Goal: Task Accomplishment & Management: Complete application form

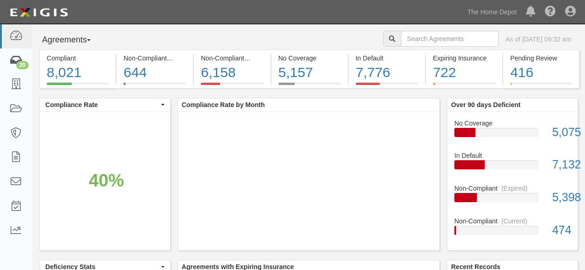
click at [21, 64] on div "20" at bounding box center [22, 65] width 12 height 8
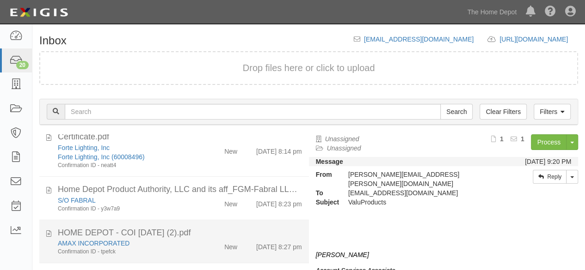
scroll to position [185, 0]
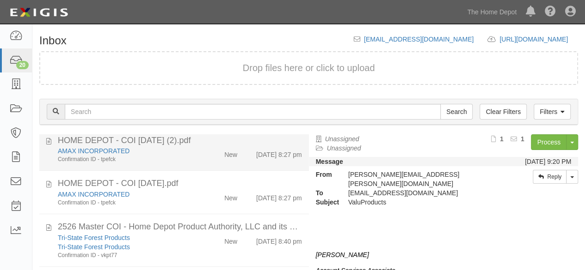
click at [197, 160] on div "AMAX INCORPORATED Confirmation ID - tpefck New 9/23/25 8:27 pm" at bounding box center [180, 155] width 258 height 17
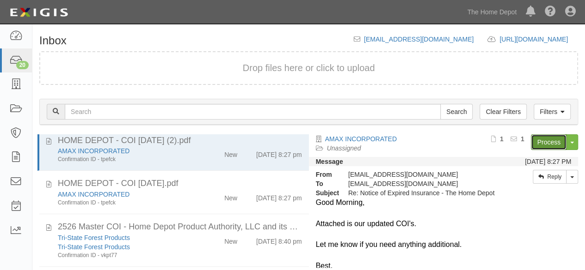
click at [544, 141] on link "Process" at bounding box center [549, 143] width 36 height 16
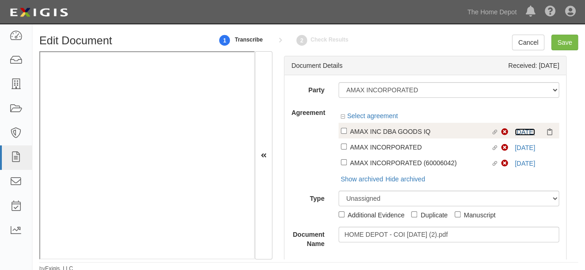
click at [517, 132] on link "9/16/25" at bounding box center [525, 132] width 20 height 7
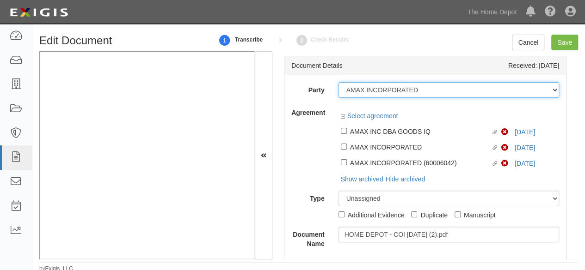
click at [426, 88] on select "1000576868 Ontario Inc. 10 STRAWBERRY STREET 115282 CANADA LTEE 11947907 Canada…" at bounding box center [448, 90] width 221 height 16
click at [424, 89] on select "1000576868 Ontario Inc. 10 STRAWBERRY STREET 115282 CANADA LTEE 11947907 Canada…" at bounding box center [448, 90] width 221 height 16
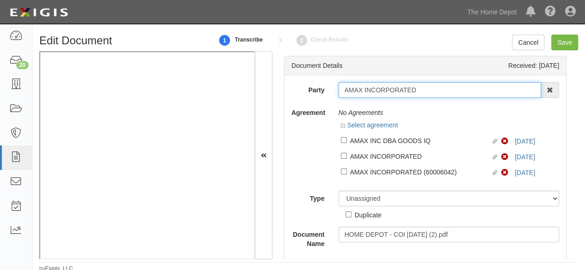
click at [424, 89] on input "AMAX INCORPORATED" at bounding box center [439, 90] width 203 height 16
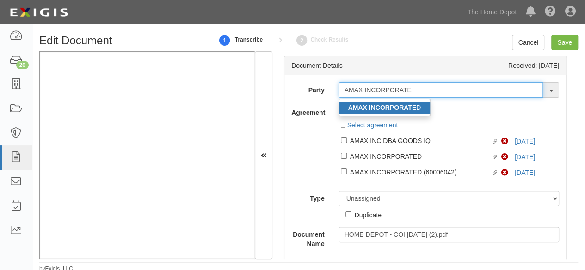
type input "AMAX INCORPORATE"
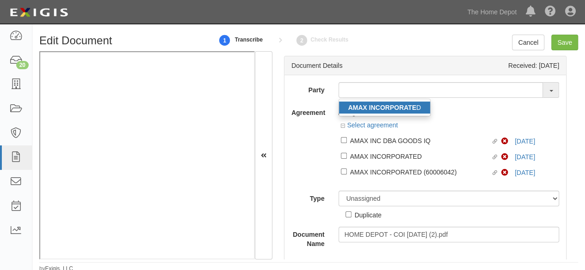
click at [384, 104] on strong "AMAX INCORPORATE" at bounding box center [382, 107] width 68 height 7
type input "AMAX INCORPORATED"
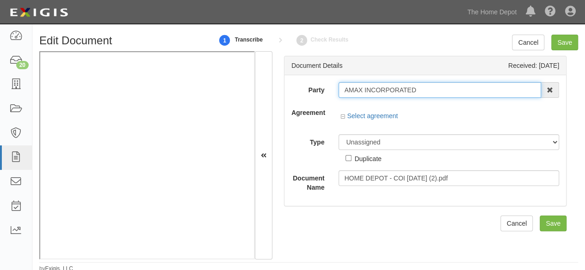
click at [372, 90] on input "AMAX INCORPORATED" at bounding box center [439, 90] width 203 height 16
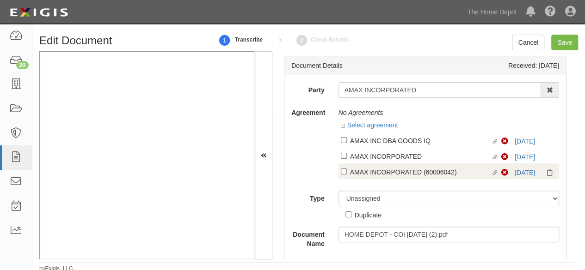
drag, startPoint x: 377, startPoint y: 145, endPoint x: 373, endPoint y: 155, distance: 11.2
click at [377, 145] on div "AMAX INC DBA GOODS IQ" at bounding box center [420, 140] width 141 height 10
click at [347, 143] on input "Linked agreement AMAX INC DBA GOODS IQ Linked agreement" at bounding box center [344, 140] width 6 height 6
checkbox input "true"
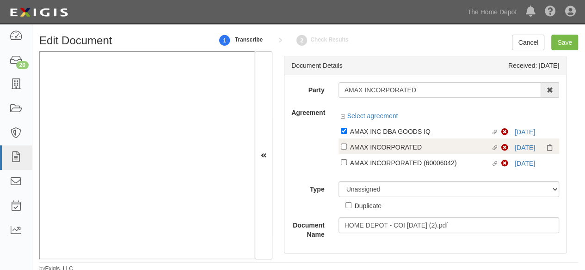
drag, startPoint x: 378, startPoint y: 149, endPoint x: 371, endPoint y: 162, distance: 15.1
click at [378, 149] on div "AMAX INCORPORATED" at bounding box center [420, 147] width 141 height 10
click at [347, 149] on input "Linked agreement AMAX INCORPORATED Linked agreement" at bounding box center [344, 147] width 6 height 6
checkbox input "true"
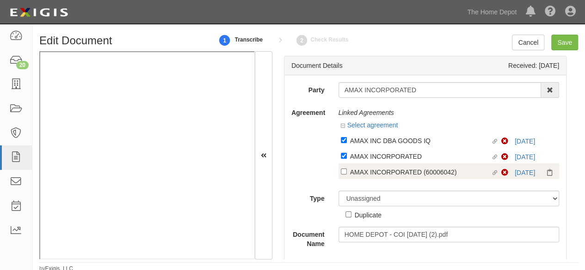
click at [366, 171] on div "AMAX INCORPORATED (60006042)" at bounding box center [420, 172] width 141 height 10
click at [347, 171] on input "Linked agreement AMAX INCORPORATED (60006042) Linked agreement" at bounding box center [344, 172] width 6 height 6
checkbox input "true"
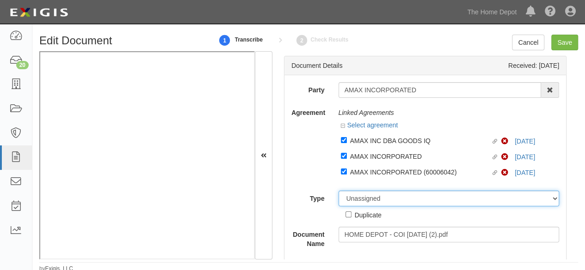
click at [351, 194] on select "Unassigned Binder Cancellation Notice Certificate Contract Endorsement Insuranc…" at bounding box center [448, 199] width 221 height 16
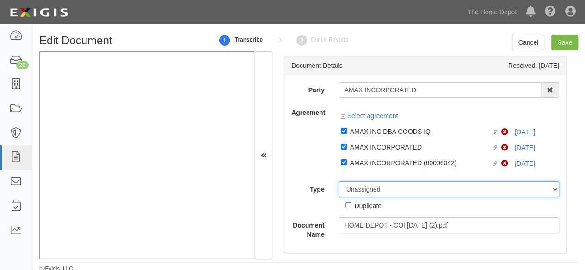
select select "CertificateDetail"
click at [338, 182] on select "Unassigned Binder Cancellation Notice Certificate Contract Endorsement Insuranc…" at bounding box center [448, 190] width 221 height 16
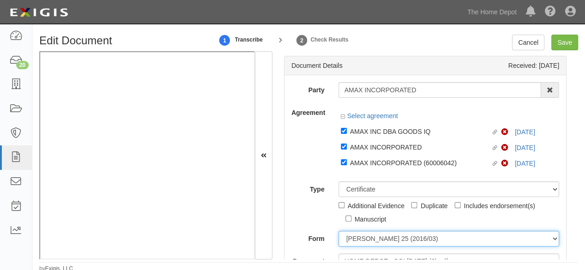
click at [356, 241] on select "ACORD 25 (2016/03) ACORD 101 ACORD 855 NY (2014/05) General" at bounding box center [448, 239] width 221 height 16
select select "GeneralFormDetail"
click at [338, 231] on select "ACORD 25 (2016/03) ACORD 101 ACORD 855 NY (2014/05) General" at bounding box center [448, 239] width 221 height 16
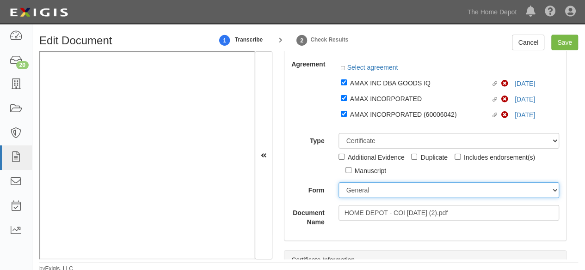
scroll to position [92, 0]
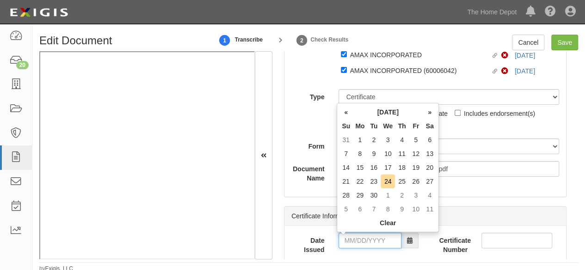
drag, startPoint x: 363, startPoint y: 240, endPoint x: 365, endPoint y: 233, distance: 8.3
click at [363, 240] on input "Date Issued" at bounding box center [369, 241] width 63 height 16
drag, startPoint x: 347, startPoint y: 180, endPoint x: 350, endPoint y: 190, distance: 10.5
click at [347, 180] on td "21" at bounding box center [346, 182] width 14 height 14
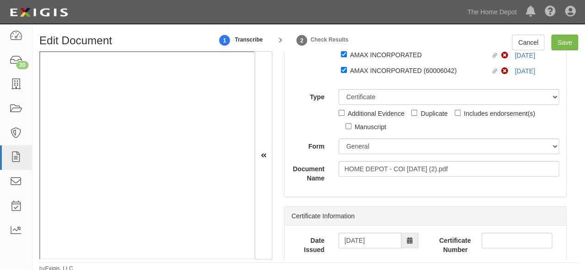
click at [350, 233] on div "Date Issued 09/21/2025 Certificate Number" at bounding box center [425, 247] width 282 height 43
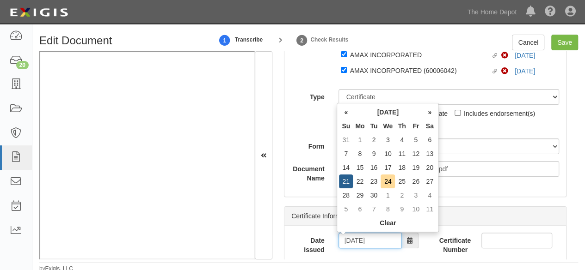
drag, startPoint x: 352, startPoint y: 241, endPoint x: 377, endPoint y: 206, distance: 43.4
click at [352, 241] on input "09/21/2025" at bounding box center [369, 241] width 63 height 16
click at [401, 169] on td "18" at bounding box center [402, 168] width 14 height 14
type input "09/18/2025"
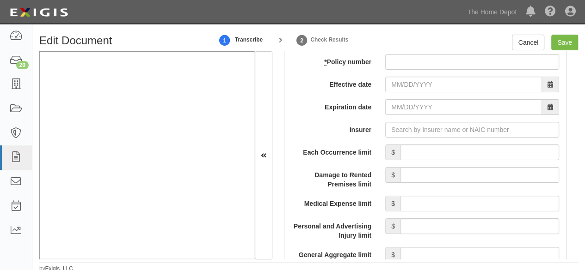
scroll to position [786, 0]
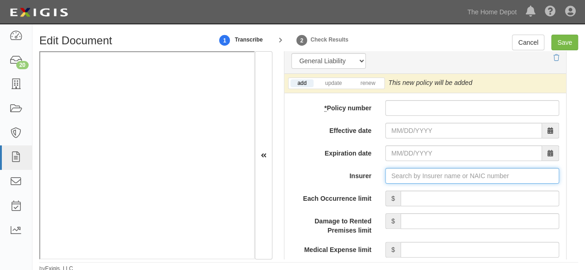
click at [403, 181] on input "Insurer" at bounding box center [472, 176] width 174 height 16
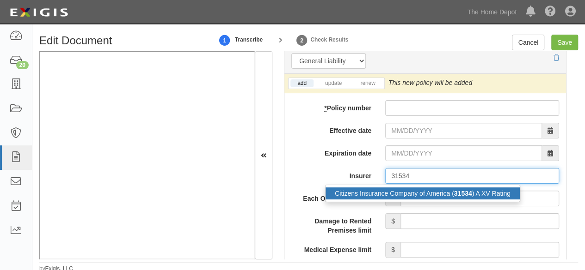
drag, startPoint x: 385, startPoint y: 195, endPoint x: 255, endPoint y: 192, distance: 129.5
click at [384, 195] on div "Citizens Insurance Company of America ( 31534 ) A XV Rating" at bounding box center [423, 194] width 194 height 12
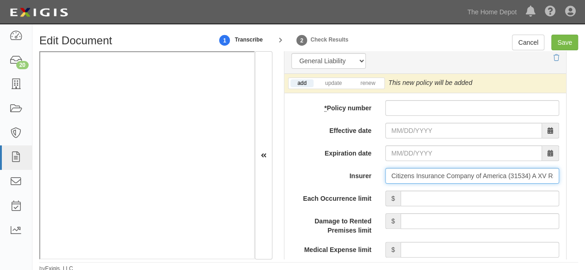
type input "Citizens Insurance Company of America (31534) A XV Rating"
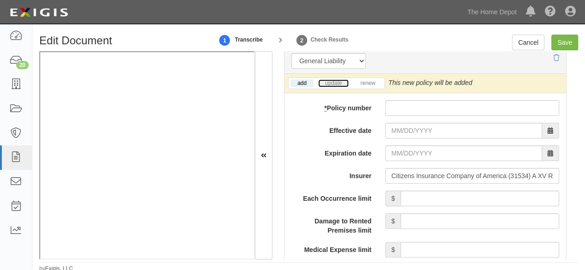
click at [339, 81] on link "update" at bounding box center [333, 84] width 31 height 8
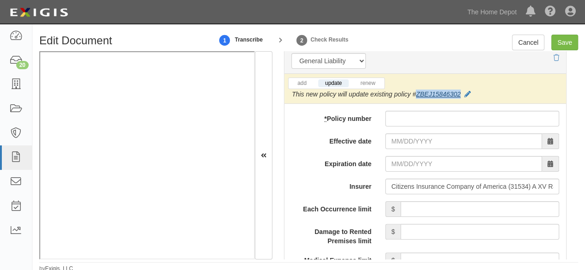
drag, startPoint x: 461, startPoint y: 89, endPoint x: 416, endPoint y: 94, distance: 45.6
click at [416, 94] on div "This new policy will update existing policy # ZBEJ15846302" at bounding box center [381, 94] width 179 height 9
copy link "ZBEJ15846302"
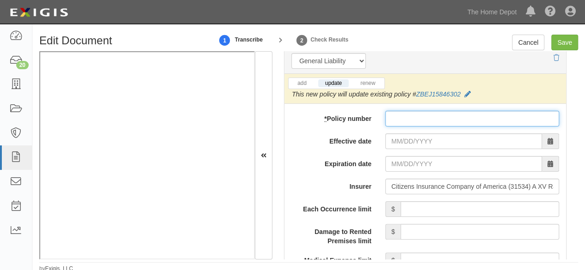
paste input "ZBEJ15846302"
click at [401, 120] on input "* Policy number" at bounding box center [472, 119] width 174 height 16
type input "ZBEJ15846303"
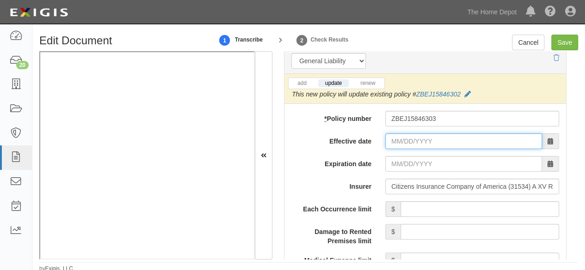
click at [397, 137] on input "Effective date" at bounding box center [463, 142] width 157 height 16
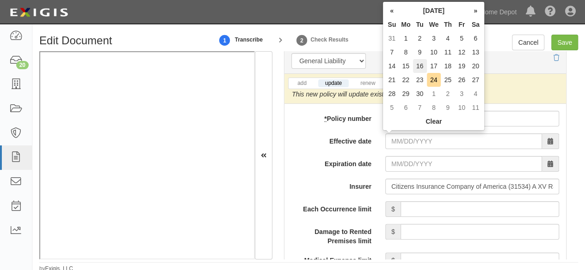
click at [423, 67] on td "16" at bounding box center [420, 66] width 14 height 14
type input "09/16/2025"
type input "09/16/2026"
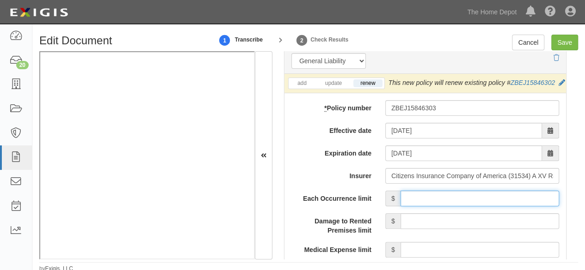
click at [459, 205] on input "Each Occurrence limit" at bounding box center [479, 199] width 159 height 16
type input "1,000,000"
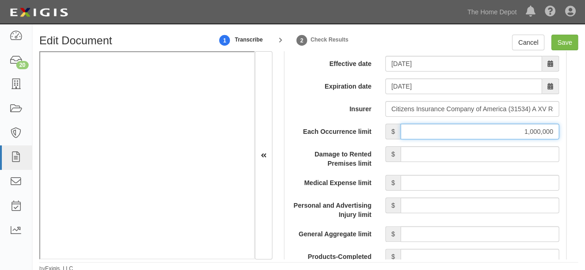
scroll to position [879, 0]
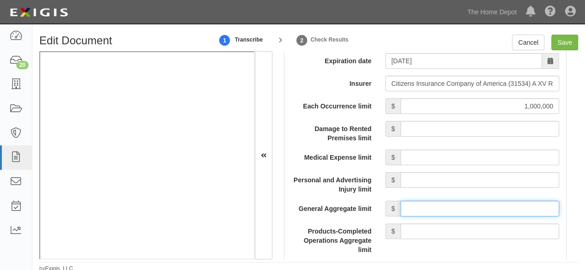
drag, startPoint x: 446, startPoint y: 215, endPoint x: 449, endPoint y: 209, distance: 6.0
click at [446, 215] on input "General Aggregate limit" at bounding box center [479, 209] width 159 height 16
type input "2,000,000"
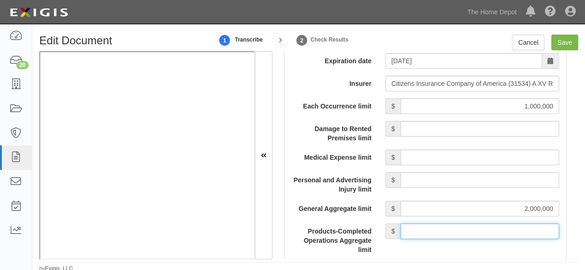
drag, startPoint x: 449, startPoint y: 238, endPoint x: 449, endPoint y: 233, distance: 5.5
click at [449, 235] on input "Products-Completed Operations Aggregate limit" at bounding box center [479, 232] width 159 height 16
type input "2,000,000"
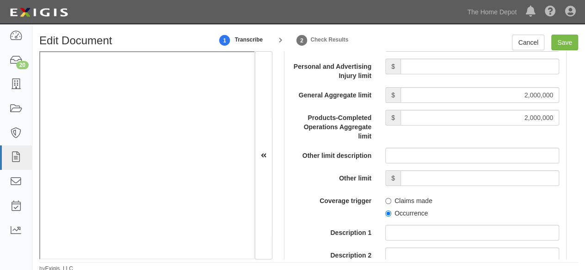
scroll to position [1017, 0]
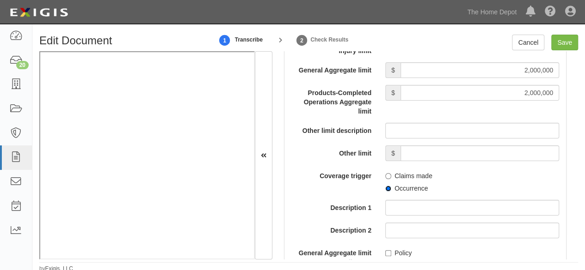
click at [385, 192] on input "Occurrence" at bounding box center [388, 189] width 6 height 6
radio input "true"
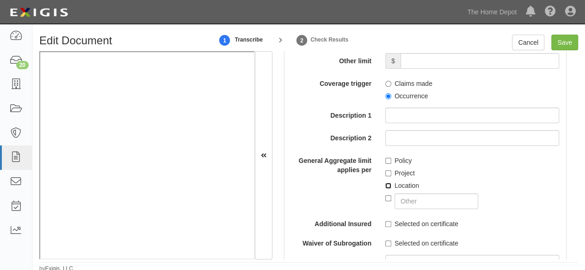
drag, startPoint x: 383, startPoint y: 197, endPoint x: 386, endPoint y: 208, distance: 11.4
click at [383, 199] on div "Policy Project Location" at bounding box center [472, 181] width 188 height 56
drag, startPoint x: 379, startPoint y: 192, endPoint x: 384, endPoint y: 196, distance: 6.3
click at [380, 192] on div "Policy Project Location" at bounding box center [472, 181] width 188 height 56
click at [385, 189] on input "Location" at bounding box center [388, 186] width 6 height 6
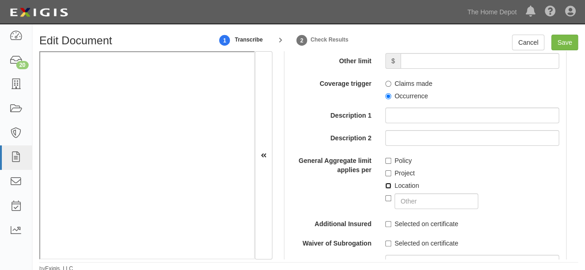
checkbox input "true"
click at [387, 229] on label "Selected on certificate" at bounding box center [421, 224] width 73 height 9
click at [387, 227] on input "Selected on certificate" at bounding box center [388, 224] width 6 height 6
checkbox input "true"
click at [385, 247] on input "Selected on certificate" at bounding box center [388, 244] width 6 height 6
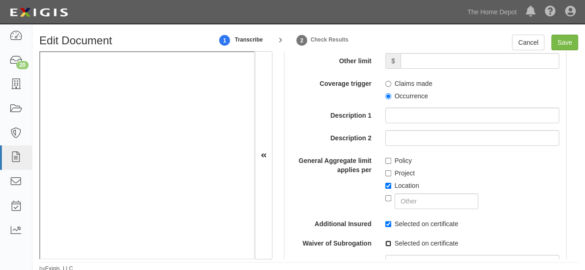
checkbox input "true"
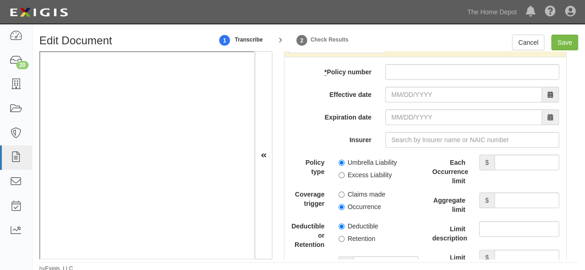
scroll to position [2034, 0]
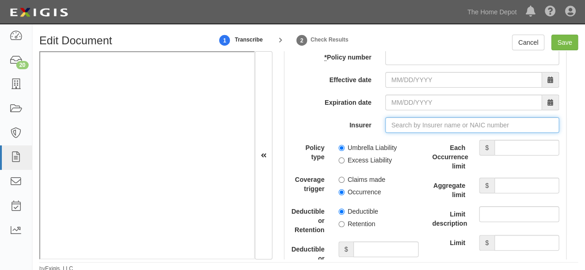
click at [399, 133] on input "Insurer" at bounding box center [472, 125] width 174 height 16
type input "21st Century Advantage Insurance Company (25232) NR Rating"
type input "2"
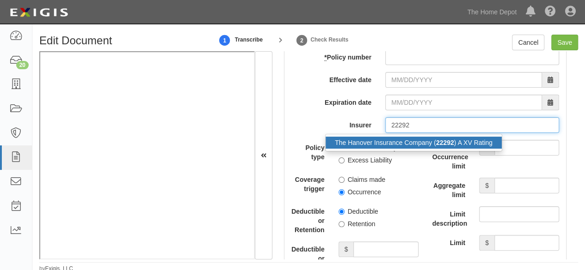
click at [375, 149] on div "The Hanover Insurance Company ( 22292 ) A XV Rating" at bounding box center [414, 143] width 176 height 12
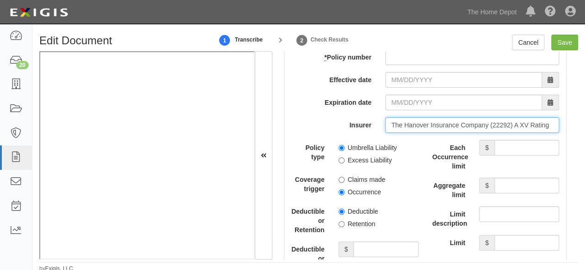
type input "The Hanover Insurance Company (22292) A XV Rating"
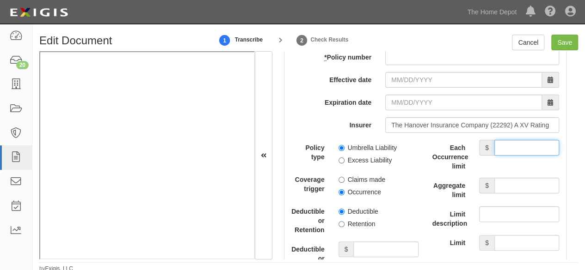
drag, startPoint x: 538, startPoint y: 155, endPoint x: 509, endPoint y: 149, distance: 29.7
click at [538, 155] on input "Each Occurrence limit" at bounding box center [526, 148] width 65 height 16
type input "10,000,000"
drag, startPoint x: 503, startPoint y: 190, endPoint x: 500, endPoint y: 185, distance: 5.4
click at [503, 190] on input "Aggregate limit" at bounding box center [526, 186] width 65 height 16
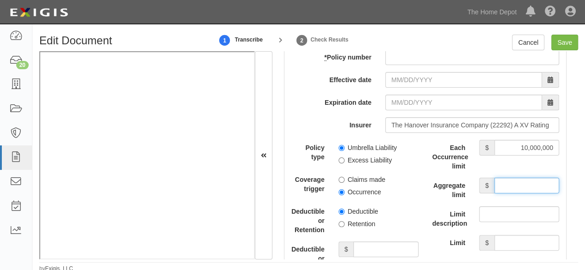
type input "10,000,000"
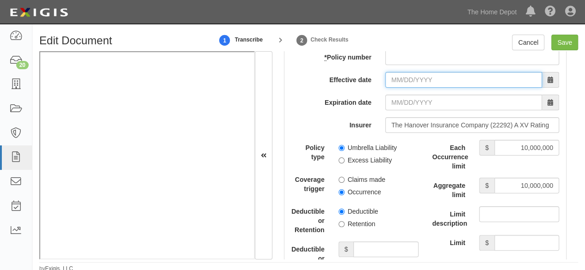
click at [408, 88] on input "Effective date" at bounding box center [463, 80] width 157 height 16
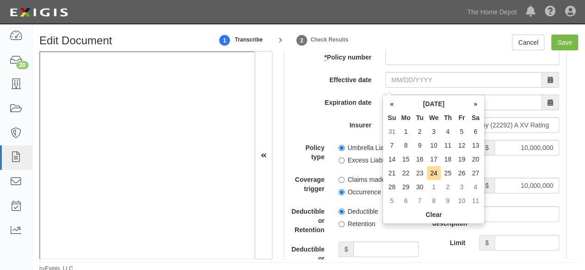
drag, startPoint x: 420, startPoint y: 161, endPoint x: 404, endPoint y: 165, distance: 16.3
click at [419, 161] on td "16" at bounding box center [420, 160] width 14 height 14
type input "09/16/2025"
type input "09/16/2026"
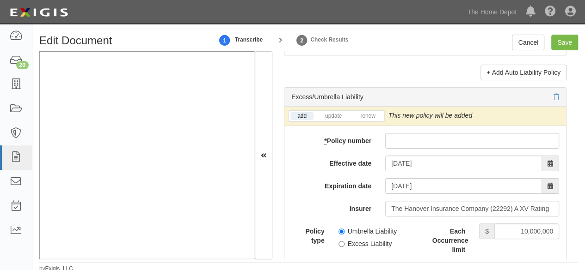
scroll to position [1942, 0]
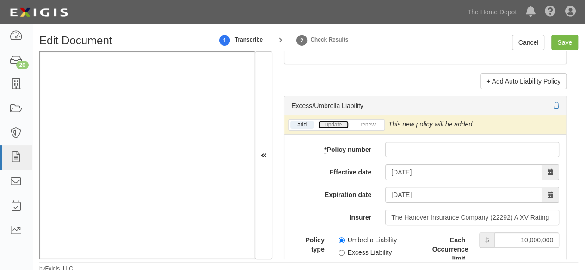
click at [330, 129] on link "update" at bounding box center [333, 125] width 31 height 8
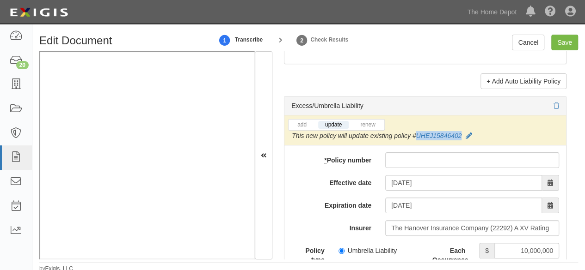
drag, startPoint x: 463, startPoint y: 140, endPoint x: 414, endPoint y: 143, distance: 49.1
click at [414, 141] on div "This new policy will update existing policy # UHEJ15846402" at bounding box center [382, 135] width 180 height 9
copy link "UHEJ15846402"
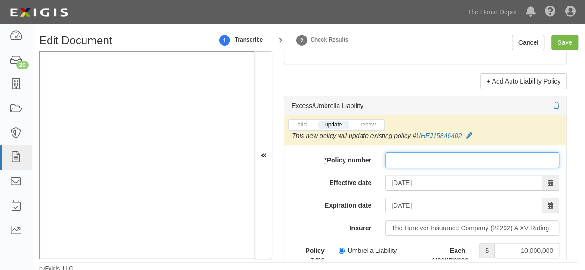
click at [411, 163] on input "* Policy number" at bounding box center [472, 161] width 174 height 16
paste input "UHEJ15846402"
type input "UHEJ15846403"
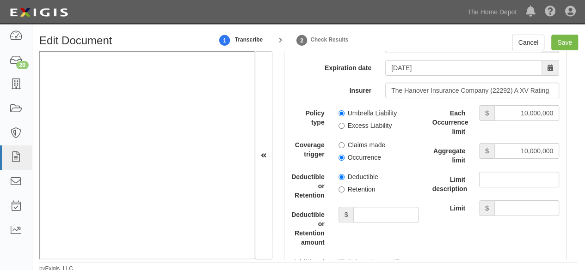
scroll to position [2081, 0]
drag, startPoint x: 338, startPoint y: 120, endPoint x: 340, endPoint y: 151, distance: 31.5
click at [338, 116] on input "Umbrella Liability" at bounding box center [341, 113] width 6 height 6
radio input "true"
click at [340, 160] on input "Occurrence" at bounding box center [341, 157] width 6 height 6
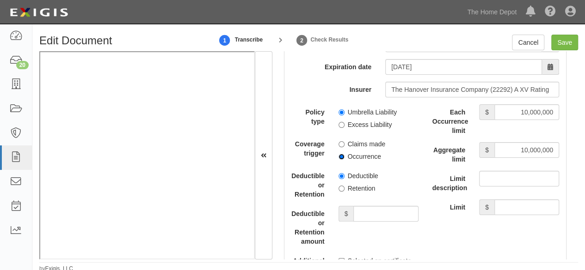
radio input "true"
click at [339, 192] on input "Retention" at bounding box center [341, 189] width 6 height 6
radio input "true"
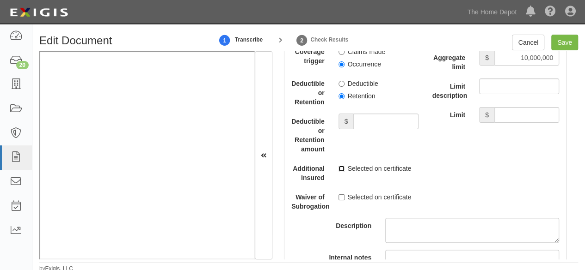
click at [339, 172] on input "Selected on certificate" at bounding box center [341, 169] width 6 height 6
checkbox input "true"
click at [339, 201] on input "Selected on certificate" at bounding box center [341, 198] width 6 height 6
checkbox input "true"
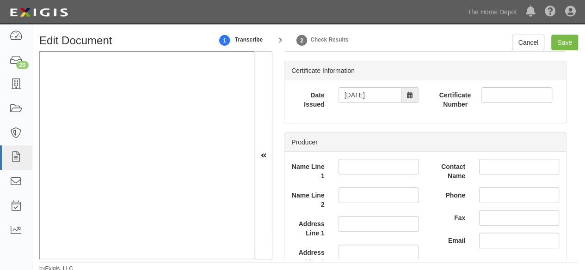
scroll to position [231, 0]
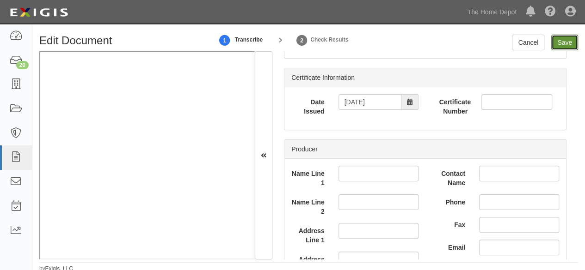
drag, startPoint x: 566, startPoint y: 44, endPoint x: 455, endPoint y: 31, distance: 111.8
click at [566, 44] on input "Save" at bounding box center [564, 43] width 27 height 16
type input "1000000"
type input "2000000"
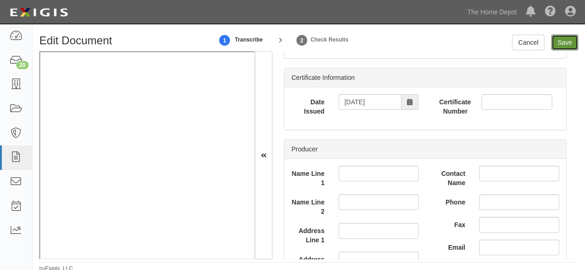
type input "10000000"
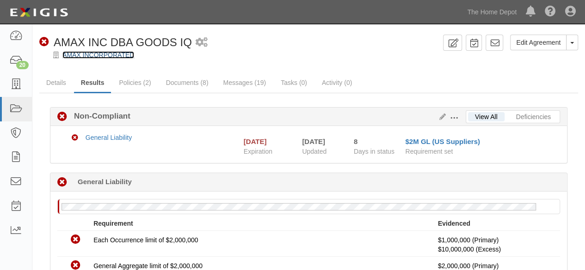
click at [105, 56] on link "AMAX INCORPORATED" at bounding box center [98, 54] width 72 height 7
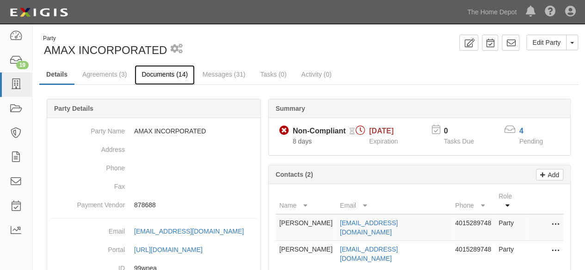
click at [159, 73] on link "Documents (14)" at bounding box center [165, 75] width 60 height 20
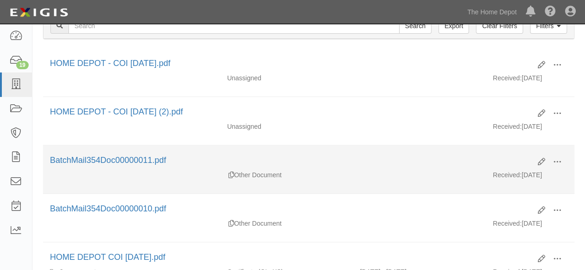
scroll to position [139, 0]
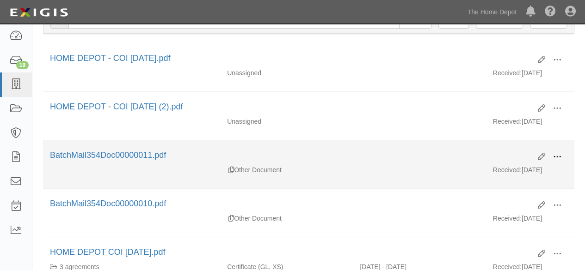
click at [558, 154] on span at bounding box center [557, 157] width 8 height 8
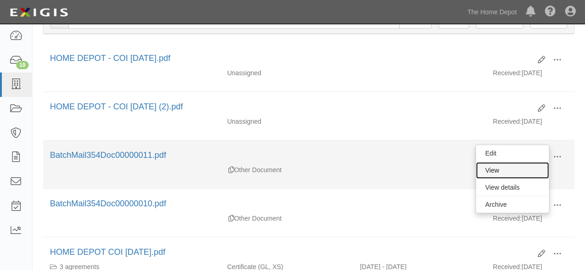
click at [520, 170] on link "View" at bounding box center [512, 170] width 73 height 17
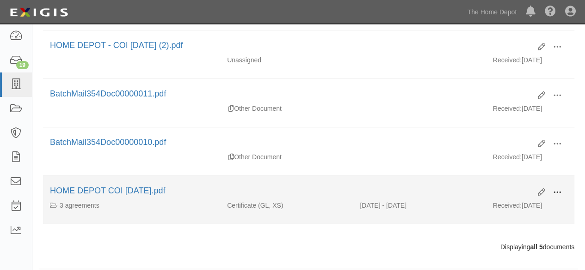
scroll to position [206, 0]
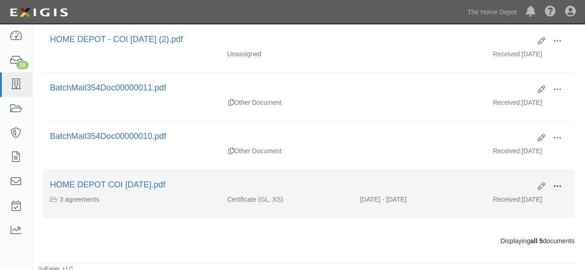
click at [558, 183] on span at bounding box center [557, 187] width 8 height 8
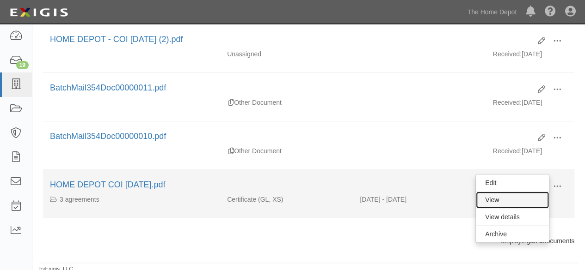
click at [522, 194] on link "View" at bounding box center [512, 200] width 73 height 17
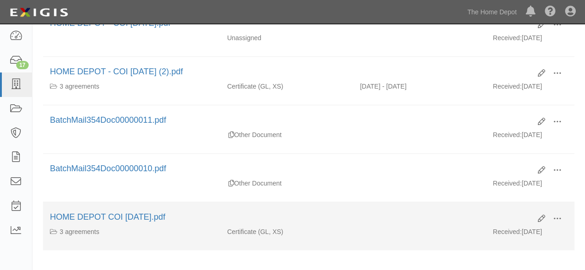
scroll to position [68, 0]
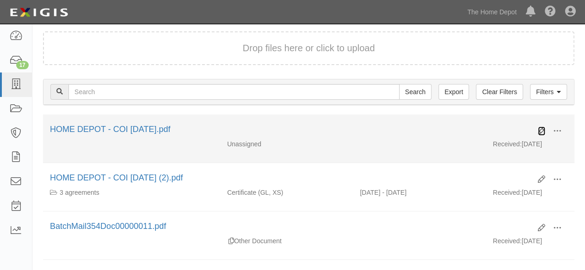
click at [541, 132] on icon at bounding box center [541, 131] width 7 height 7
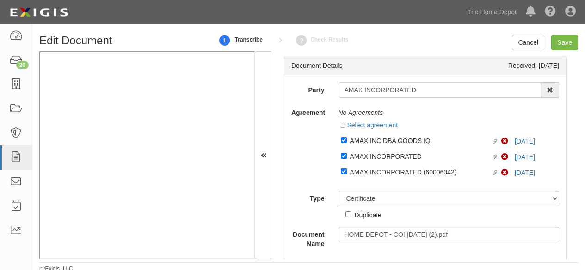
select select "CertificateDetail"
click at [563, 43] on input "Save" at bounding box center [564, 43] width 27 height 16
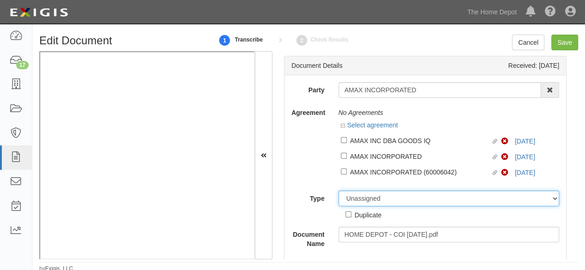
click at [371, 197] on select "Unassigned Binder Cancellation Notice Certificate Contract Endorsement Insuranc…" at bounding box center [448, 199] width 221 height 16
select select "OtherDetail"
click at [338, 191] on select "Unassigned Binder Cancellation Notice Certificate Contract Endorsement Insuranc…" at bounding box center [448, 199] width 221 height 16
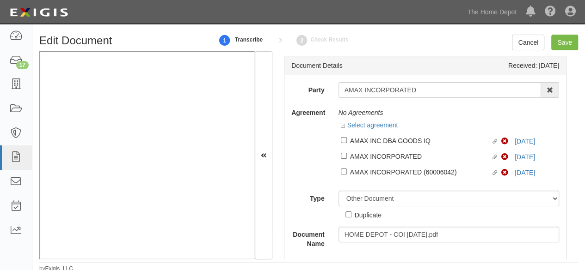
click at [367, 213] on div "Duplicate" at bounding box center [368, 215] width 27 height 10
click at [351, 213] on input "Duplicate" at bounding box center [348, 215] width 6 height 6
checkbox input "true"
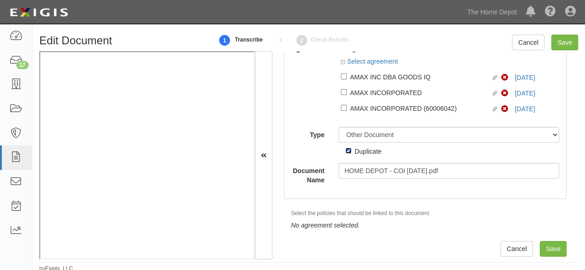
scroll to position [65, 0]
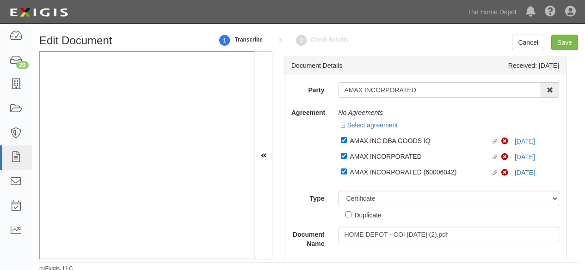
select select "CertificateDetail"
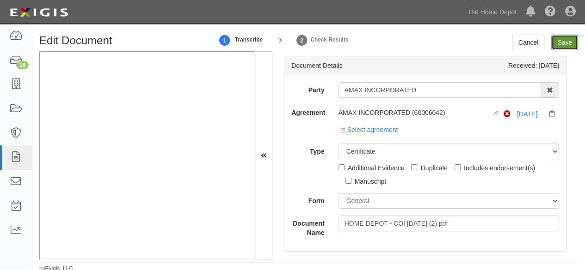
click at [569, 45] on input "Save" at bounding box center [564, 43] width 27 height 16
type input "1000000"
type input "2000000"
type input "10000000"
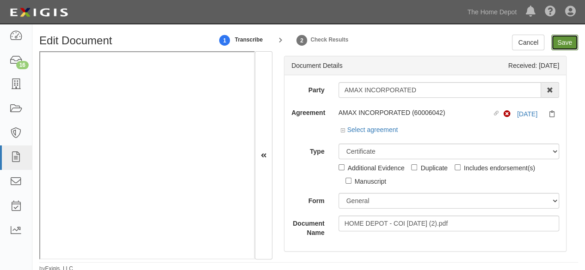
type input "10000000"
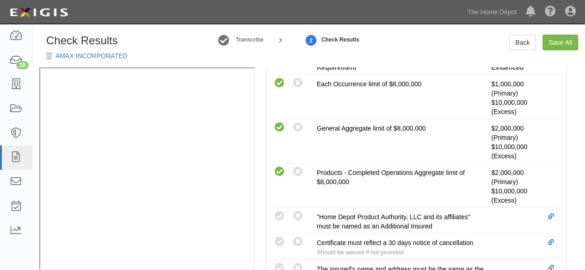
scroll to position [370, 0]
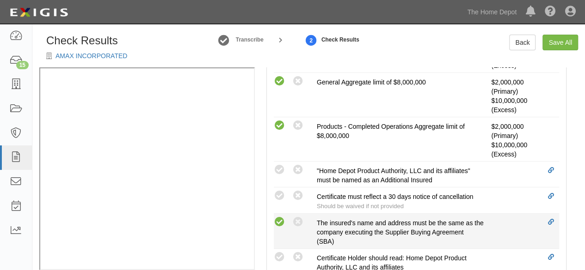
click at [283, 221] on icon at bounding box center [280, 223] width 12 height 12
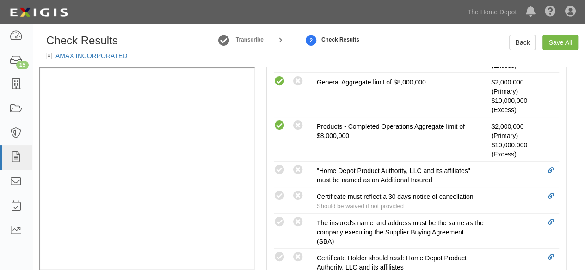
radio input "true"
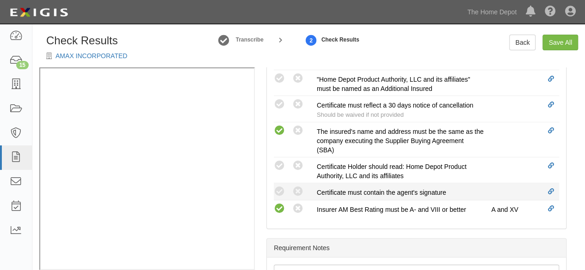
scroll to position [462, 0]
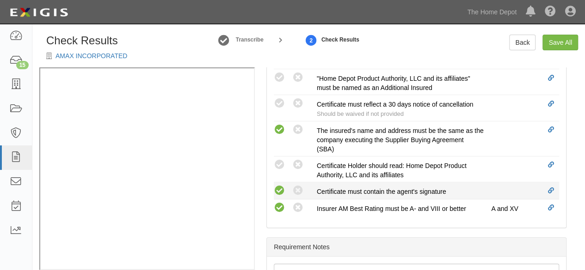
click at [280, 192] on icon at bounding box center [280, 191] width 12 height 12
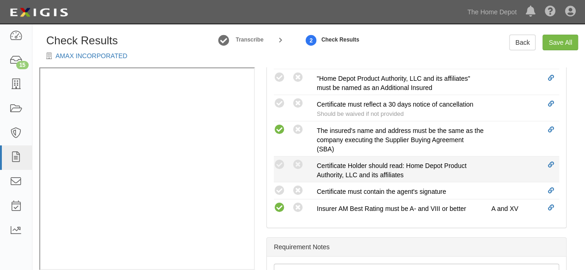
radio input "true"
click at [280, 161] on icon at bounding box center [280, 166] width 12 height 12
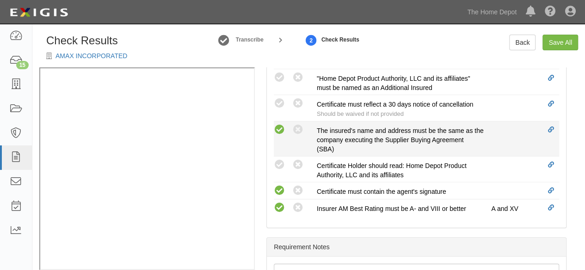
radio input "true"
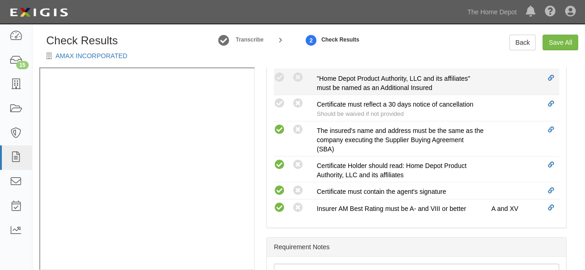
drag, startPoint x: 283, startPoint y: 77, endPoint x: 281, endPoint y: 84, distance: 7.1
click at [282, 78] on icon at bounding box center [280, 78] width 12 height 12
radio input "true"
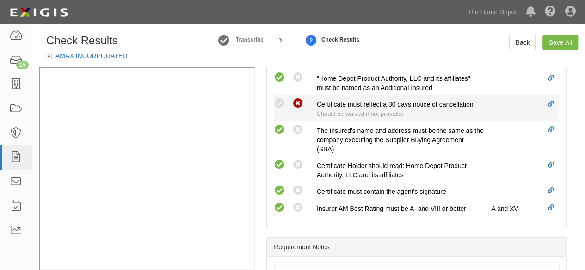
click at [297, 105] on icon at bounding box center [298, 104] width 12 height 12
radio input "true"
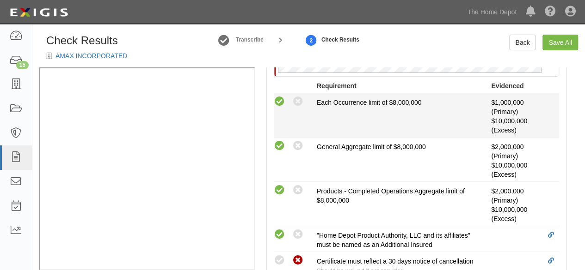
scroll to position [254, 0]
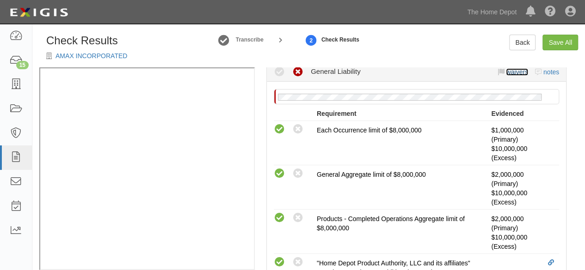
click at [511, 71] on link "waivers" at bounding box center [517, 71] width 22 height 7
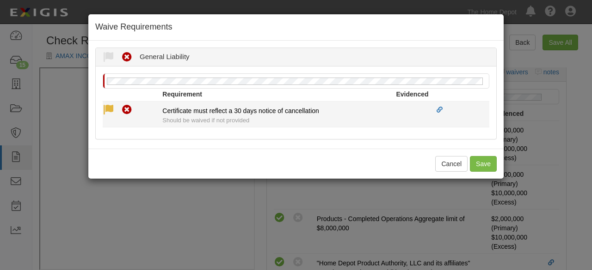
click at [110, 107] on icon at bounding box center [109, 110] width 12 height 12
radio input "true"
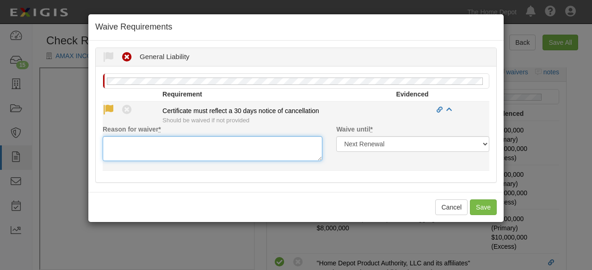
click at [115, 152] on textarea "Reason for waiver *" at bounding box center [213, 148] width 220 height 25
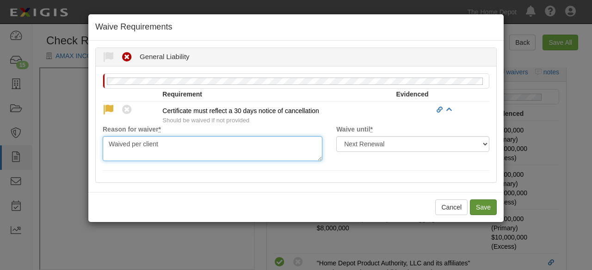
type textarea "Waived per client"
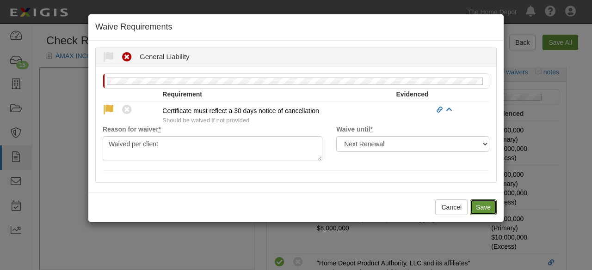
drag, startPoint x: 490, startPoint y: 206, endPoint x: 557, endPoint y: 48, distance: 171.3
click at [490, 206] on button "Save" at bounding box center [483, 208] width 27 height 16
radio input "true"
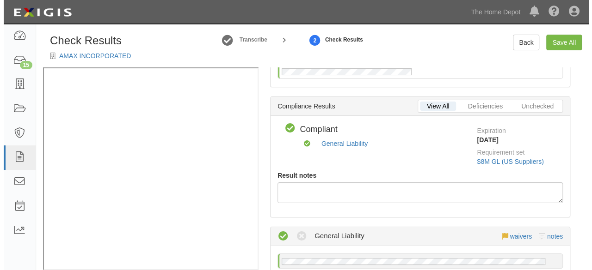
scroll to position [0, 0]
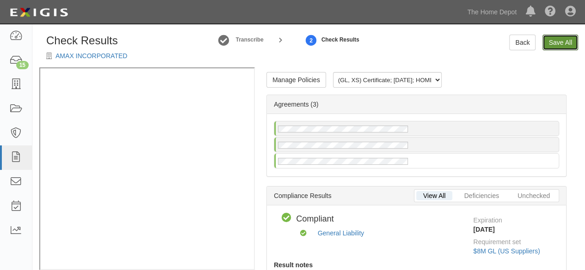
drag, startPoint x: 546, startPoint y: 45, endPoint x: 488, endPoint y: 103, distance: 81.7
click at [546, 45] on link "Save All" at bounding box center [560, 43] width 36 height 16
radio input "false"
radio input "true"
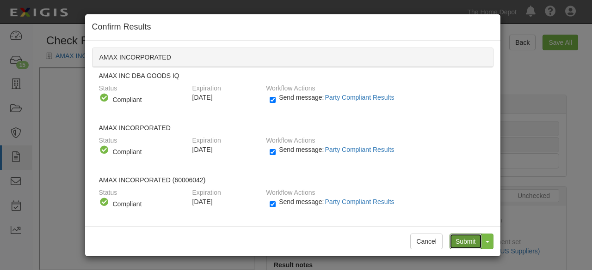
click at [457, 242] on input "Submit" at bounding box center [465, 242] width 32 height 16
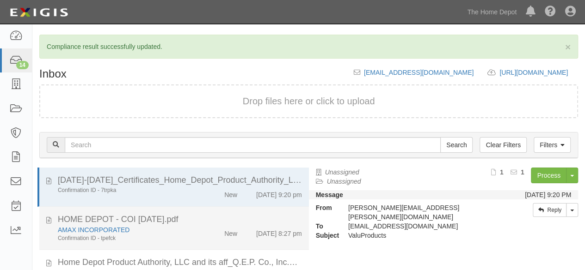
click at [185, 231] on div "AMAX INCORPORATED" at bounding box center [126, 230] width 136 height 9
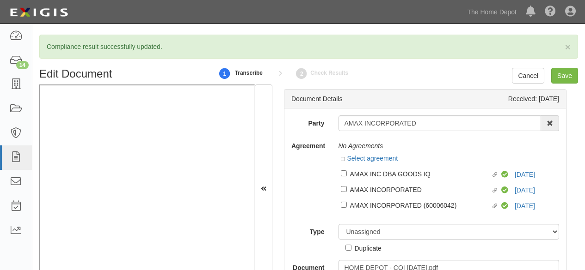
scroll to position [33, 0]
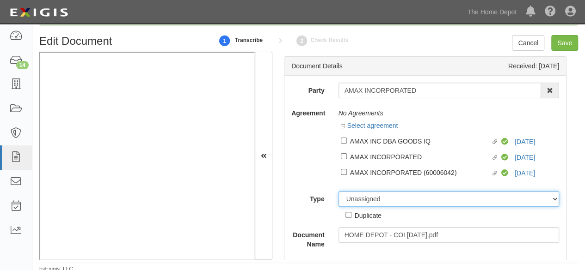
click at [392, 198] on select "Unassigned Binder Cancellation Notice Certificate Contract Endorsement Insuranc…" at bounding box center [448, 199] width 221 height 16
select select "OtherDetail"
click at [338, 191] on select "Unassigned Binder Cancellation Notice Certificate Contract Endorsement Insuranc…" at bounding box center [448, 199] width 221 height 16
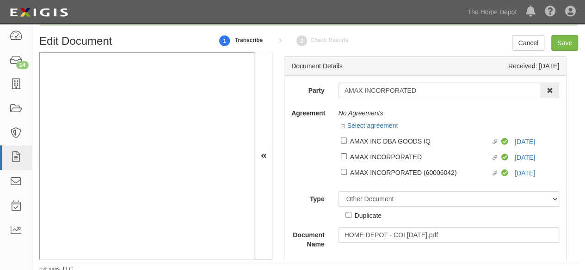
click at [358, 218] on div "Duplicate" at bounding box center [368, 215] width 27 height 10
click at [351, 218] on input "Duplicate" at bounding box center [348, 215] width 6 height 6
checkbox input "true"
click at [561, 45] on input "Save" at bounding box center [564, 43] width 27 height 16
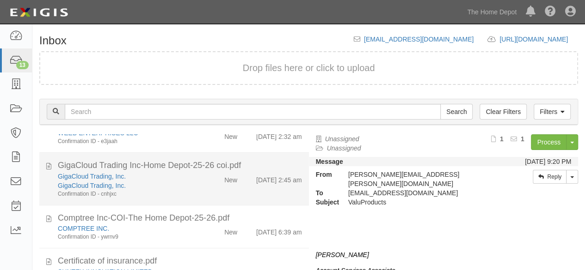
scroll to position [370, 0]
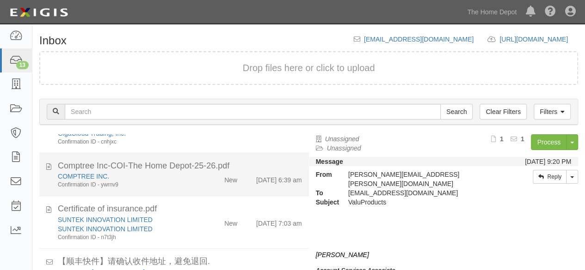
drag, startPoint x: 203, startPoint y: 176, endPoint x: 246, endPoint y: 171, distance: 42.4
click at [204, 176] on div "New" at bounding box center [222, 178] width 43 height 13
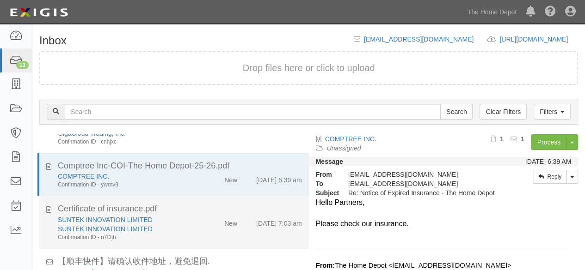
click at [195, 221] on div "SUNTEK INNOVATION LIMITED SUNTEK INNOVATION LIMITED Confirmation ID - n7t3jh" at bounding box center [126, 228] width 150 height 26
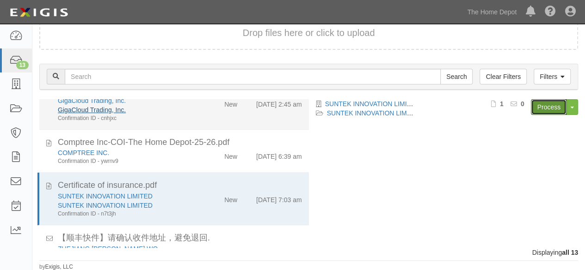
scroll to position [385, 0]
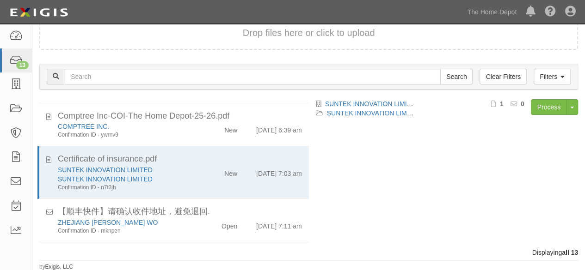
click at [540, 114] on div "Process Toggle Document Dropdown Archive Document Close Mark as Done Toggle Tas…" at bounding box center [499, 110] width 157 height 23
click at [551, 107] on link "Process" at bounding box center [549, 107] width 36 height 16
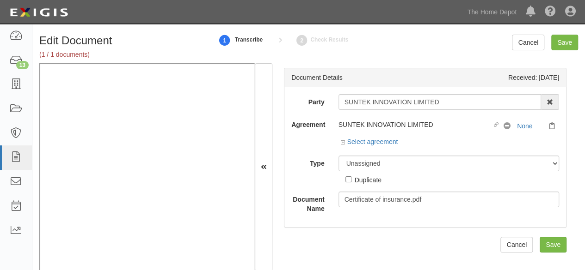
drag, startPoint x: 439, startPoint y: 104, endPoint x: 453, endPoint y: 99, distance: 14.6
click at [449, 99] on input "SUNTEK INNOVATION LIMITED" at bounding box center [439, 102] width 203 height 16
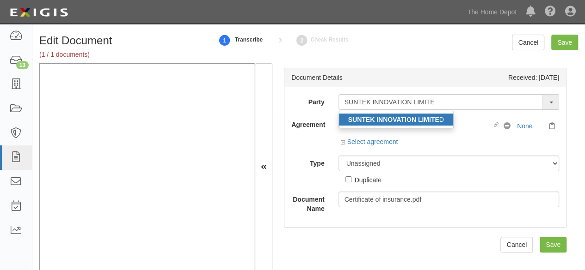
type input "SUNTEK INNOVATION LIMITE"
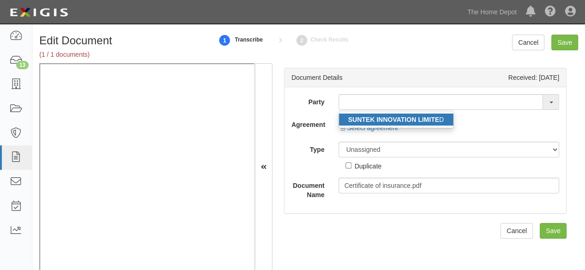
click at [417, 120] on strong "SUNTEK INNOVATION LIMITE" at bounding box center [393, 119] width 91 height 7
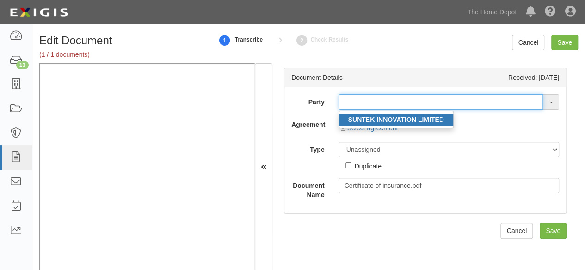
type input "SUNTEK INNOVATION LIMITED"
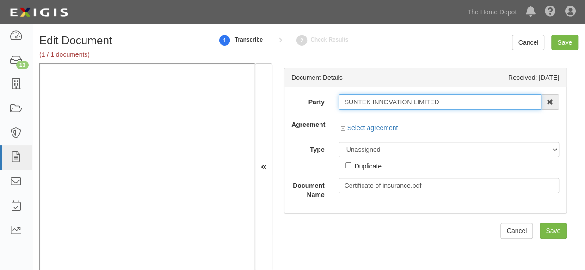
click at [386, 101] on input "SUNTEK INNOVATION LIMITED" at bounding box center [439, 102] width 203 height 16
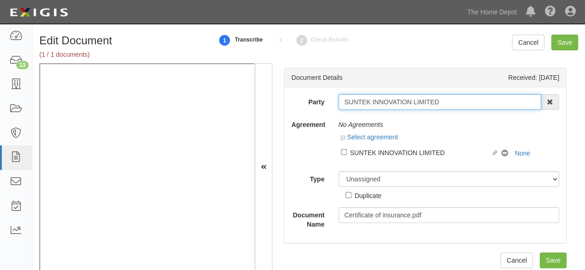
click at [386, 101] on input "SUNTEK INNOVATION LIMITED" at bounding box center [439, 102] width 203 height 16
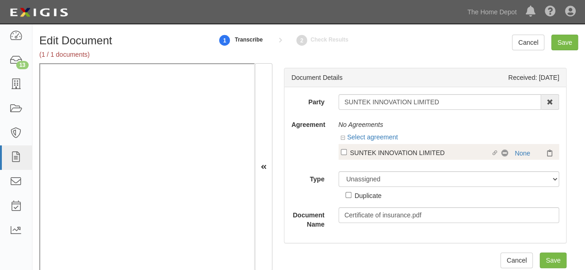
click at [380, 155] on div "SUNTEK INNOVATION LIMITED" at bounding box center [420, 152] width 141 height 10
click at [347, 155] on input "Linked agreement SUNTEK INNOVATION LIMITED Linked agreement" at bounding box center [344, 152] width 6 height 6
checkbox input "true"
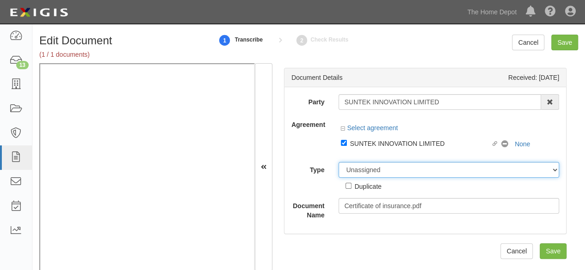
drag, startPoint x: 361, startPoint y: 172, endPoint x: 361, endPoint y: 163, distance: 9.2
click at [361, 172] on select "Unassigned Binder Cancellation Notice Certificate Contract Endorsement Insuranc…" at bounding box center [448, 170] width 221 height 16
select select "CertificateDetail"
click at [338, 162] on select "Unassigned Binder Cancellation Notice Certificate Contract Endorsement Insuranc…" at bounding box center [448, 170] width 221 height 16
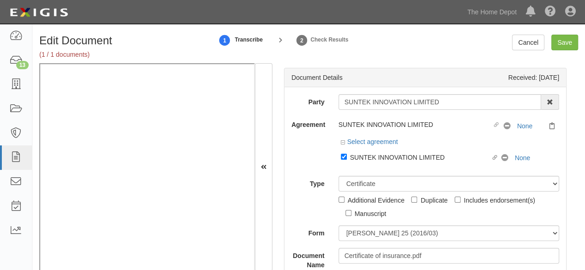
click at [364, 221] on div "Party SUNTEK INNOVATION LIMITED SUNTEK INNOVATION LIMITE D 1000576868 Ontario I…" at bounding box center [425, 182] width 268 height 176
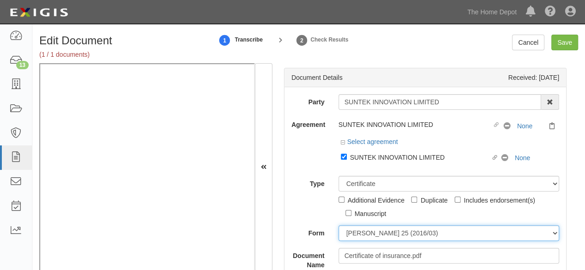
click at [362, 228] on select "[PERSON_NAME] 25 (2016/03) [PERSON_NAME] 101 [PERSON_NAME] 855 NY (2014/05) Gen…" at bounding box center [448, 234] width 221 height 16
select select "GeneralFormDetail"
click at [338, 226] on select "[PERSON_NAME] 25 (2016/03) [PERSON_NAME] 101 [PERSON_NAME] 855 NY (2014/05) Gen…" at bounding box center [448, 234] width 221 height 16
click at [371, 234] on select "[PERSON_NAME] 25 (2016/03) [PERSON_NAME] 101 [PERSON_NAME] 855 NY (2014/05) Gen…" at bounding box center [448, 234] width 221 height 16
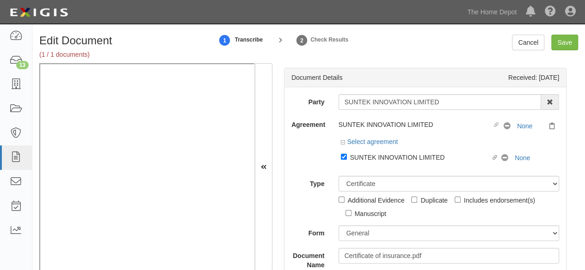
drag, startPoint x: 360, startPoint y: 158, endPoint x: 280, endPoint y: 151, distance: 80.8
click at [360, 158] on div "SUNTEK INNOVATION LIMITED" at bounding box center [420, 157] width 141 height 10
click at [347, 158] on input "Linked agreement SUNTEK INNOVATION LIMITED Linked agreement" at bounding box center [344, 157] width 6 height 6
checkbox input "false"
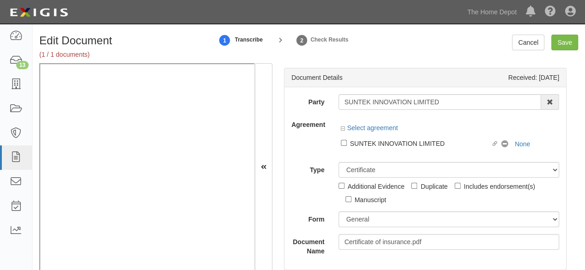
click at [314, 148] on div "Agreement Select agreement Linked agreement SUNTEK INNOVATION LIMITED Linked ag…" at bounding box center [425, 136] width 282 height 38
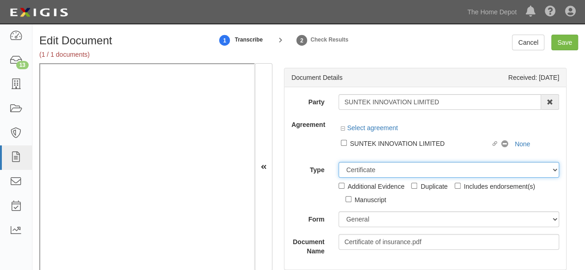
click at [350, 170] on select "Unassigned Binder Cancellation Notice Certificate Contract Endorsement Insuranc…" at bounding box center [448, 170] width 221 height 16
select select "OtherDetail"
click at [338, 162] on select "Unassigned Binder Cancellation Notice Certificate Contract Endorsement Insuranc…" at bounding box center [448, 170] width 221 height 16
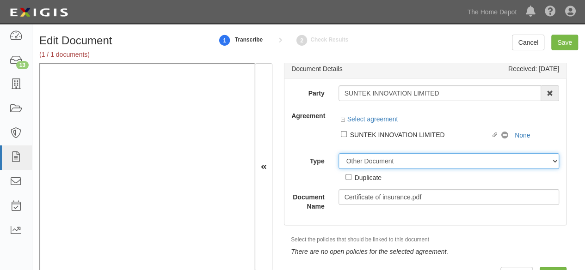
scroll to position [24, 0]
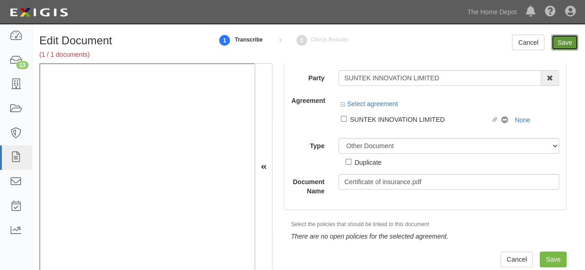
click at [562, 44] on input "Save" at bounding box center [564, 43] width 27 height 16
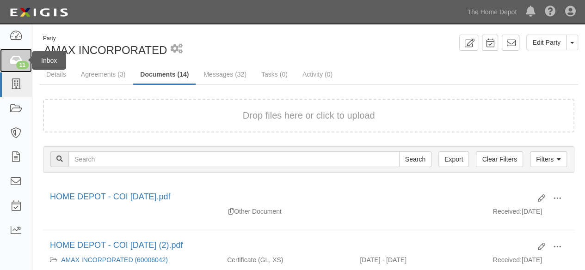
click at [23, 66] on div "11" at bounding box center [22, 65] width 12 height 8
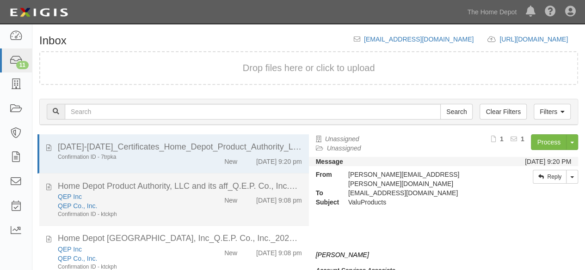
scroll to position [46, 0]
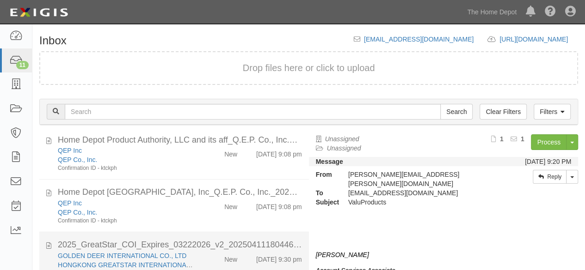
click at [205, 262] on div "New" at bounding box center [222, 258] width 43 height 13
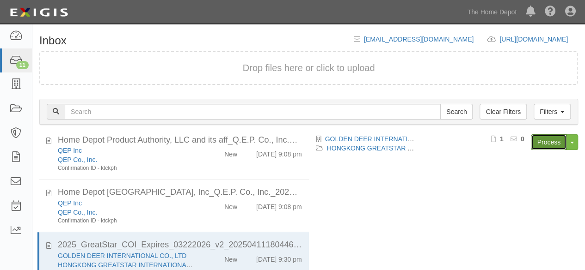
click at [544, 144] on link "Process" at bounding box center [549, 143] width 36 height 16
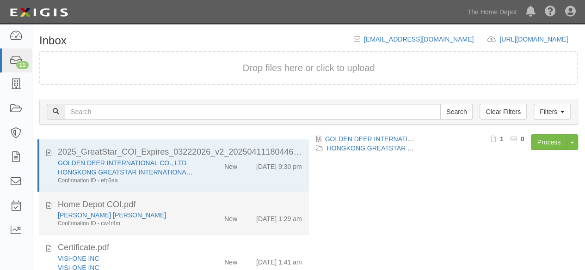
scroll to position [139, 0]
drag, startPoint x: 153, startPoint y: 213, endPoint x: 209, endPoint y: 202, distance: 57.9
click at [154, 212] on div "[PERSON_NAME] [PERSON_NAME]" at bounding box center [126, 215] width 136 height 9
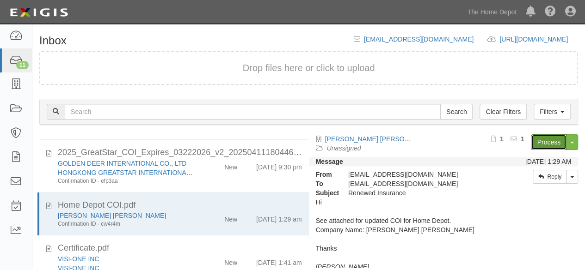
click at [546, 146] on link "Process" at bounding box center [549, 143] width 36 height 16
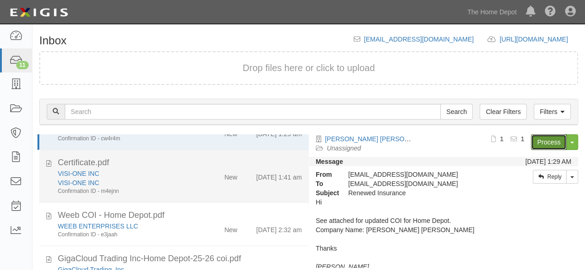
scroll to position [231, 0]
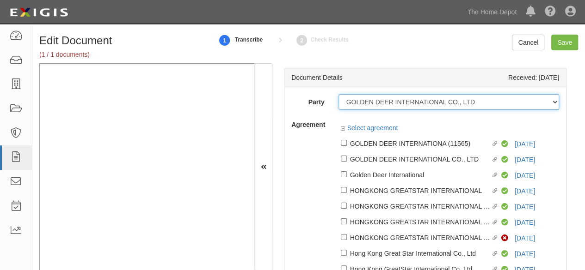
click at [482, 102] on select "1000576868 Ontario Inc. [STREET_ADDRESS] LTEE 11947907 Canada Inc. (MOD LIGHTIN…" at bounding box center [448, 102] width 221 height 16
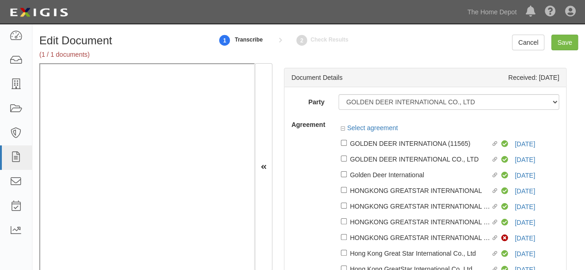
click at [295, 95] on label "Party" at bounding box center [307, 100] width 47 height 12
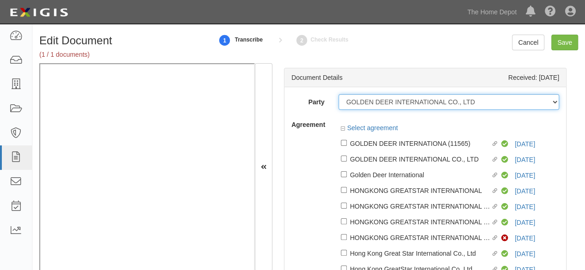
click at [338, 95] on select "1000576868 Ontario Inc. 10 STRAWBERRY STREET 115282 CANADA LTEE 11947907 Canada…" at bounding box center [448, 102] width 221 height 16
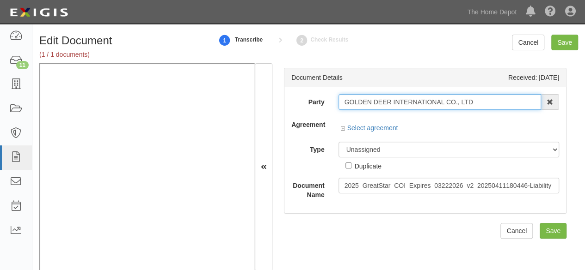
click at [482, 103] on input "GOLDEN DEER INTERNATIONAL CO., LTD" at bounding box center [439, 102] width 203 height 16
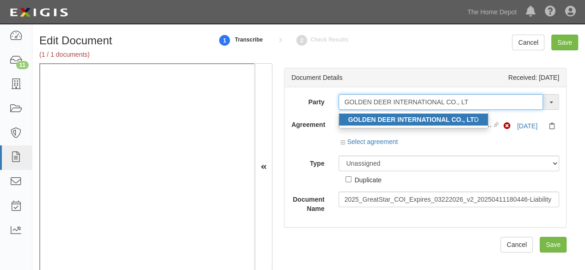
type input "GOLDEN DEER INTERNATIONAL CO., LT"
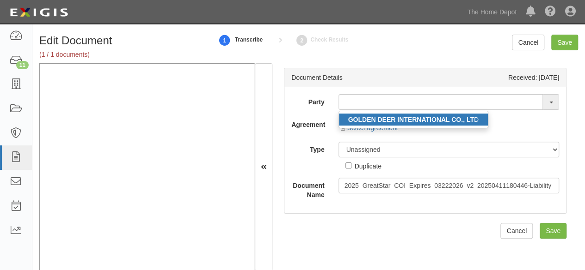
click at [456, 121] on strong "GOLDEN DEER INTERNATIONAL CO., LT" at bounding box center [411, 119] width 126 height 7
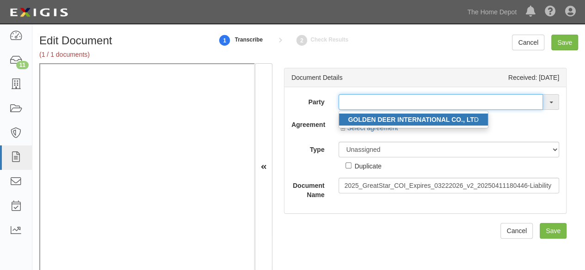
type input "GOLDEN DEER INTERNATIONAL CO., LTD"
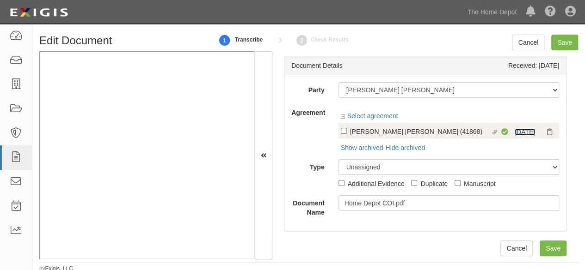
click at [515, 131] on link "[DATE]" at bounding box center [525, 132] width 20 height 7
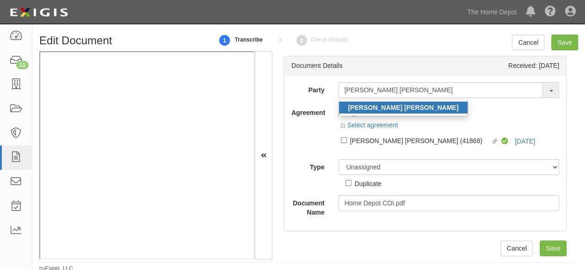
type input "[PERSON_NAME] [PERSON_NAME]"
click at [386, 106] on strong "[PERSON_NAME] [PERSON_NAME]" at bounding box center [403, 107] width 111 height 7
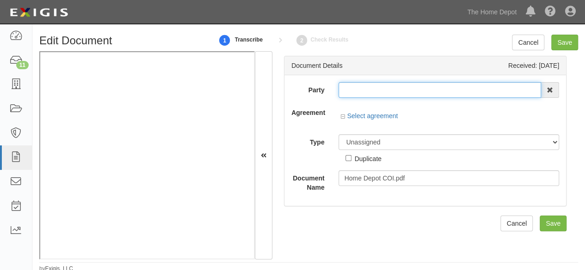
type input "[PERSON_NAME] [PERSON_NAME]"
click at [375, 91] on input "[PERSON_NAME] [PERSON_NAME]" at bounding box center [439, 90] width 203 height 16
click at [375, 90] on input "[PERSON_NAME] [PERSON_NAME]" at bounding box center [439, 90] width 203 height 16
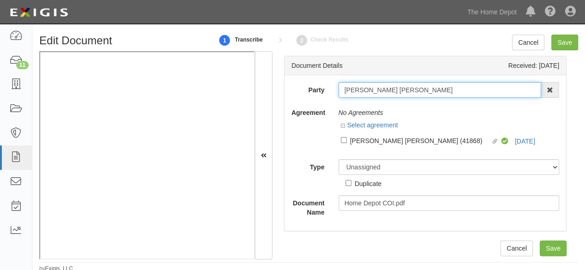
click at [375, 90] on input "[PERSON_NAME] [PERSON_NAME]" at bounding box center [439, 90] width 203 height 16
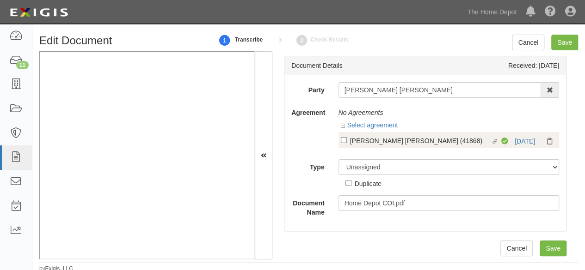
click at [353, 141] on div "[PERSON_NAME] [PERSON_NAME] (41868)" at bounding box center [420, 140] width 141 height 10
click at [347, 141] on input "Linked agreement [PERSON_NAME] [PERSON_NAME] (41868) Linked agreement" at bounding box center [344, 140] width 6 height 6
checkbox input "true"
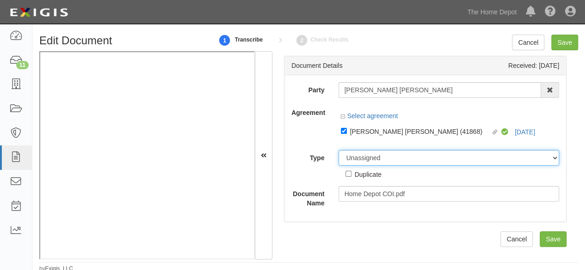
click at [356, 160] on select "Unassigned Binder Cancellation Notice Certificate Contract Endorsement Insuranc…" at bounding box center [448, 158] width 221 height 16
select select "CertificateDetail"
click at [338, 150] on select "Unassigned Binder Cancellation Notice Certificate Contract Endorsement Insuranc…" at bounding box center [448, 158] width 221 height 16
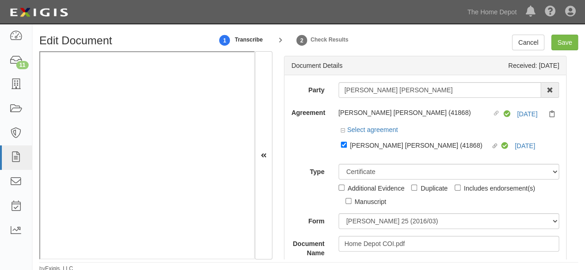
click at [365, 207] on div "Party [PERSON_NAME] MAOLI [PERSON_NAME] KU [PERSON_NAME] 1000576868 Ontario Inc…" at bounding box center [425, 170] width 268 height 176
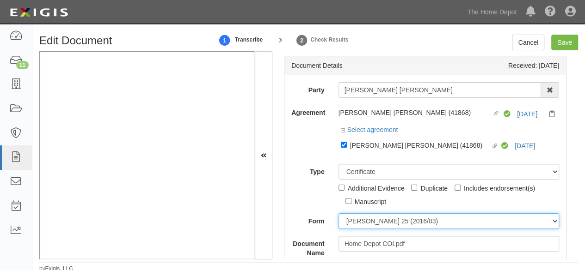
drag, startPoint x: 355, startPoint y: 221, endPoint x: 354, endPoint y: 214, distance: 7.0
click at [355, 221] on select "[PERSON_NAME] 25 (2016/03) [PERSON_NAME] 101 [PERSON_NAME] 855 NY (2014/05) Gen…" at bounding box center [448, 222] width 221 height 16
select select "GeneralFormDetail"
click at [338, 214] on select "[PERSON_NAME] 25 (2016/03) [PERSON_NAME] 101 [PERSON_NAME] 855 NY (2014/05) Gen…" at bounding box center [448, 222] width 221 height 16
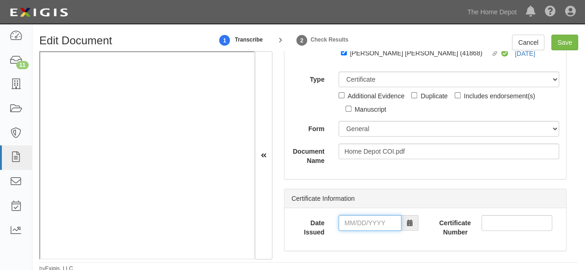
click at [356, 221] on input "Date Issued" at bounding box center [369, 223] width 63 height 16
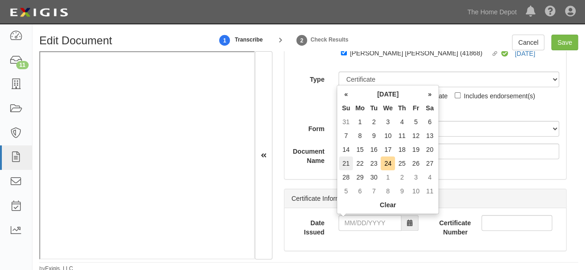
drag, startPoint x: 344, startPoint y: 166, endPoint x: 354, endPoint y: 224, distance: 59.2
click at [344, 167] on td "21" at bounding box center [346, 164] width 14 height 14
click at [354, 228] on input "[DATE]" at bounding box center [369, 223] width 63 height 16
click at [376, 161] on td "23" at bounding box center [374, 164] width 14 height 14
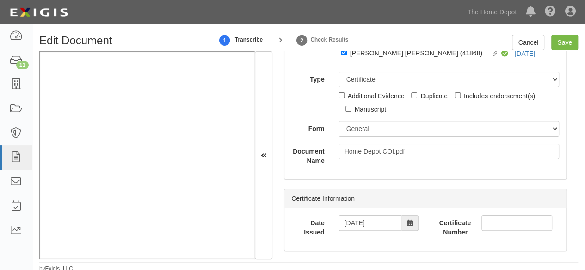
type input "[DATE]"
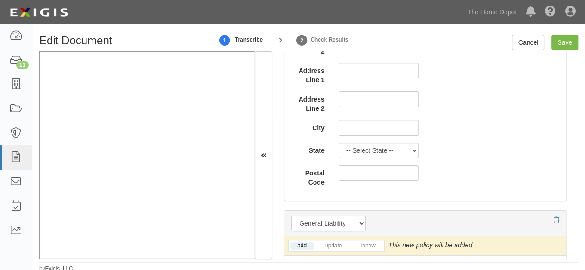
scroll to position [694, 0]
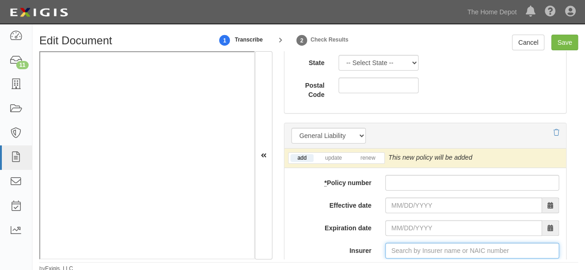
click at [401, 256] on input "Insurer" at bounding box center [472, 251] width 174 height 16
paste input ""
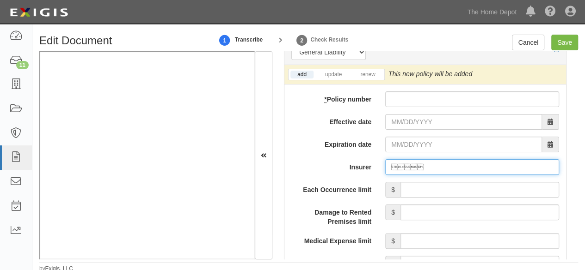
scroll to position [786, 0]
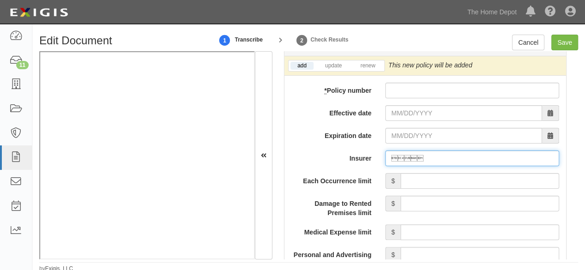
type input ""
click at [399, 158] on input "Insurer" at bounding box center [472, 159] width 174 height 16
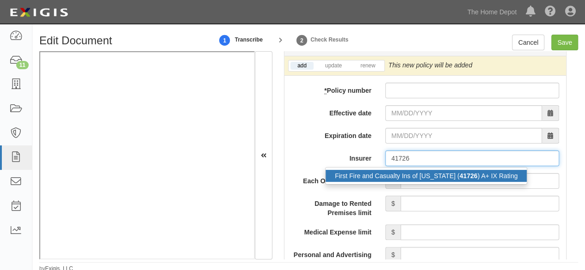
click at [377, 175] on div "First Fire and Casualty Ins of [US_STATE] ( 41726 ) A+ IX Rating" at bounding box center [426, 176] width 201 height 12
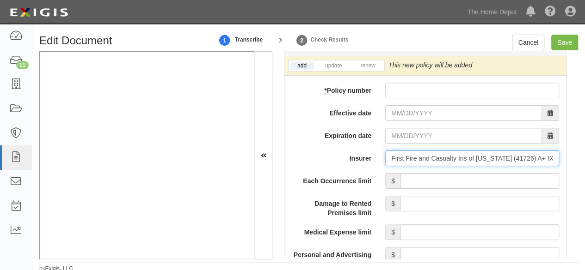
type input "First Fire and Casualty Ins of [US_STATE] (41726) A+ IX Rating"
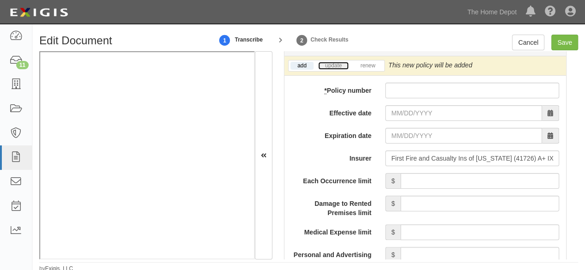
drag, startPoint x: 327, startPoint y: 65, endPoint x: 384, endPoint y: 84, distance: 59.5
click at [327, 65] on link "update" at bounding box center [333, 66] width 31 height 8
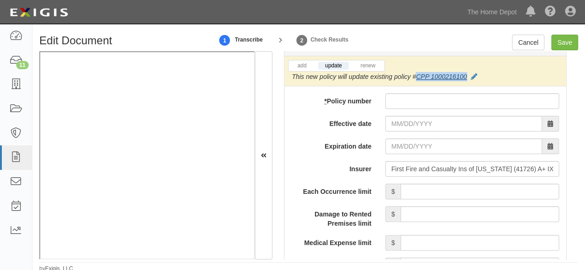
drag, startPoint x: 468, startPoint y: 73, endPoint x: 417, endPoint y: 74, distance: 50.9
click at [417, 74] on div "This new policy will update existing policy # CPP 1000216100" at bounding box center [384, 76] width 185 height 9
copy link "CPP 1000216100"
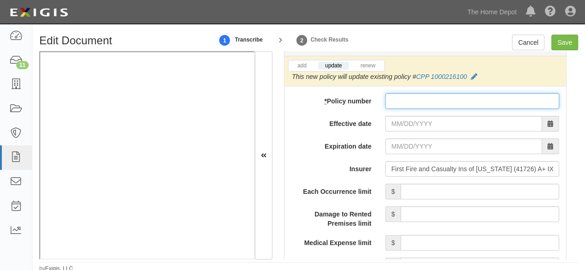
click at [405, 94] on input "* Policy number" at bounding box center [472, 101] width 174 height 16
paste input "CPP 1000216100"
type input "CPP 1000216100"
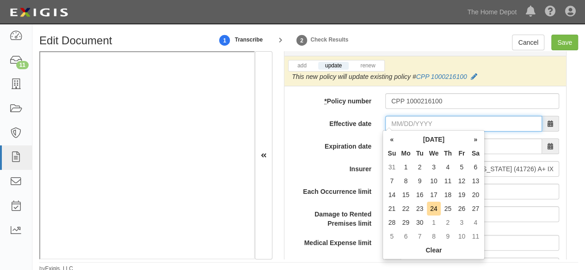
click at [403, 119] on input "Effective date" at bounding box center [463, 124] width 157 height 16
click at [388, 206] on td "21" at bounding box center [392, 209] width 14 height 14
type input "[DATE]"
drag, startPoint x: 403, startPoint y: 121, endPoint x: 423, endPoint y: 186, distance: 68.5
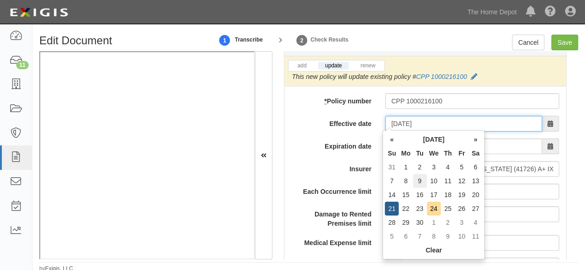
click at [405, 123] on input "[DATE]" at bounding box center [463, 124] width 157 height 16
click at [438, 211] on td "24" at bounding box center [434, 209] width 14 height 14
type input "[DATE]"
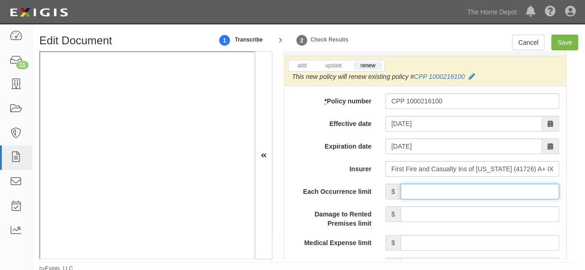
drag, startPoint x: 424, startPoint y: 191, endPoint x: 429, endPoint y: 181, distance: 11.4
click at [424, 190] on input "Each Occurrence limit" at bounding box center [479, 192] width 159 height 16
type input "1,000,000"
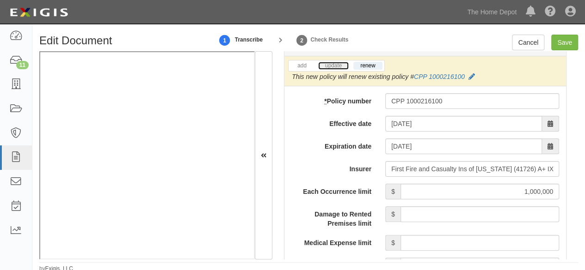
click at [331, 67] on link "update" at bounding box center [333, 66] width 31 height 8
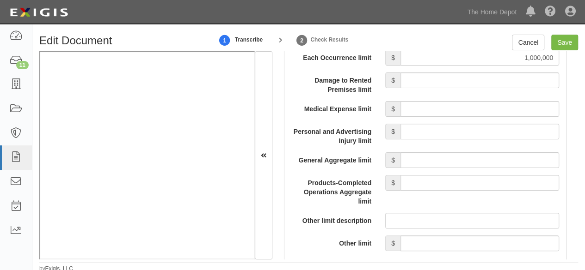
scroll to position [925, 0]
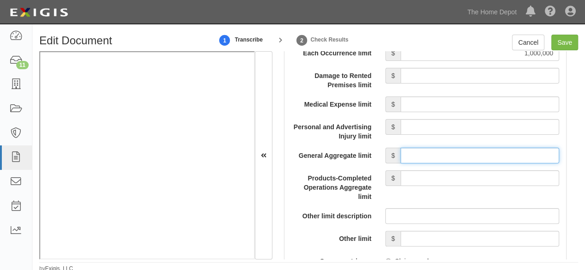
click at [425, 158] on input "General Aggregate limit" at bounding box center [479, 156] width 159 height 16
type input "2,000,000"
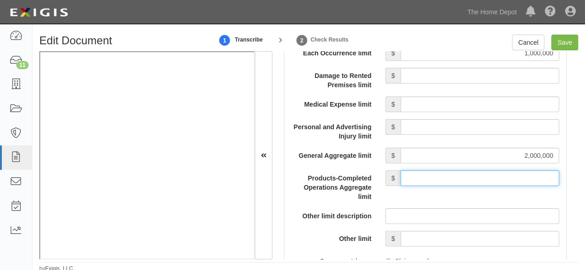
click at [436, 176] on input "Products-Completed Operations Aggregate limit" at bounding box center [479, 179] width 159 height 16
type input "2,000,000"
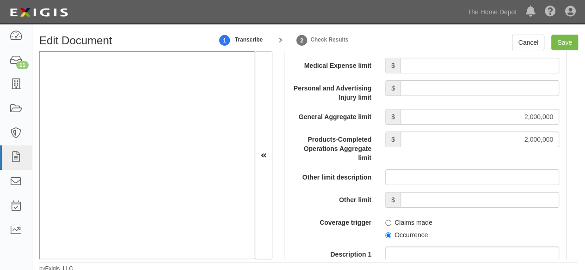
scroll to position [1017, 0]
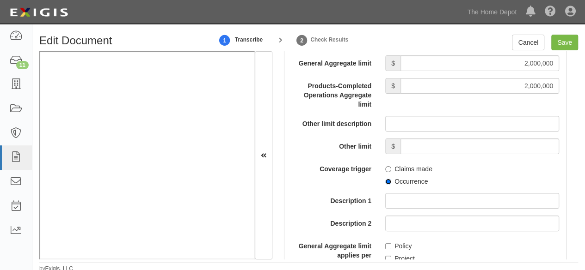
click at [386, 180] on input "Occurrence" at bounding box center [388, 182] width 6 height 6
radio input "true"
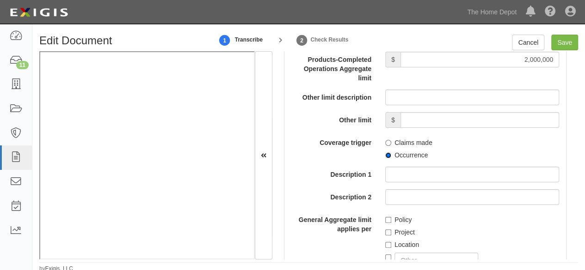
scroll to position [1063, 0]
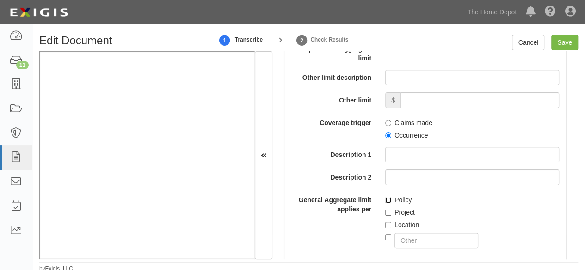
drag, startPoint x: 385, startPoint y: 199, endPoint x: 252, endPoint y: 182, distance: 134.8
click at [385, 199] on input "Policy" at bounding box center [388, 200] width 6 height 6
checkbox input "true"
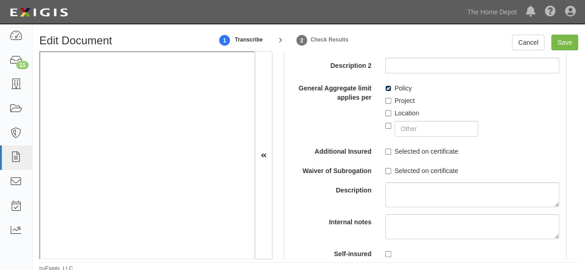
scroll to position [1202, 0]
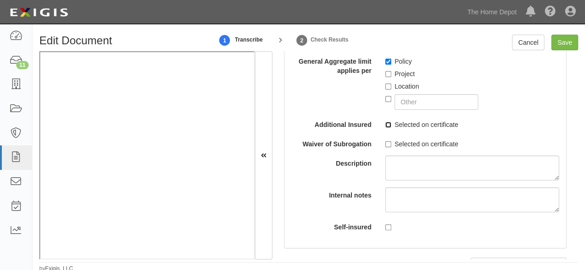
drag, startPoint x: 387, startPoint y: 122, endPoint x: 315, endPoint y: 141, distance: 73.7
click at [387, 123] on input "Selected on certificate" at bounding box center [388, 125] width 6 height 6
checkbox input "true"
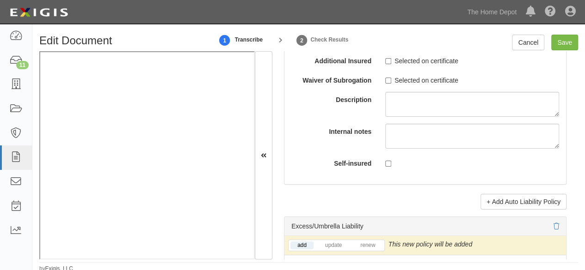
scroll to position [1942, 0]
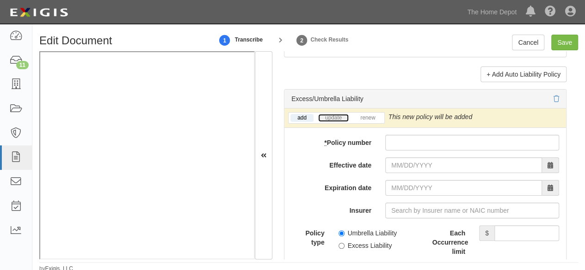
click at [337, 115] on link "update" at bounding box center [333, 118] width 31 height 8
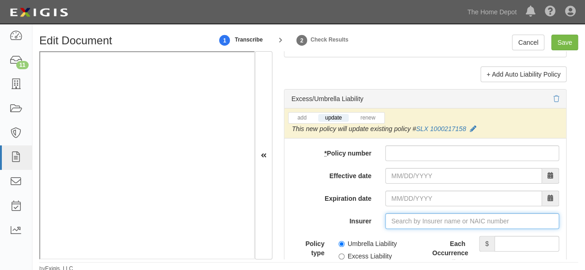
click at [398, 217] on input "Insurer" at bounding box center [472, 222] width 174 height 16
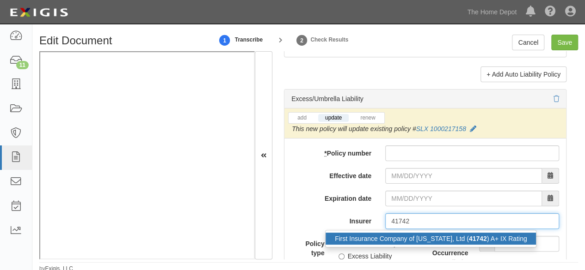
click at [394, 234] on div "First Insurance Company of Hawaii, Ltd ( 41742 ) A+ IX Rating" at bounding box center [431, 239] width 210 height 12
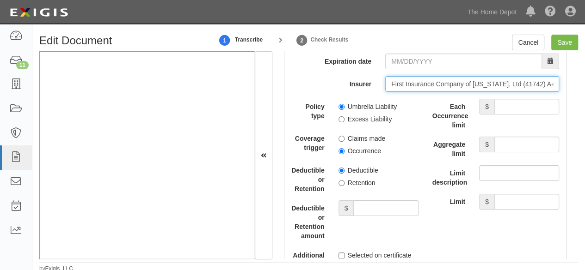
scroll to position [2081, 0]
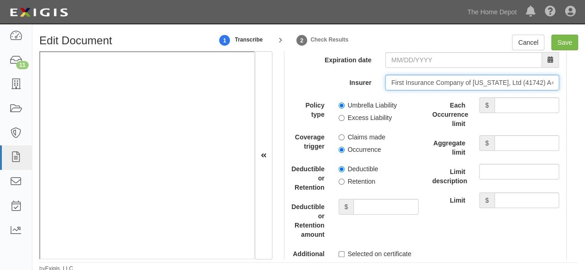
type input "First Insurance Company of Hawaii, Ltd (41742) A+ IX Rating"
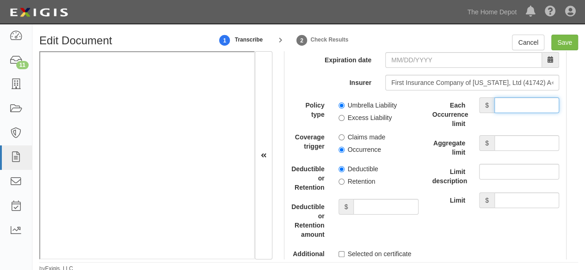
click at [532, 98] on input "Each Occurrence limit" at bounding box center [526, 106] width 65 height 16
type input "5,000,000"
drag, startPoint x: 524, startPoint y: 135, endPoint x: 503, endPoint y: 146, distance: 24.0
click at [523, 135] on input "Aggregate limit" at bounding box center [526, 143] width 65 height 16
type input "5,000,000"
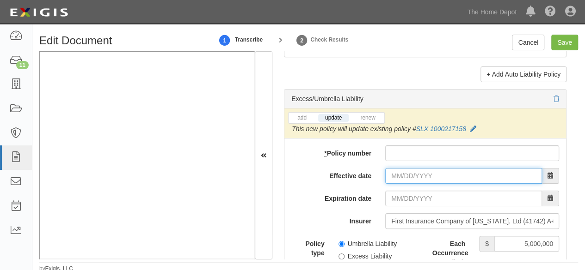
click at [409, 175] on input "Effective date" at bounding box center [463, 176] width 157 height 16
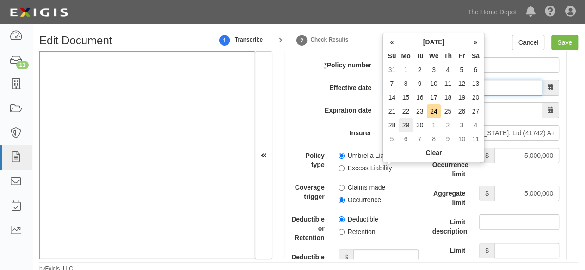
scroll to position [2034, 0]
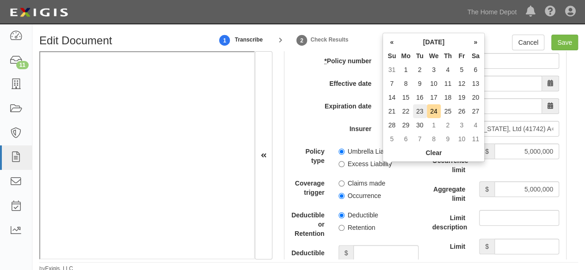
click at [426, 115] on td "23" at bounding box center [420, 111] width 14 height 14
type input "09/23/2025"
type input "09/23/2026"
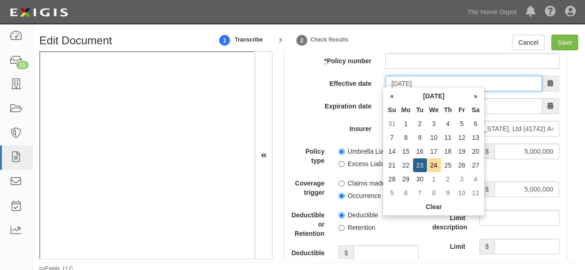
drag, startPoint x: 412, startPoint y: 76, endPoint x: 443, endPoint y: 114, distance: 49.3
click at [414, 78] on input "09/23/2025" at bounding box center [463, 84] width 157 height 16
click at [431, 164] on td "24" at bounding box center [434, 166] width 14 height 14
type input "09/24/2025"
type input "09/24/2026"
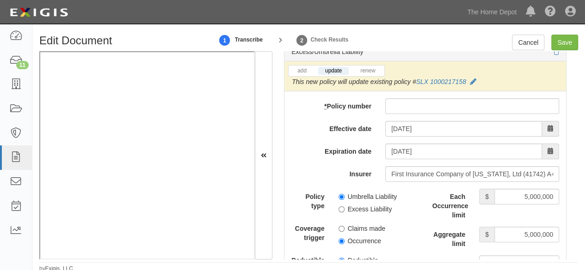
scroll to position [1942, 0]
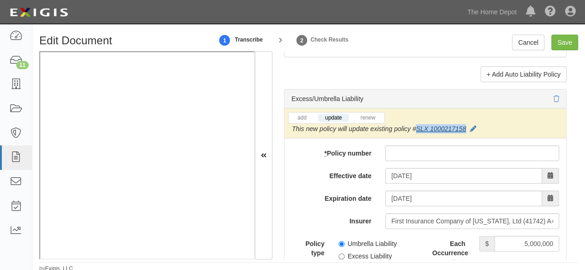
drag, startPoint x: 469, startPoint y: 123, endPoint x: 417, endPoint y: 126, distance: 51.9
click at [417, 126] on div "This new policy will update existing policy # SLX 1000217158" at bounding box center [384, 128] width 184 height 9
copy link "SLX 1000217158"
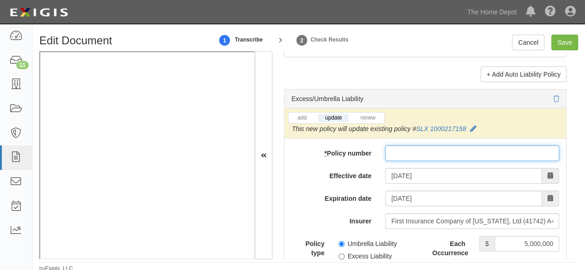
paste input "SLX 1000217158"
click at [402, 146] on input "* Policy number" at bounding box center [472, 154] width 174 height 16
type input "SLX 1000217158"
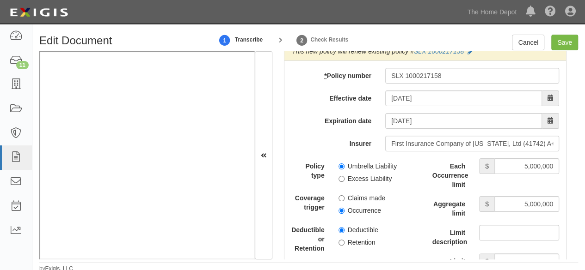
scroll to position [2034, 0]
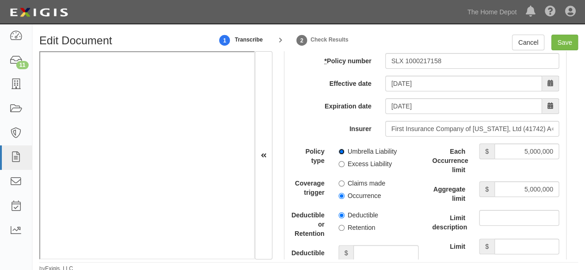
drag, startPoint x: 339, startPoint y: 147, endPoint x: 340, endPoint y: 186, distance: 38.4
click at [340, 149] on input "Umbrella Liability" at bounding box center [341, 152] width 6 height 6
radio input "true"
click at [339, 193] on input "Occurrence" at bounding box center [341, 196] width 6 height 6
radio input "true"
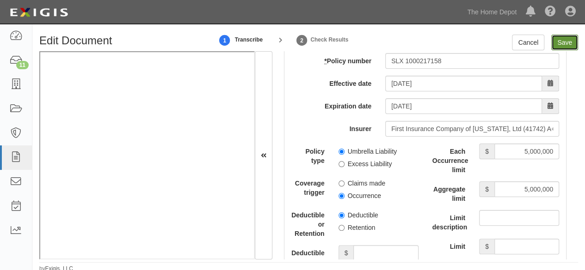
click at [561, 42] on input "Save" at bounding box center [564, 43] width 27 height 16
type input "1000000"
type input "2000000"
type input "5000000"
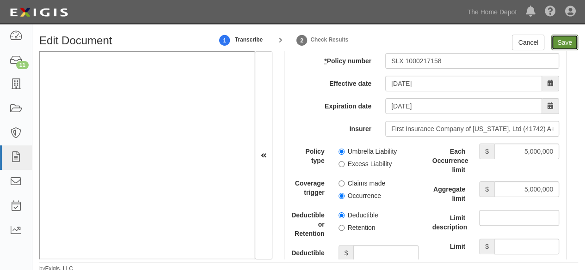
type input "5000000"
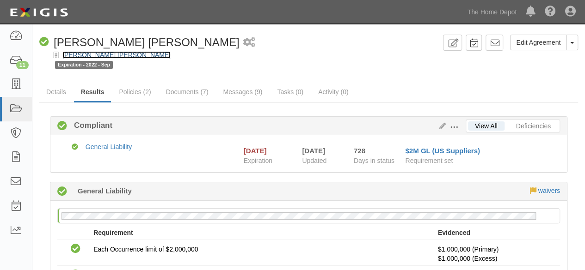
click at [109, 56] on link "[PERSON_NAME] [PERSON_NAME]" at bounding box center [116, 54] width 108 height 7
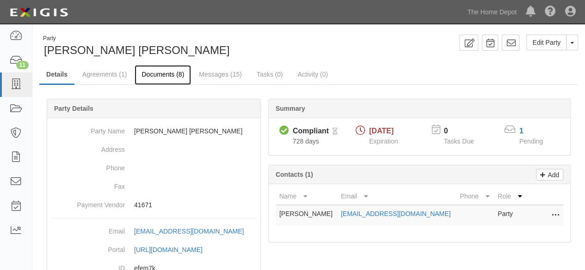
click at [166, 77] on link "Documents (8)" at bounding box center [163, 75] width 56 height 20
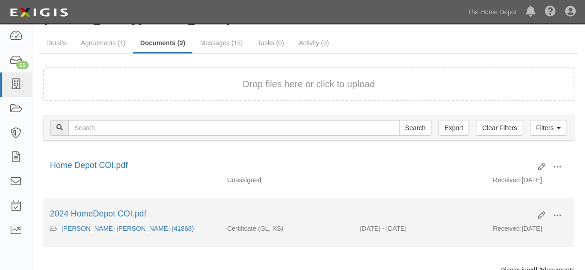
scroll to position [46, 0]
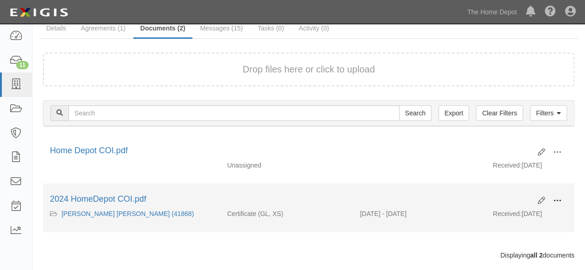
click at [555, 199] on span at bounding box center [557, 201] width 8 height 8
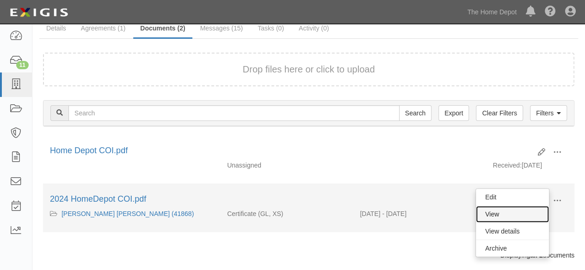
click at [523, 209] on link "View" at bounding box center [512, 214] width 73 height 17
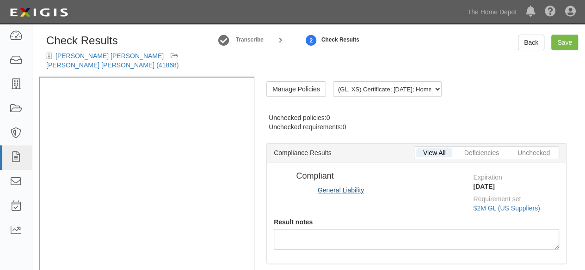
radio input "true"
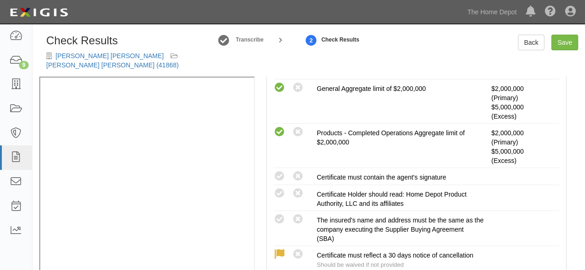
scroll to position [284, 0]
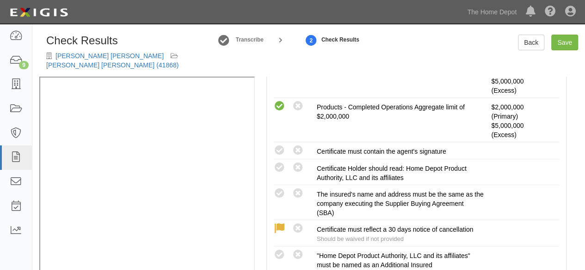
drag, startPoint x: 277, startPoint y: 193, endPoint x: 248, endPoint y: 198, distance: 29.7
click at [277, 193] on icon at bounding box center [280, 194] width 12 height 12
radio input "true"
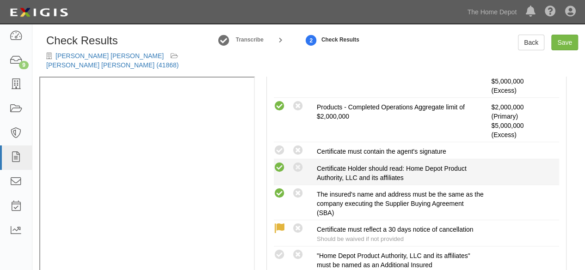
drag, startPoint x: 285, startPoint y: 149, endPoint x: 282, endPoint y: 161, distance: 12.8
click at [284, 150] on icon at bounding box center [280, 151] width 12 height 12
radio input "true"
click at [280, 166] on icon at bounding box center [280, 168] width 12 height 12
radio input "true"
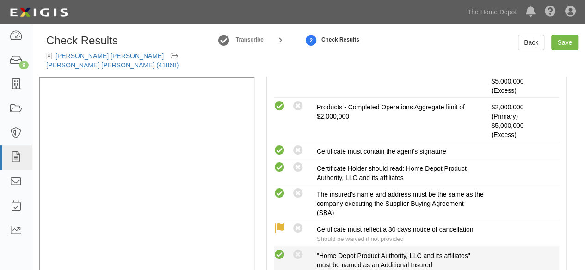
click at [282, 254] on icon at bounding box center [280, 256] width 12 height 12
radio input "true"
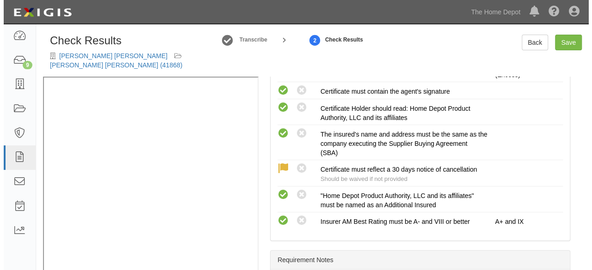
scroll to position [330, 0]
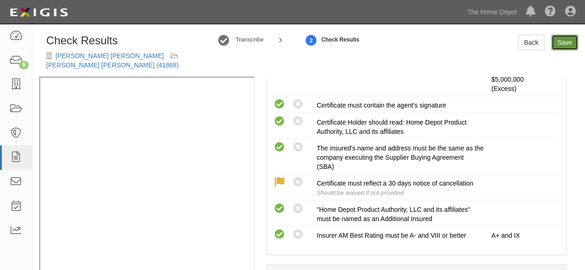
click at [563, 44] on link "Save" at bounding box center [564, 43] width 27 height 16
radio input "true"
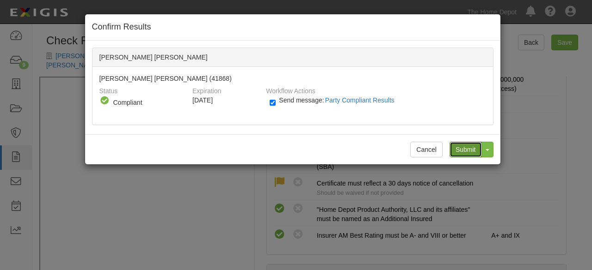
click at [470, 149] on input "Submit" at bounding box center [465, 150] width 32 height 16
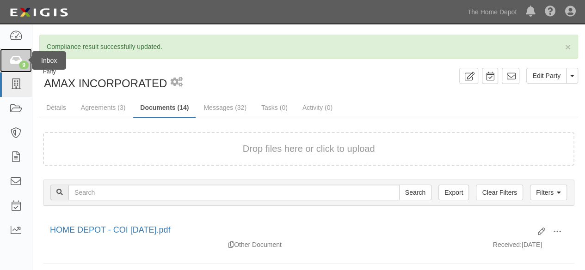
click at [13, 65] on icon at bounding box center [15, 60] width 13 height 11
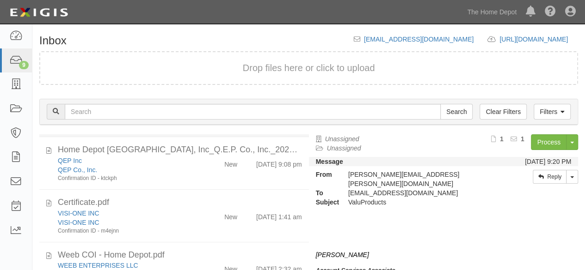
scroll to position [139, 0]
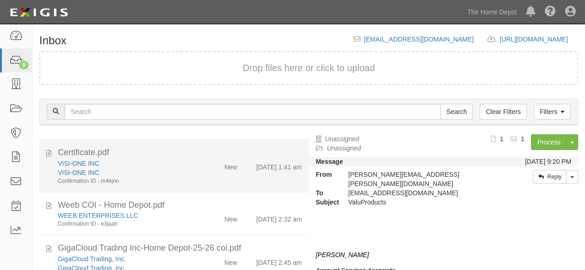
click at [186, 172] on div "VISI-ONE INC" at bounding box center [126, 172] width 136 height 9
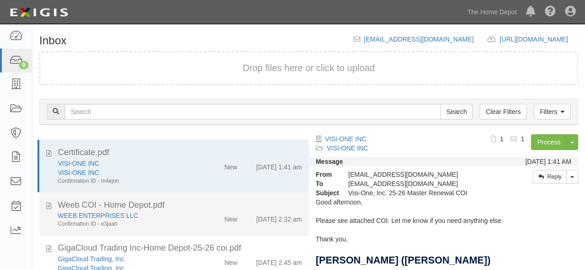
click at [201, 217] on div "New" at bounding box center [222, 217] width 43 height 13
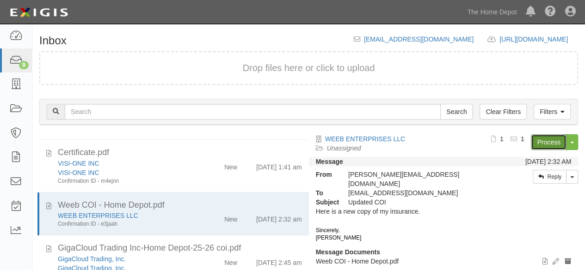
click at [547, 141] on link "Process" at bounding box center [549, 143] width 36 height 16
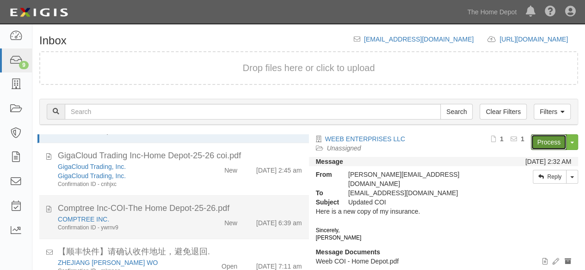
scroll to position [277, 0]
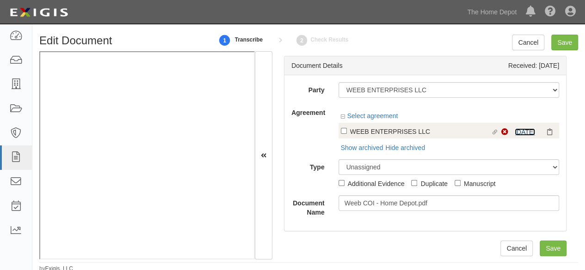
click at [515, 130] on link "[DATE]" at bounding box center [525, 132] width 20 height 7
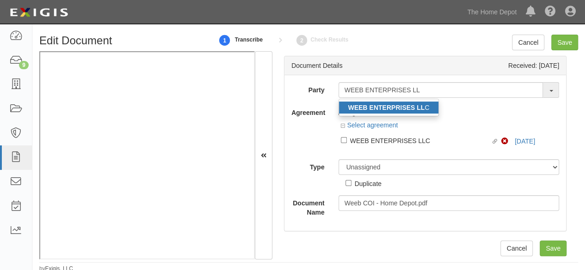
type input "WEEB ENTERPRISES LL"
drag, startPoint x: 402, startPoint y: 109, endPoint x: 374, endPoint y: 89, distance: 34.2
click at [402, 109] on strong "WEEB ENTERPRISES LL" at bounding box center [386, 107] width 77 height 7
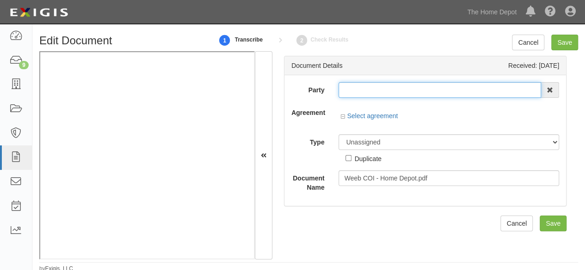
type input "WEEB ENTERPRISES LLC"
click at [374, 89] on input "WEEB ENTERPRISES LLC" at bounding box center [439, 90] width 203 height 16
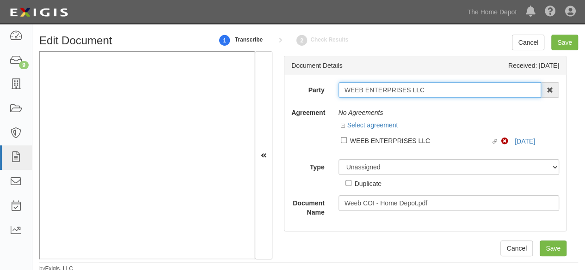
click at [374, 89] on input "WEEB ENTERPRISES LLC" at bounding box center [439, 90] width 203 height 16
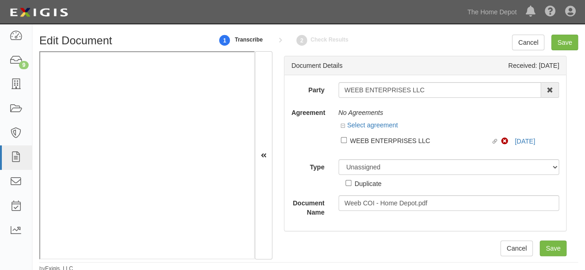
click at [357, 141] on div "WEEB ENTERPRISES LLC" at bounding box center [420, 140] width 141 height 10
click at [347, 141] on input "Linked agreement WEEB ENTERPRISES LLC Linked agreement" at bounding box center [344, 140] width 6 height 6
checkbox input "true"
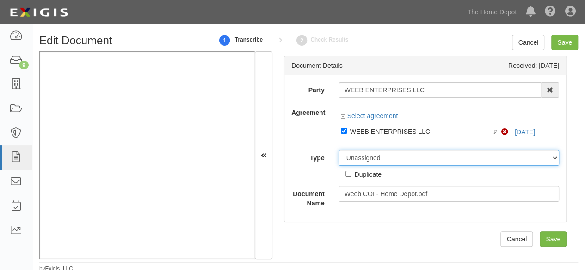
click at [348, 159] on select "Unassigned Binder Cancellation Notice Certificate Contract Endorsement Insuranc…" at bounding box center [448, 158] width 221 height 16
select select "CertificateDetail"
click at [338, 164] on select "Unassigned Binder Cancellation Notice Certificate Contract Endorsement Insuranc…" at bounding box center [448, 158] width 221 height 16
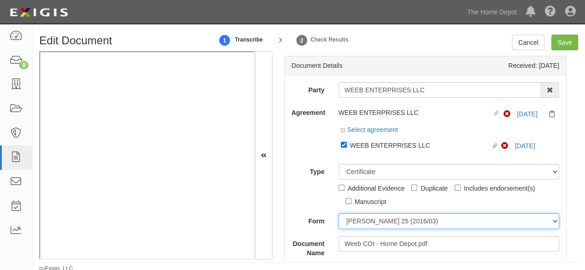
click at [363, 216] on select "ACORD 25 (2016/03) ACORD 101 ACORD 855 NY (2014/05) General" at bounding box center [448, 222] width 221 height 16
select select "GeneralFormDetail"
click at [338, 214] on select "ACORD 25 (2016/03) ACORD 101 ACORD 855 NY (2014/05) General" at bounding box center [448, 222] width 221 height 16
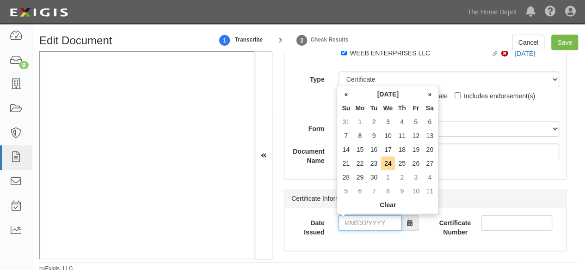
click at [356, 225] on input "Date Issued" at bounding box center [369, 223] width 63 height 16
click at [349, 163] on td "21" at bounding box center [346, 164] width 14 height 14
click at [354, 223] on input "09/21/2025" at bounding box center [369, 223] width 63 height 16
click at [359, 164] on td "22" at bounding box center [360, 164] width 14 height 14
type input "09/22/2025"
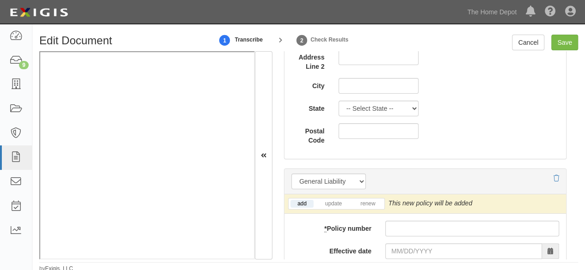
scroll to position [740, 0]
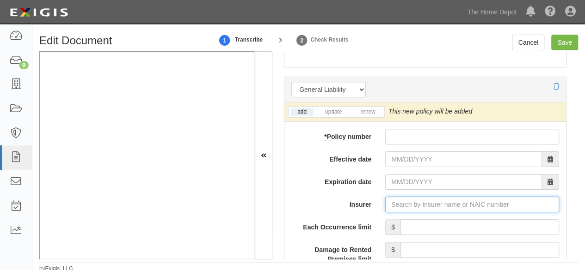
click at [404, 198] on input "Insurer" at bounding box center [472, 205] width 174 height 16
paste input "26271"
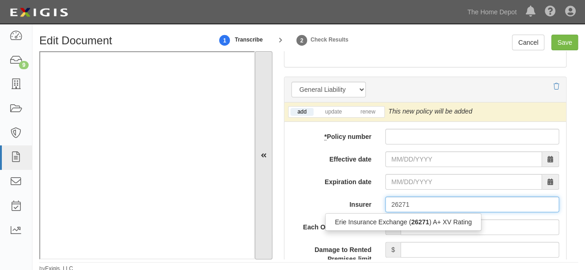
drag, startPoint x: 399, startPoint y: 222, endPoint x: 263, endPoint y: 214, distance: 137.1
click at [399, 221] on div "Erie Insurance Exchange ( 26271 ) A+ XV Rating" at bounding box center [403, 222] width 155 height 12
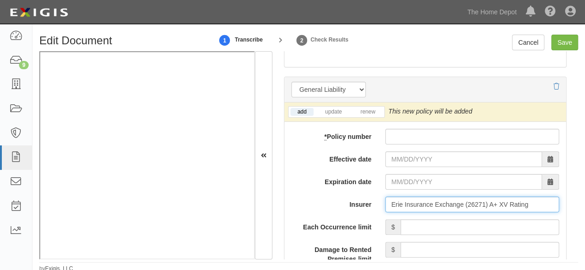
type input "Erie Insurance Exchange (26271) A+ XV Rating"
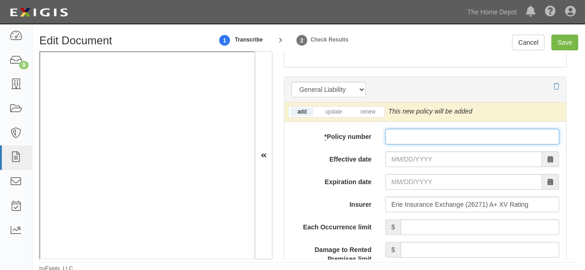
drag, startPoint x: 390, startPoint y: 133, endPoint x: 392, endPoint y: 138, distance: 5.8
click at [390, 133] on input "* Policy number" at bounding box center [472, 137] width 174 height 16
paste input "Q97-1669675"
type input "Q97-1669675"
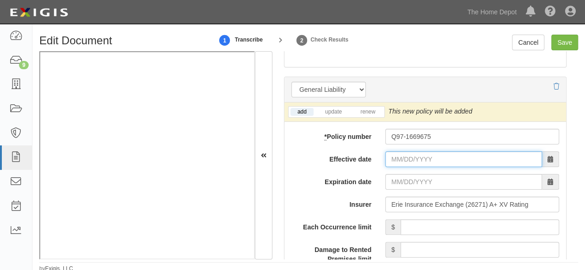
click at [394, 156] on input "Effective date" at bounding box center [463, 160] width 157 height 16
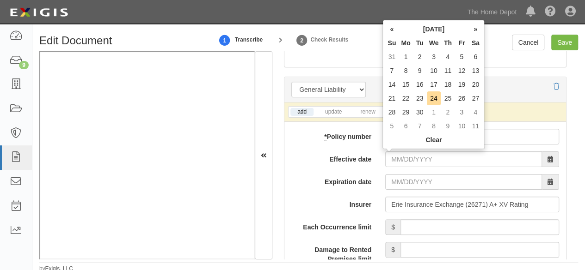
click at [394, 101] on td "21" at bounding box center [392, 99] width 14 height 14
type input "[DATE]"
type input "09/21/2026"
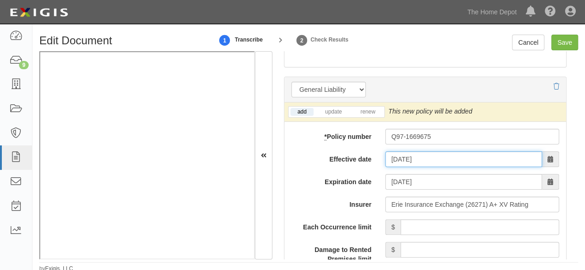
click at [399, 159] on input "[DATE]" at bounding box center [463, 160] width 157 height 16
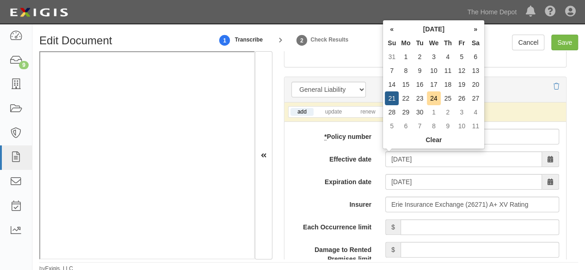
click at [477, 87] on td "20" at bounding box center [475, 85] width 14 height 14
type input "09/20/2025"
type input "09/20/2026"
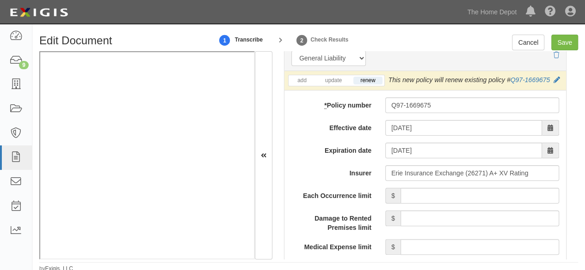
scroll to position [786, 0]
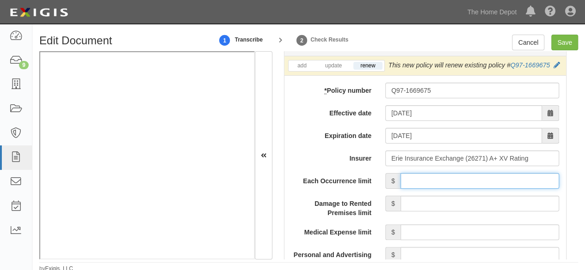
click at [415, 189] on input "Each Occurrence limit" at bounding box center [479, 181] width 159 height 16
type input "2,000,000"
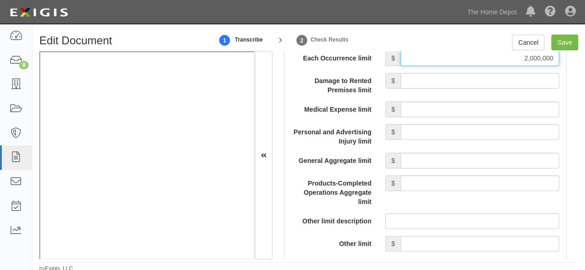
scroll to position [925, 0]
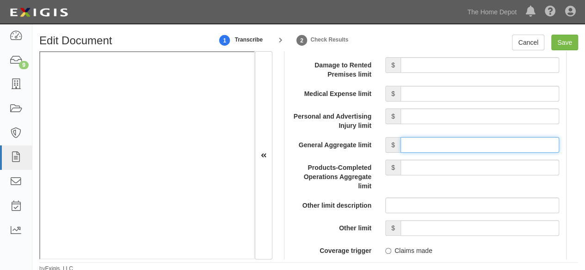
drag, startPoint x: 438, startPoint y: 152, endPoint x: 440, endPoint y: 148, distance: 4.8
click at [438, 152] on input "General Aggregate limit" at bounding box center [479, 145] width 159 height 16
type input "4,000,000"
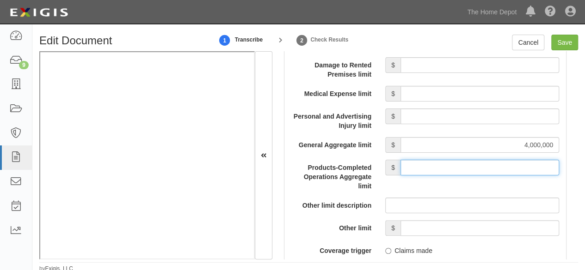
click at [439, 173] on input "Products-Completed Operations Aggregate limit" at bounding box center [479, 168] width 159 height 16
type input "4,000,000"
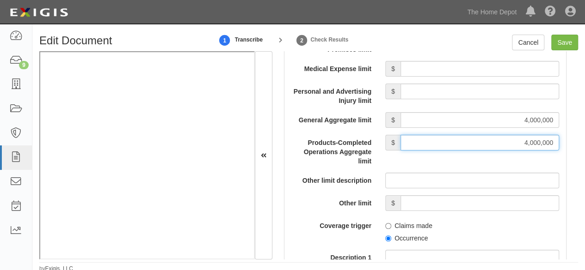
scroll to position [1017, 0]
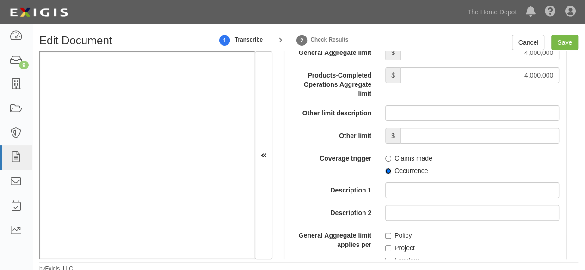
click at [385, 174] on input "Occurrence" at bounding box center [388, 171] width 6 height 6
radio input "true"
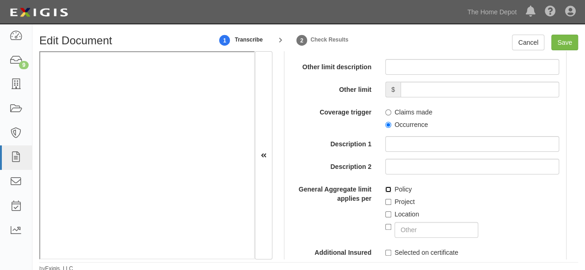
click at [385, 193] on input "Policy" at bounding box center [388, 190] width 6 height 6
checkbox input "true"
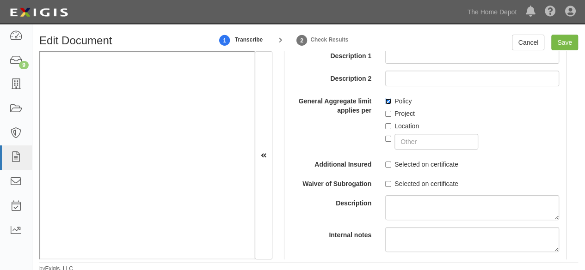
scroll to position [1156, 0]
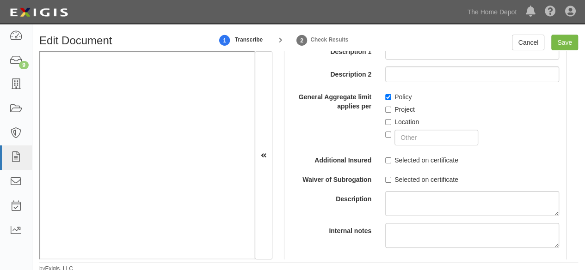
click at [385, 165] on label "Selected on certificate" at bounding box center [421, 160] width 73 height 9
click at [385, 164] on input "Selected on certificate" at bounding box center [388, 161] width 6 height 6
checkbox input "true"
drag, startPoint x: 564, startPoint y: 47, endPoint x: 469, endPoint y: 32, distance: 96.4
click at [564, 47] on input "Save" at bounding box center [564, 43] width 27 height 16
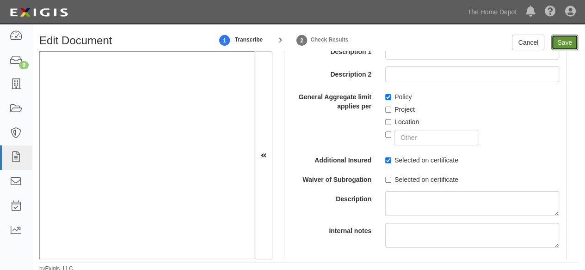
type input "2000000"
type input "4000000"
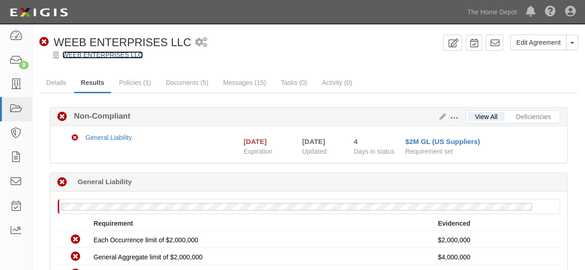
click at [113, 58] on link "WEEB ENTERPRISES LLC" at bounding box center [102, 54] width 80 height 7
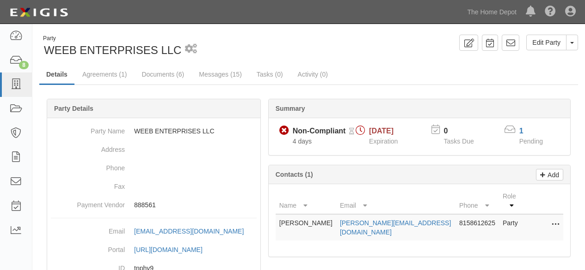
click at [149, 74] on link "Documents (6)" at bounding box center [163, 74] width 56 height 18
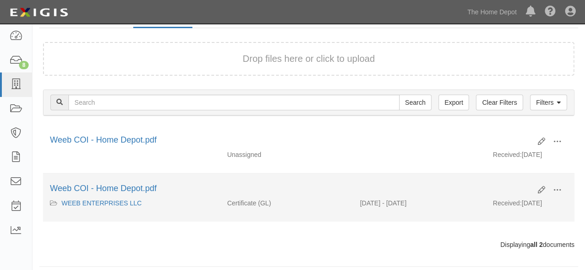
scroll to position [62, 0]
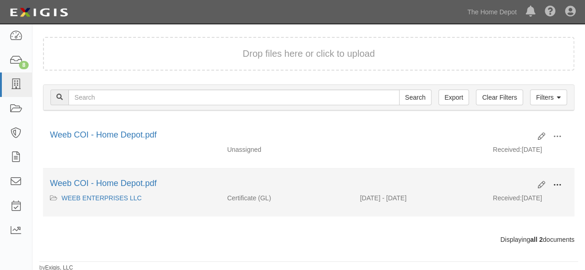
click at [560, 184] on span at bounding box center [557, 185] width 8 height 8
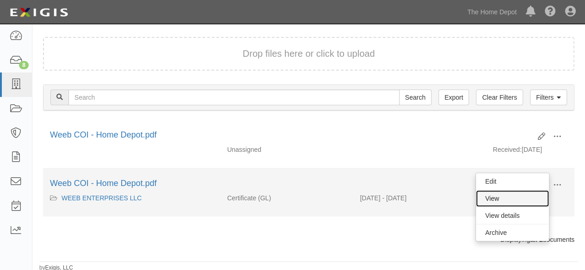
click at [516, 193] on link "View" at bounding box center [512, 199] width 73 height 17
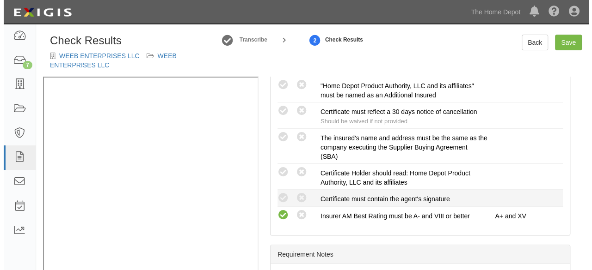
scroll to position [284, 0]
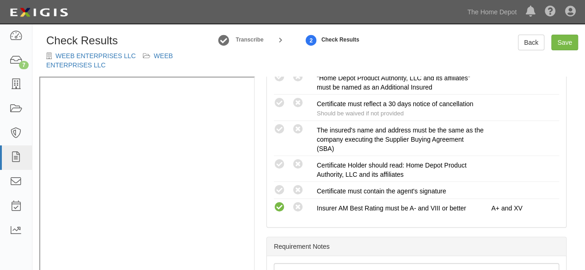
drag, startPoint x: 278, startPoint y: 125, endPoint x: 246, endPoint y: 137, distance: 34.1
click at [277, 127] on icon at bounding box center [280, 130] width 12 height 12
radio input "true"
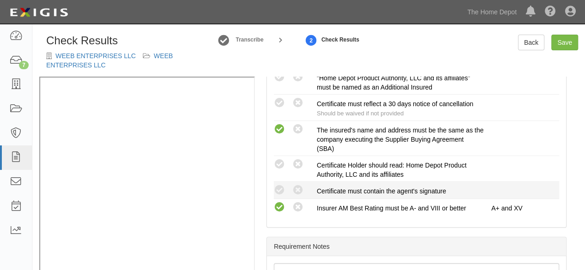
drag, startPoint x: 281, startPoint y: 187, endPoint x: 278, endPoint y: 180, distance: 7.9
click at [281, 187] on icon at bounding box center [280, 191] width 12 height 12
radio input "true"
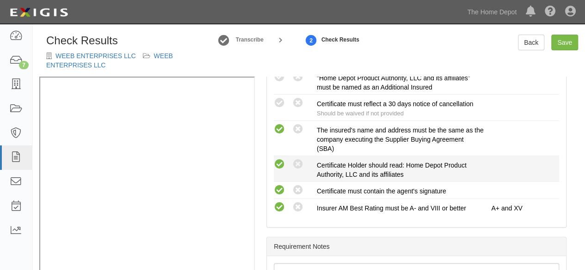
click at [280, 160] on icon at bounding box center [280, 165] width 12 height 12
radio input "true"
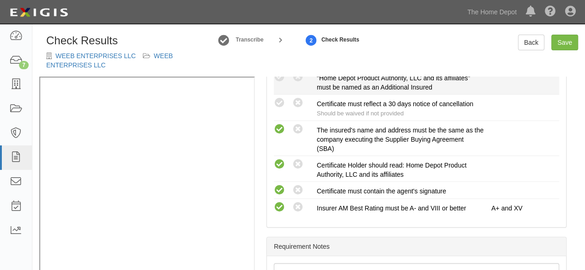
drag, startPoint x: 283, startPoint y: 103, endPoint x: 283, endPoint y: 92, distance: 10.6
click at [283, 103] on icon at bounding box center [280, 104] width 12 height 12
radio input "true"
click at [282, 81] on icon at bounding box center [280, 78] width 12 height 12
radio input "true"
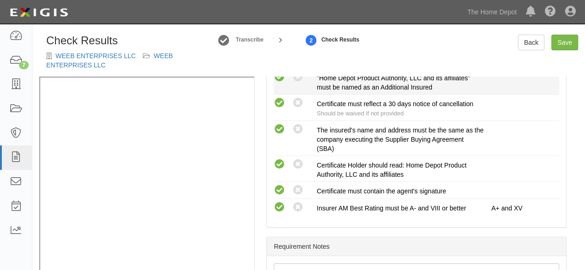
radio input "true"
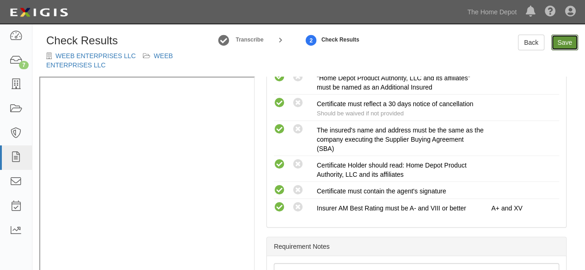
drag, startPoint x: 563, startPoint y: 41, endPoint x: 559, endPoint y: 49, distance: 9.1
click at [563, 41] on link "Save" at bounding box center [564, 43] width 27 height 16
radio input "true"
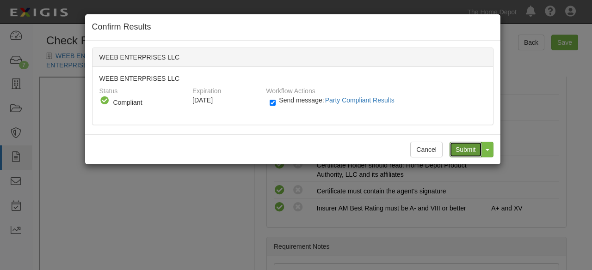
click at [472, 148] on input "Submit" at bounding box center [465, 150] width 32 height 16
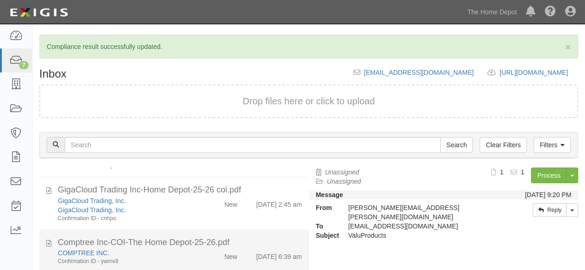
scroll to position [139, 0]
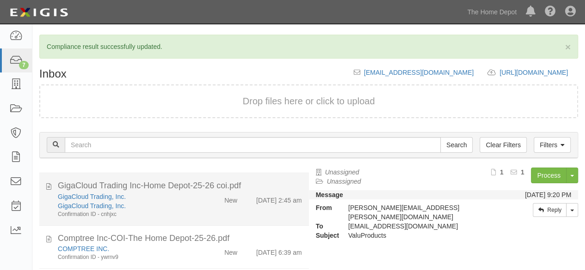
drag, startPoint x: 181, startPoint y: 215, endPoint x: 295, endPoint y: 208, distance: 114.4
click at [182, 214] on div "Confirmation ID - cnhjxc" at bounding box center [126, 215] width 136 height 8
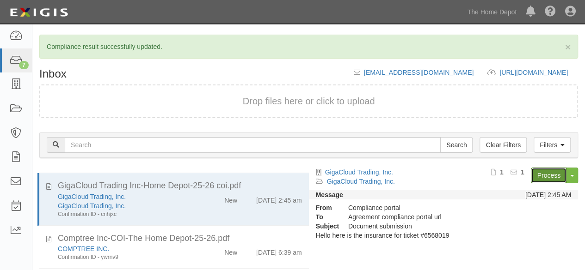
click at [538, 173] on link "Process" at bounding box center [549, 176] width 36 height 16
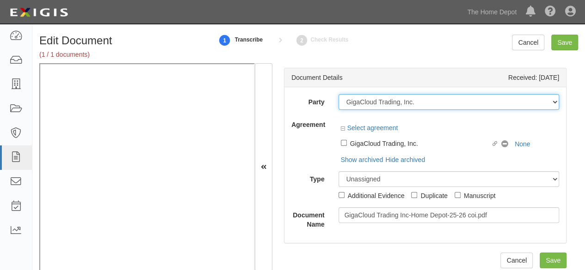
drag, startPoint x: 432, startPoint y: 104, endPoint x: 419, endPoint y: 102, distance: 13.2
click at [432, 104] on select "1000576868 Ontario Inc. 10 STRAWBERRY STREET 115282 CANADA LTEE 11947907 Canada…" at bounding box center [448, 102] width 221 height 16
click at [419, 102] on select "1000576868 Ontario Inc. 10 STRAWBERRY STREET 115282 CANADA LTEE 11947907 Canada…" at bounding box center [448, 102] width 221 height 16
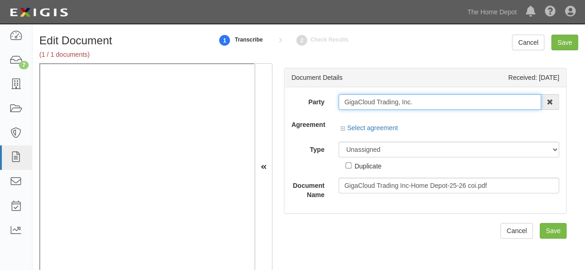
click at [419, 102] on input "GigaCloud Trading, Inc." at bounding box center [439, 102] width 203 height 16
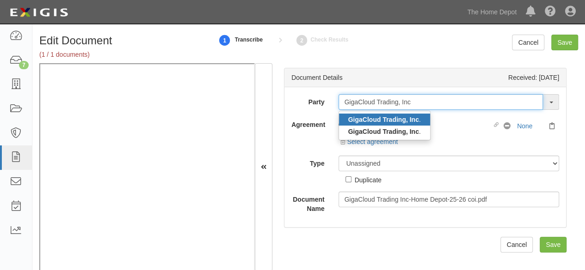
type input "GigaCloud Trading, Inc"
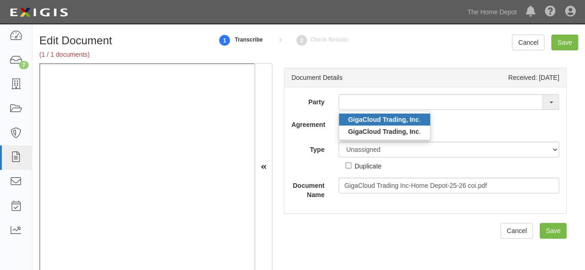
click at [366, 121] on strong "GigaCloud Trading, Inc" at bounding box center [383, 119] width 71 height 7
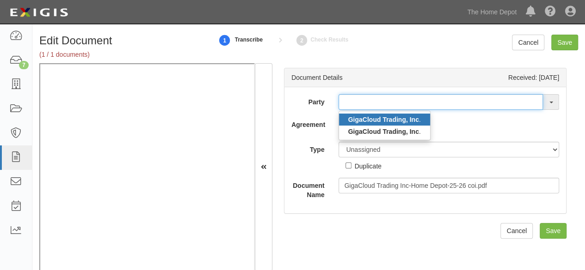
type input "GigaCloud Trading, Inc."
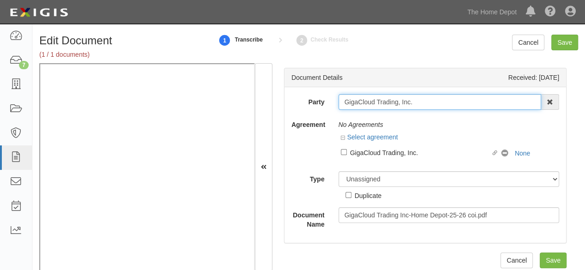
click at [362, 104] on input "GigaCloud Trading, Inc." at bounding box center [439, 102] width 203 height 16
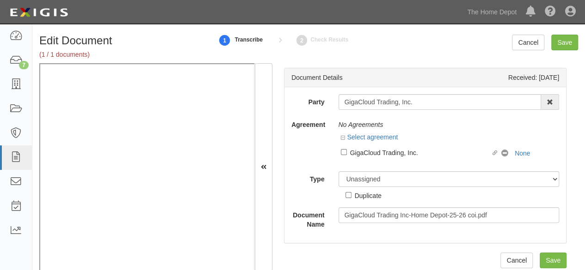
click at [381, 159] on label "Linked agreement GigaCloud Trading, Inc. Linked agreement" at bounding box center [421, 153] width 161 height 12
click at [347, 155] on input "Linked agreement GigaCloud Trading, Inc. Linked agreement" at bounding box center [344, 152] width 6 height 6
checkbox input "true"
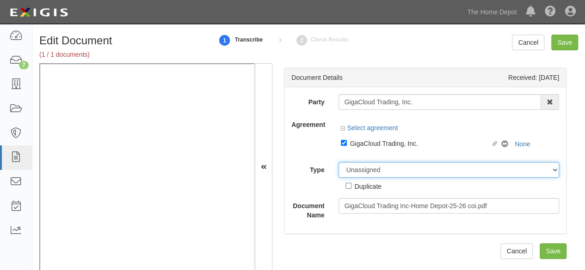
click at [373, 172] on select "Unassigned Binder Cancellation Notice Certificate Contract Endorsement Insuranc…" at bounding box center [448, 170] width 221 height 16
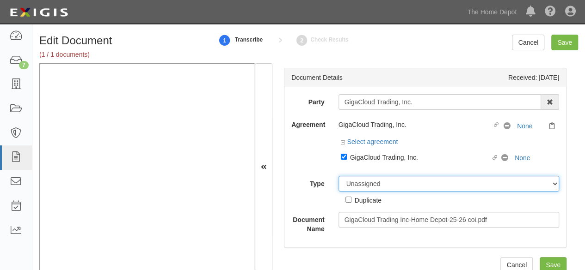
select select "CertificateDetail"
click at [338, 176] on select "Unassigned Binder Cancellation Notice Certificate Contract Endorsement Insuranc…" at bounding box center [448, 184] width 221 height 16
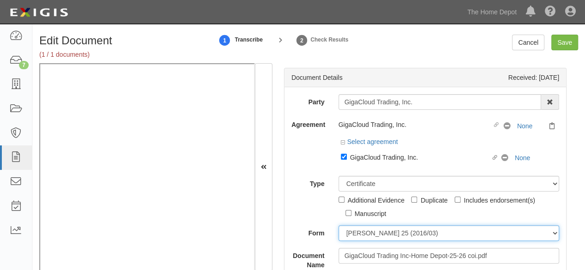
click at [363, 232] on select "[PERSON_NAME] 25 (2016/03) [PERSON_NAME] 101 [PERSON_NAME] 855 NY (2014/05) Gen…" at bounding box center [448, 234] width 221 height 16
select select "GeneralFormDetail"
click at [338, 226] on select "ACORD 25 (2016/03) ACORD 101 ACORD 855 NY (2014/05) General" at bounding box center [448, 234] width 221 height 16
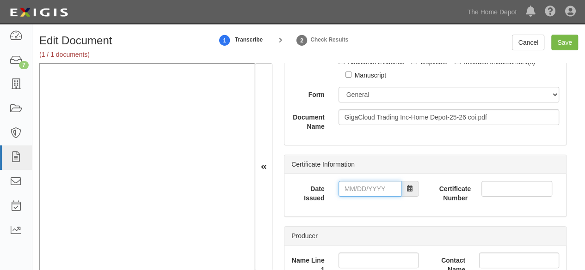
click at [355, 190] on input "Date Issued" at bounding box center [369, 189] width 63 height 16
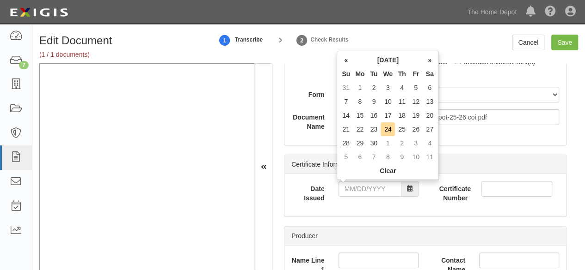
drag, startPoint x: 344, startPoint y: 116, endPoint x: 348, endPoint y: 162, distance: 46.4
click at [344, 116] on td "14" at bounding box center [346, 116] width 14 height 14
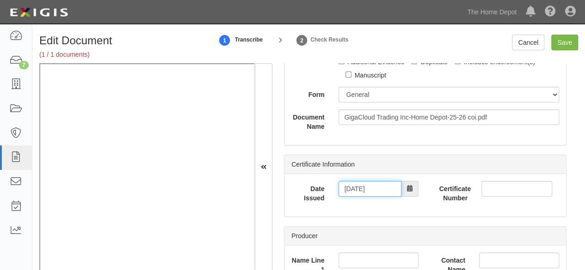
click at [353, 182] on input "09/14/2025" at bounding box center [369, 189] width 63 height 16
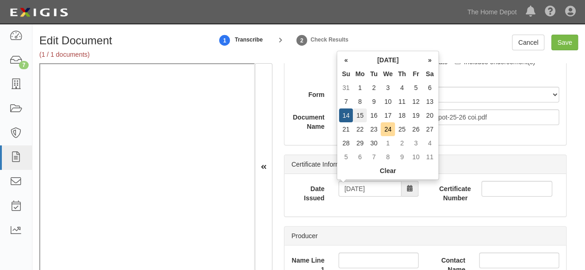
click at [359, 111] on td "15" at bounding box center [360, 116] width 14 height 14
type input "09/15/2025"
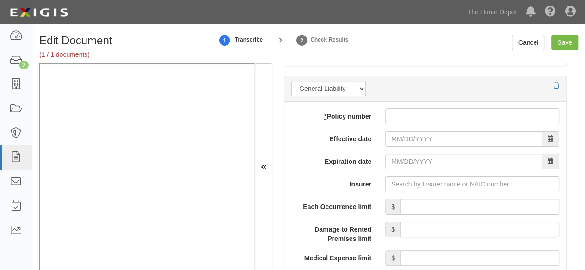
scroll to position [786, 0]
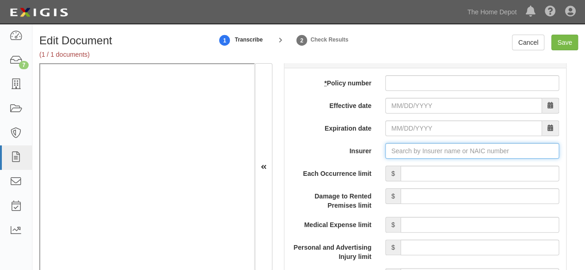
click at [392, 147] on input "Insurer" at bounding box center [472, 151] width 174 height 16
paste input "19682"
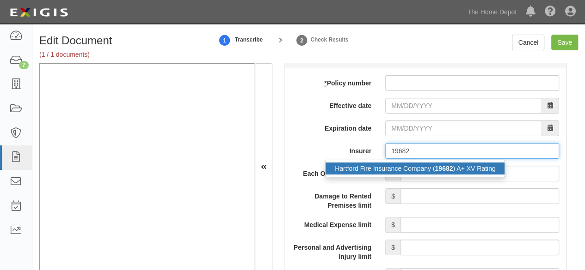
click at [391, 166] on div "Hartford Fire Insurance Company ( 19682 ) A+ XV Rating" at bounding box center [415, 169] width 179 height 12
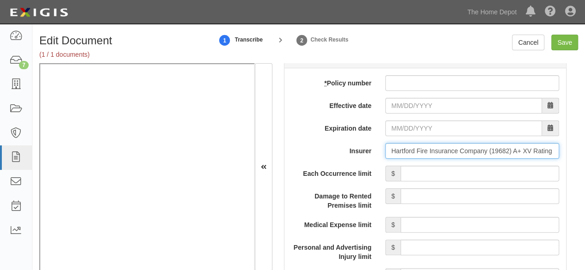
type input "Hartford Fire Insurance Company (19682) A+ XV Rating"
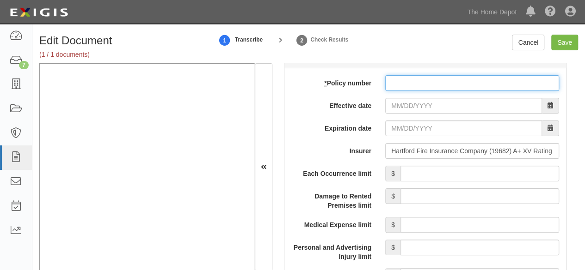
drag, startPoint x: 391, startPoint y: 83, endPoint x: 394, endPoint y: 100, distance: 17.4
click at [393, 85] on input "* Policy number" at bounding box center [472, 83] width 174 height 16
paste input "72ECSOF00MG"
type input "72ECSOF00MG"
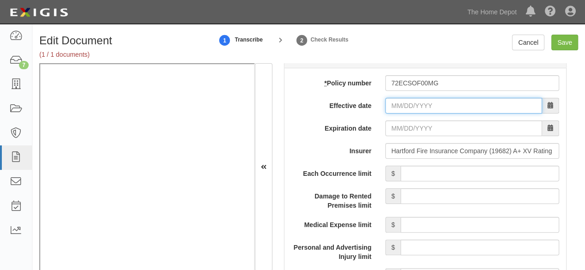
click at [395, 101] on input "Effective date" at bounding box center [463, 106] width 157 height 16
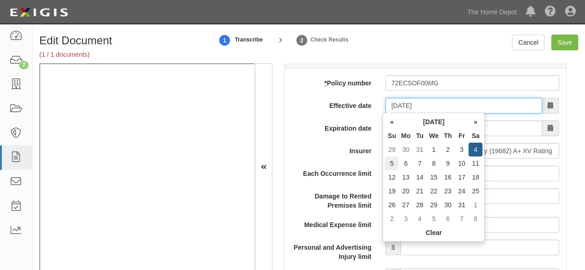
type input "01/05/2025"
type input "01/05/2026"
click at [395, 166] on td "5" at bounding box center [392, 164] width 14 height 14
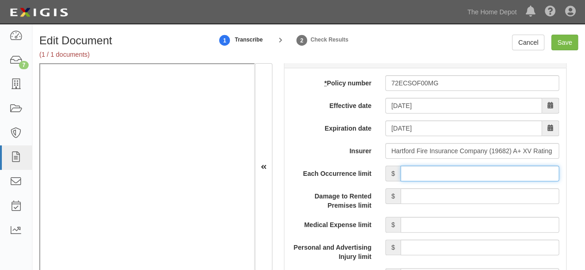
drag, startPoint x: 416, startPoint y: 174, endPoint x: 424, endPoint y: 154, distance: 21.8
click at [416, 174] on input "Each Occurrence limit" at bounding box center [479, 174] width 159 height 16
type input "1,000,000"
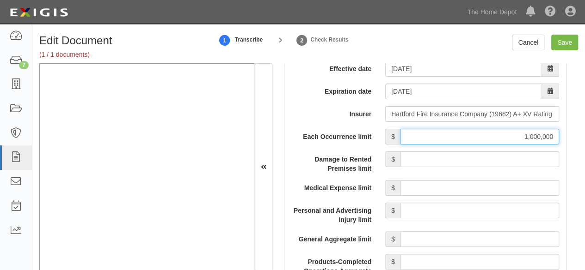
scroll to position [879, 0]
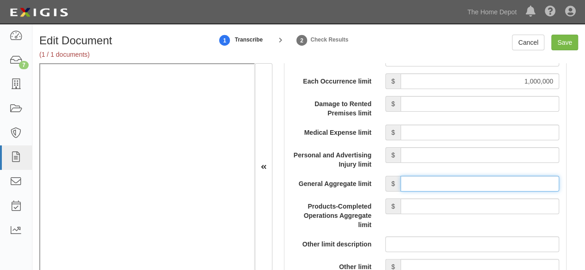
click at [411, 182] on input "General Aggregate limit" at bounding box center [479, 184] width 159 height 16
type input "2,000,000"
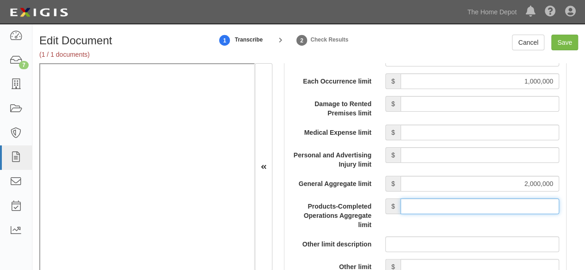
drag, startPoint x: 426, startPoint y: 203, endPoint x: 425, endPoint y: 195, distance: 8.3
click at [426, 203] on input "Products-Completed Operations Aggregate limit" at bounding box center [479, 207] width 159 height 16
type input "2,000,000"
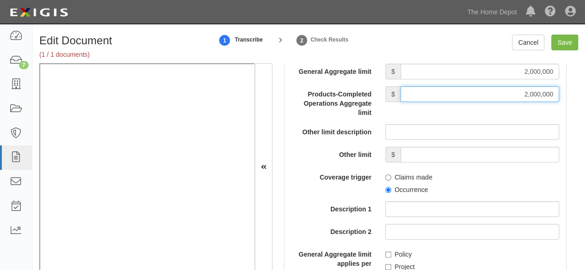
scroll to position [1017, 0]
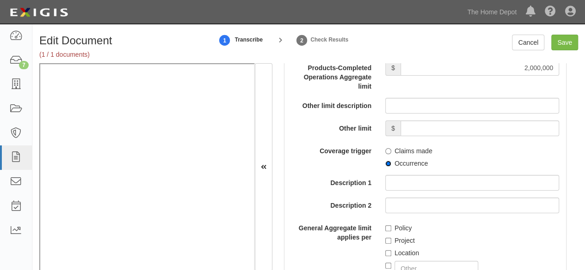
drag, startPoint x: 385, startPoint y: 161, endPoint x: 386, endPoint y: 171, distance: 9.7
click at [385, 161] on input "Occurrence" at bounding box center [388, 164] width 6 height 6
radio input "true"
click at [385, 228] on input "Policy" at bounding box center [388, 229] width 6 height 6
checkbox input "true"
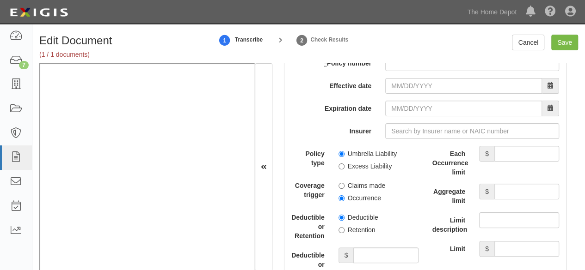
scroll to position [1988, 0]
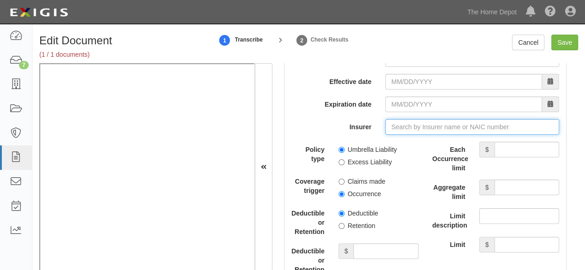
click at [400, 119] on input "Insurer" at bounding box center [472, 127] width 174 height 16
paste input "29424"
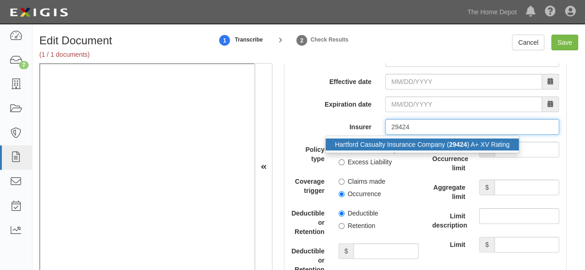
click at [403, 139] on div "Hartford Casualty Insurance Company ( 29424 ) A+ XV Rating" at bounding box center [422, 145] width 193 height 12
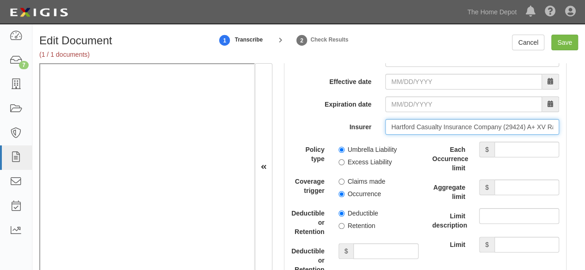
type input "Hartford Casualty Insurance Company (29424) A+ XV Rating"
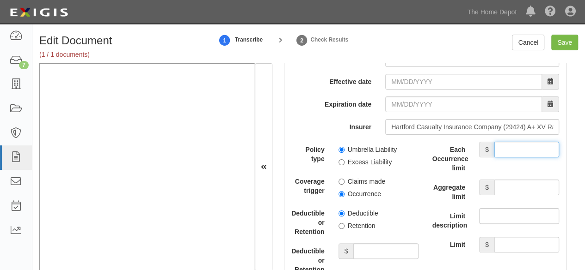
drag, startPoint x: 517, startPoint y: 142, endPoint x: 510, endPoint y: 150, distance: 10.8
click at [517, 142] on input "Each Occurrence limit" at bounding box center [526, 150] width 65 height 16
type input "10,000,000"
drag, startPoint x: 517, startPoint y: 182, endPoint x: 515, endPoint y: 177, distance: 5.2
click at [517, 182] on input "Aggregate limit" at bounding box center [526, 188] width 65 height 16
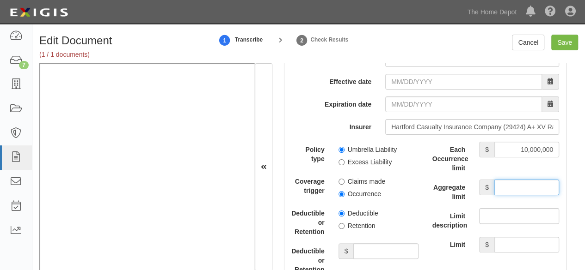
type input "10,000,000"
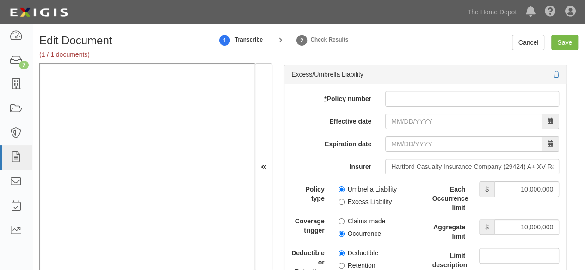
scroll to position [1942, 0]
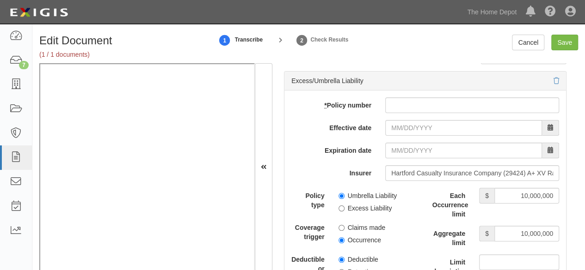
drag, startPoint x: 400, startPoint y: 109, endPoint x: 399, endPoint y: 116, distance: 7.2
click at [399, 100] on input "* Policy number" at bounding box center [472, 106] width 174 height 16
paste input "72XSON00FT"
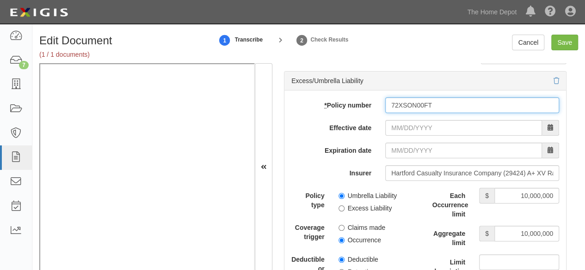
type input "72XSON00FT"
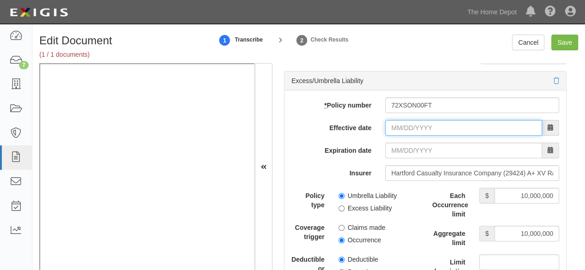
click at [401, 124] on input "Effective date" at bounding box center [463, 128] width 157 height 16
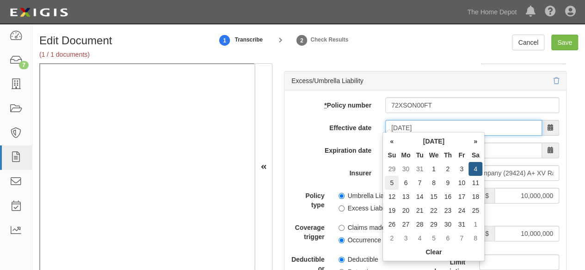
type input "01/05/2025"
type input "01/05/2026"
click at [390, 180] on td "5" at bounding box center [392, 183] width 14 height 14
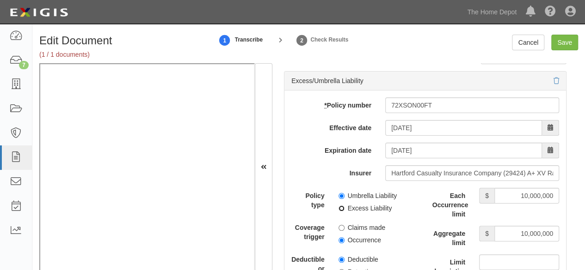
drag, startPoint x: 339, startPoint y: 204, endPoint x: 337, endPoint y: 225, distance: 21.4
click at [339, 208] on label "Excess Liability" at bounding box center [365, 208] width 54 height 9
click at [339, 208] on input "Excess Liability" at bounding box center [341, 209] width 6 height 6
radio input "true"
drag, startPoint x: 337, startPoint y: 234, endPoint x: 345, endPoint y: 230, distance: 9.5
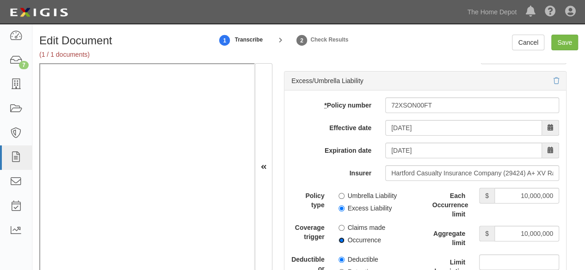
click at [338, 238] on input "Occurrence" at bounding box center [341, 241] width 6 height 6
radio input "true"
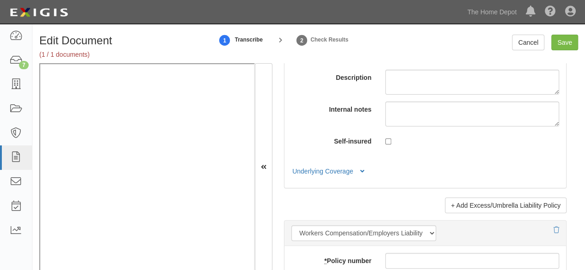
scroll to position [2312, 0]
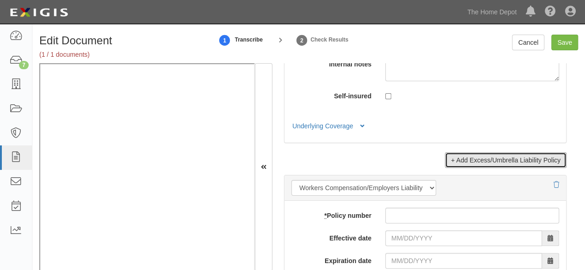
drag, startPoint x: 483, startPoint y: 158, endPoint x: 340, endPoint y: 133, distance: 145.0
click at [483, 158] on link "+ Add Excess/Umbrella Liability Policy" at bounding box center [506, 161] width 122 height 16
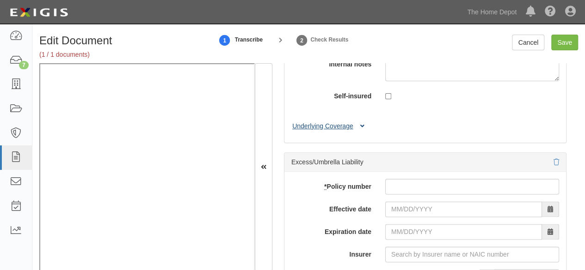
click at [338, 123] on button "Underlying Coverage" at bounding box center [329, 127] width 77 height 10
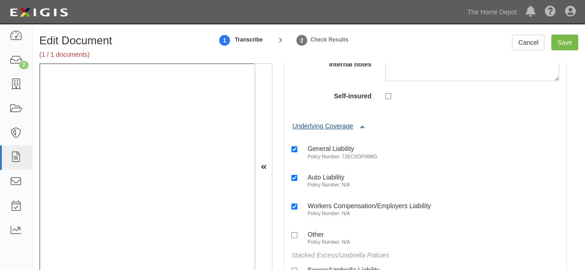
scroll to position [2404, 0]
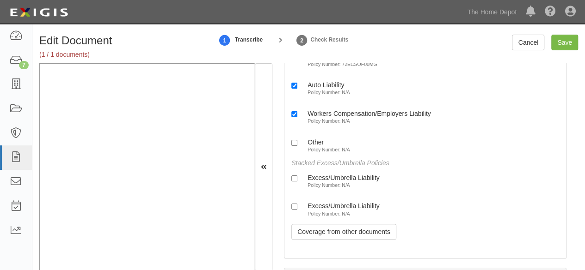
drag, startPoint x: 335, startPoint y: 174, endPoint x: 330, endPoint y: 196, distance: 21.8
click at [334, 178] on label "Excess/Umbrella Liability Policy Number: N/A" at bounding box center [335, 181] width 88 height 15
click at [328, 211] on small "Policy Number: N/A" at bounding box center [328, 214] width 43 height 6
click at [297, 210] on input "Excess/Umbrella Liability Policy Number: N/A" at bounding box center [294, 207] width 6 height 6
checkbox input "true"
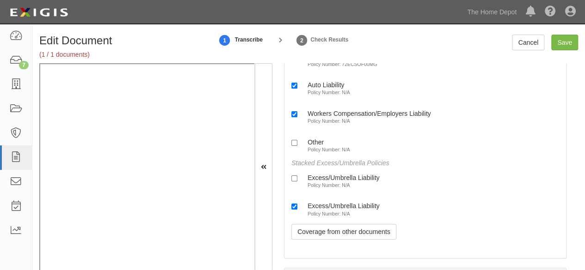
click at [323, 177] on label "Excess/Umbrella Liability Policy Number: N/A" at bounding box center [335, 181] width 88 height 15
click at [297, 177] on input "Excess/Umbrella Liability Policy Number: N/A" at bounding box center [294, 179] width 6 height 6
checkbox input "true"
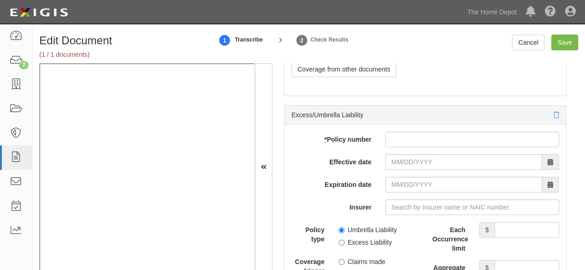
scroll to position [2589, 0]
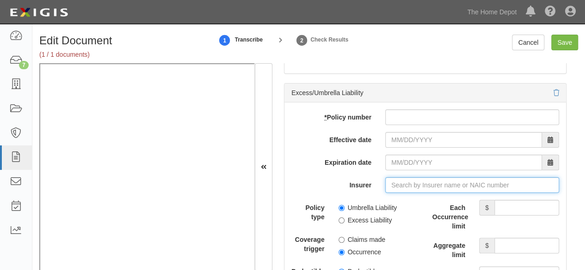
click at [398, 178] on input "Insurer" at bounding box center [472, 186] width 174 height 16
paste input "22829"
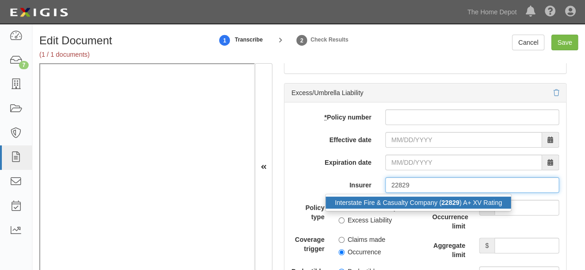
click at [399, 197] on div "Interstate Fire & Casualty Company ( 22829 ) A+ XV Rating" at bounding box center [418, 203] width 185 height 12
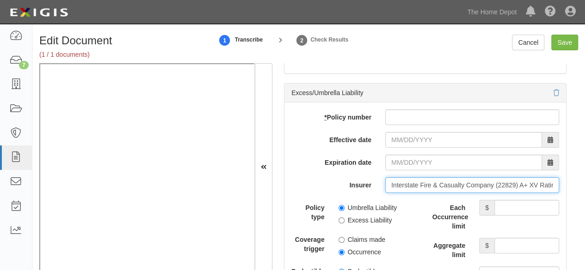
type input "Interstate Fire & Casualty Company (22829) A+ XV Rating"
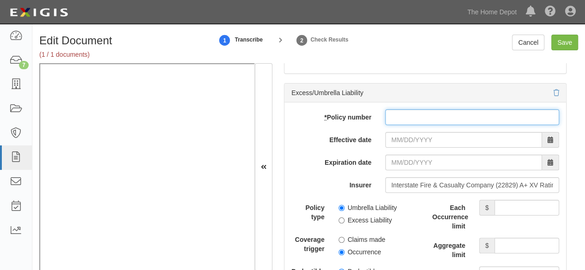
click at [417, 111] on input "* Policy number" at bounding box center [472, 118] width 174 height 16
paste input "USC034795252"
type input "USC034795252"
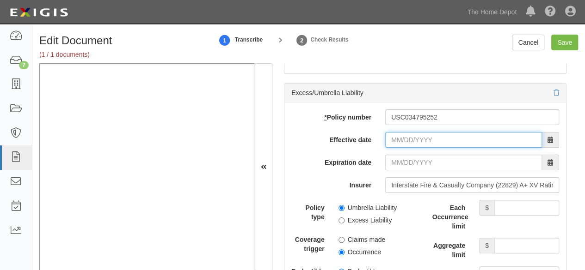
click at [405, 136] on input "Effective date" at bounding box center [463, 140] width 157 height 16
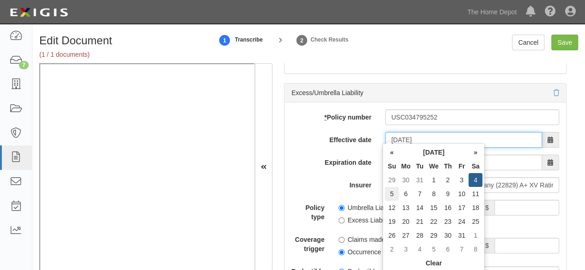
type input "01/05/2025"
type input "01/05/2026"
drag, startPoint x: 390, startPoint y: 191, endPoint x: 397, endPoint y: 187, distance: 7.5
click at [390, 190] on td "5" at bounding box center [392, 194] width 14 height 14
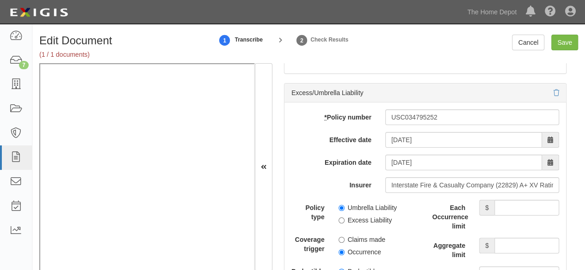
click at [498, 201] on input "Each Occurrence limit" at bounding box center [526, 208] width 65 height 16
type input "10,000,000"
click at [527, 246] on input "Aggregate limit" at bounding box center [526, 246] width 65 height 16
type input "10,000,000"
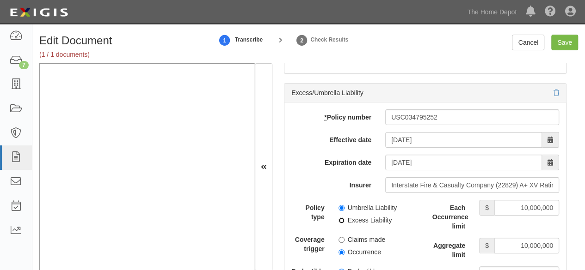
click at [340, 218] on input "Excess Liability" at bounding box center [341, 221] width 6 height 6
radio input "true"
click at [567, 44] on input "Save" at bounding box center [564, 43] width 27 height 16
type input "1000000"
type input "2000000"
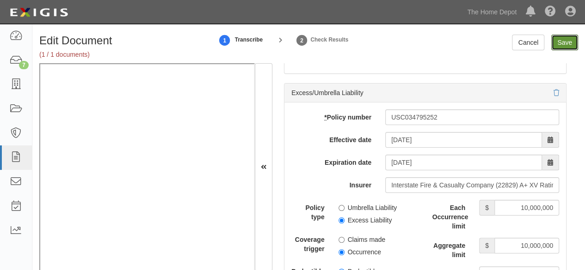
type input "2000000"
type input "10000000"
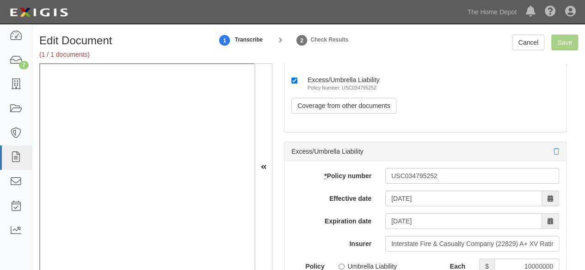
scroll to position [2543, 0]
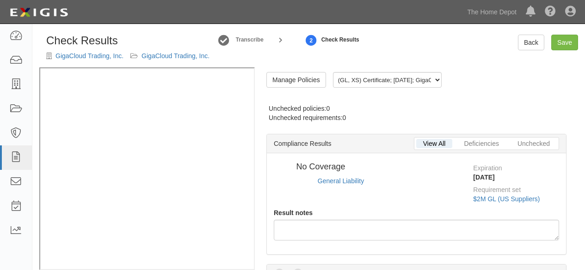
radio input "true"
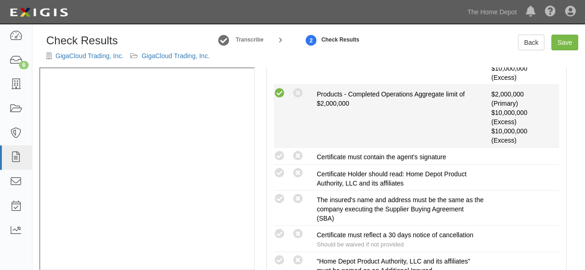
scroll to position [370, 0]
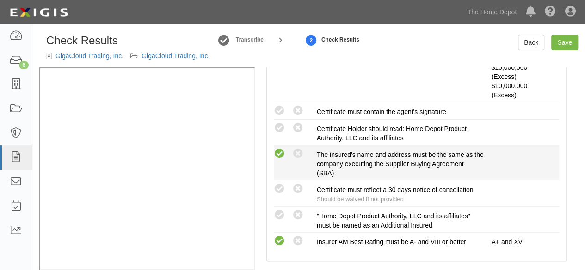
click at [282, 154] on icon at bounding box center [280, 154] width 12 height 12
radio input "true"
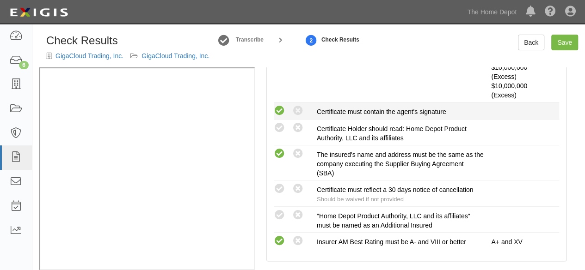
click at [281, 111] on icon at bounding box center [280, 111] width 12 height 12
radio input "true"
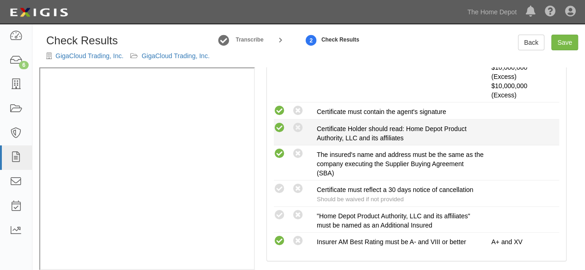
click at [281, 128] on icon at bounding box center [280, 129] width 12 height 12
radio input "true"
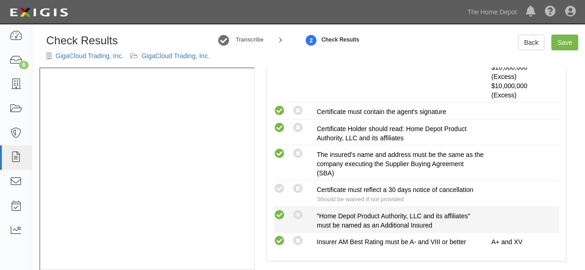
click at [276, 217] on icon at bounding box center [280, 216] width 12 height 12
radio input "true"
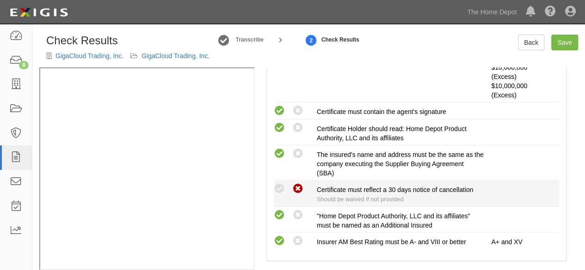
click at [298, 186] on icon at bounding box center [298, 190] width 12 height 12
radio input "true"
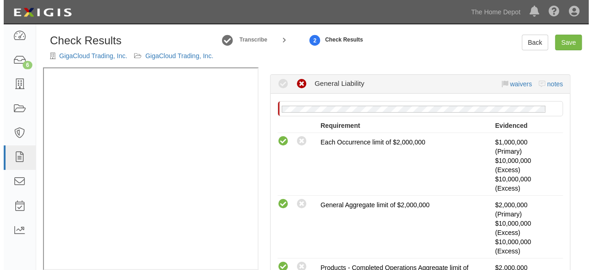
scroll to position [139, 0]
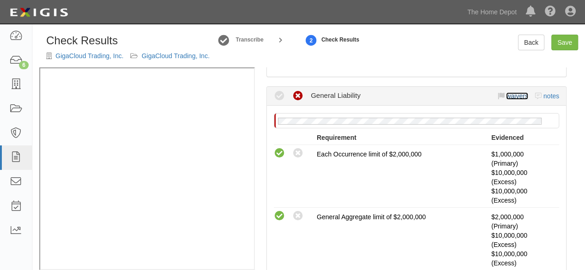
click at [509, 94] on link "waivers" at bounding box center [517, 95] width 22 height 7
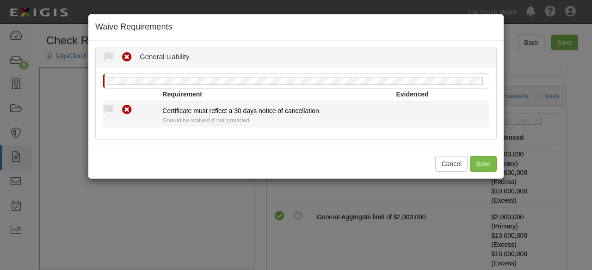
drag, startPoint x: 109, startPoint y: 108, endPoint x: 119, endPoint y: 137, distance: 30.6
click at [109, 109] on icon at bounding box center [109, 110] width 12 height 12
radio input "true"
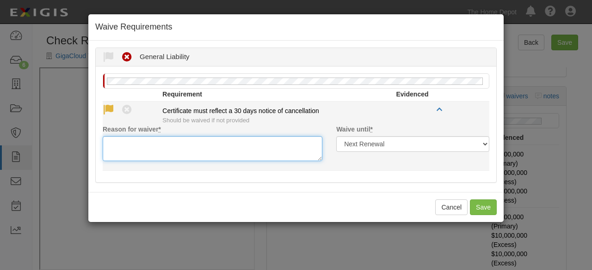
click at [122, 138] on textarea "Reason for waiver *" at bounding box center [213, 148] width 220 height 25
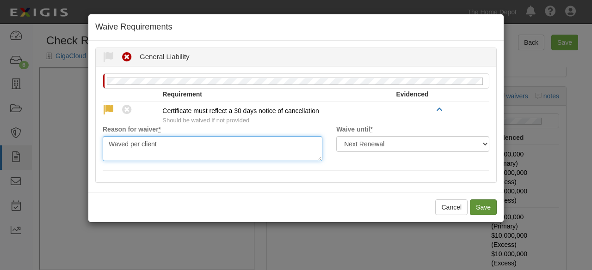
type textarea "Waved per client"
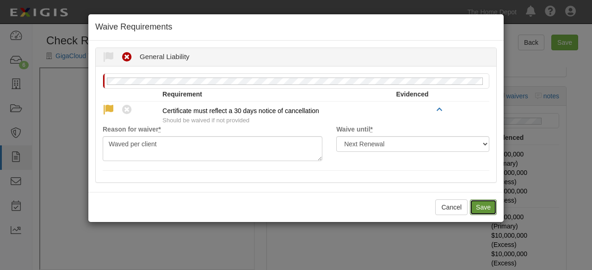
click at [483, 212] on button "Save" at bounding box center [483, 208] width 27 height 16
radio input "true"
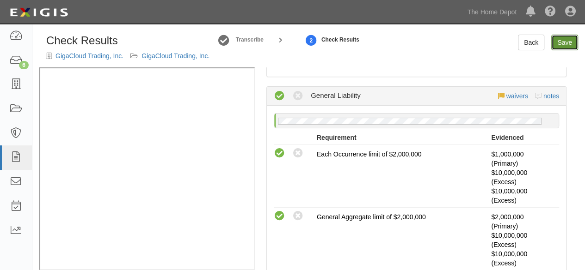
click at [565, 44] on link "Save" at bounding box center [564, 43] width 27 height 16
radio input "true"
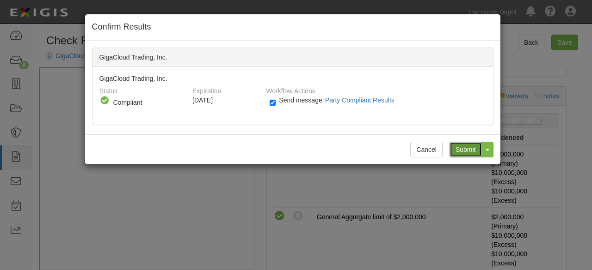
click at [462, 149] on input "Submit" at bounding box center [465, 150] width 32 height 16
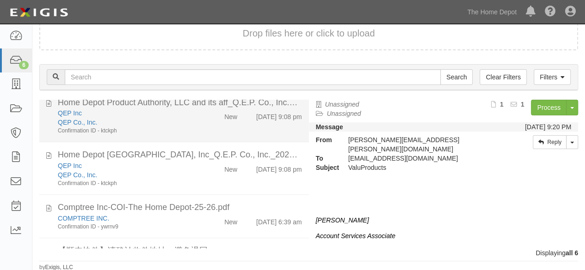
scroll to position [36, 0]
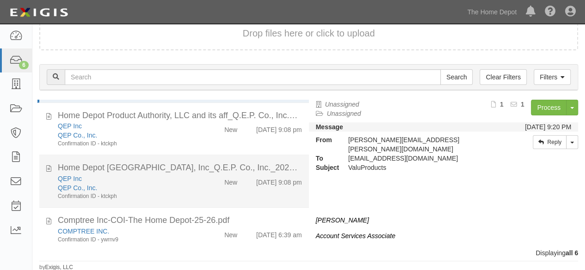
click at [195, 191] on div "QEP Inc QEP Co., Inc. Confirmation ID - ktckph" at bounding box center [126, 187] width 150 height 26
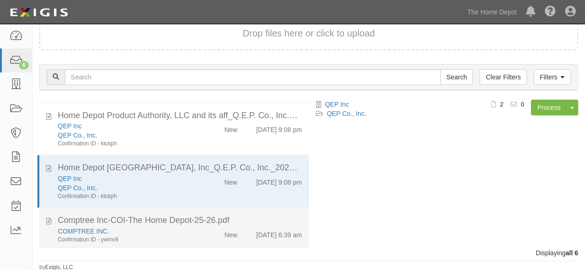
drag, startPoint x: 191, startPoint y: 237, endPoint x: 204, endPoint y: 230, distance: 14.9
click at [192, 236] on div "COMPTREE INC. Confirmation ID - ywrnv9" at bounding box center [126, 235] width 150 height 17
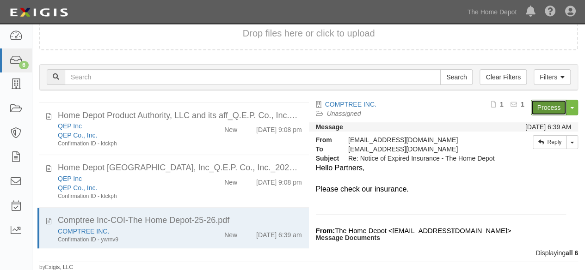
click at [539, 109] on link "Process" at bounding box center [549, 108] width 36 height 16
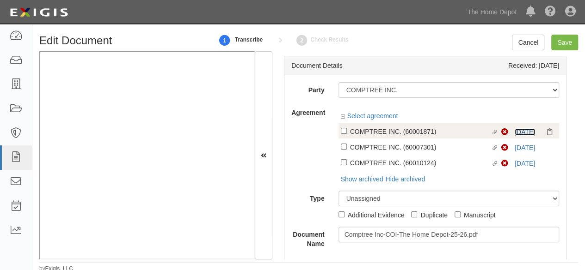
click at [518, 131] on link "[DATE]" at bounding box center [525, 132] width 20 height 7
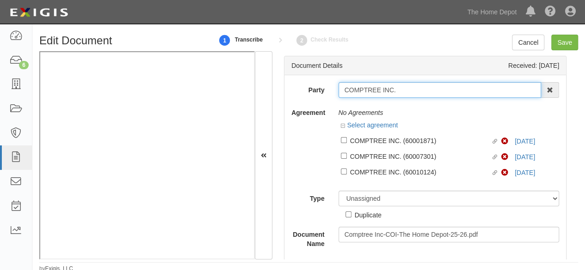
click at [395, 87] on input "COMPTREE INC." at bounding box center [439, 90] width 203 height 16
type input "C"
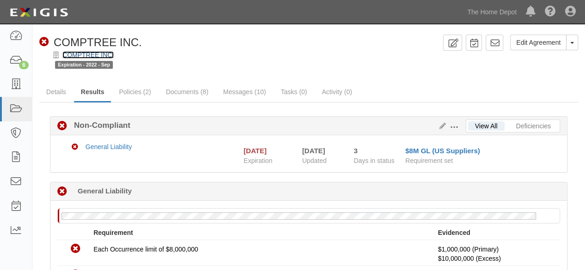
click at [106, 52] on link "COMPTREE INC." at bounding box center [87, 54] width 51 height 7
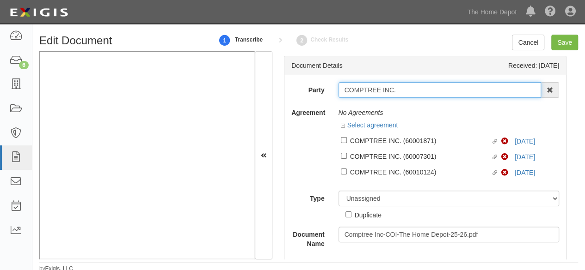
click at [374, 85] on input "COMPTREE INC." at bounding box center [439, 90] width 203 height 16
click at [373, 85] on input "COMPTREE INC." at bounding box center [439, 90] width 203 height 16
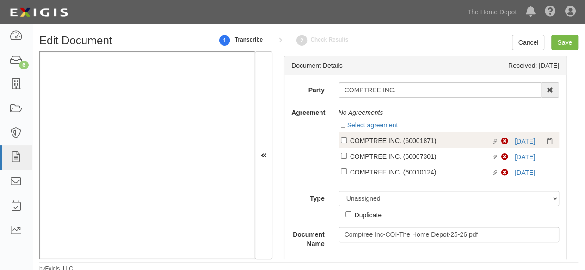
click at [417, 144] on div "COMPTREE INC. (60001871)" at bounding box center [420, 140] width 141 height 10
click at [347, 143] on input "Linked agreement COMPTREE INC. (60001871) Linked agreement" at bounding box center [344, 140] width 6 height 6
checkbox input "true"
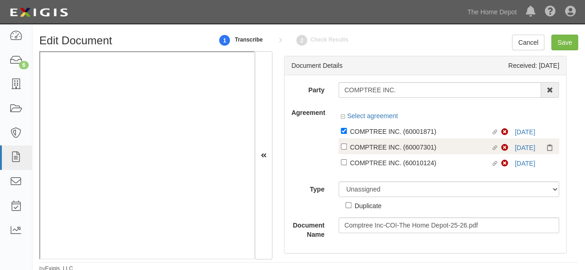
click at [412, 153] on label "Linked agreement COMPTREE INC. (60007301) Linked agreement" at bounding box center [421, 148] width 161 height 12
click at [347, 150] on input "Linked agreement COMPTREE INC. (60007301) Linked agreement" at bounding box center [344, 147] width 6 height 6
checkbox input "true"
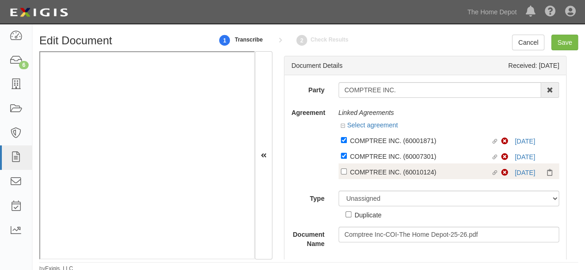
click at [404, 169] on div "COMPTREE INC. (60010124)" at bounding box center [420, 172] width 141 height 10
click at [347, 169] on input "Linked agreement COMPTREE INC. (60010124) Linked agreement" at bounding box center [344, 172] width 6 height 6
checkbox input "true"
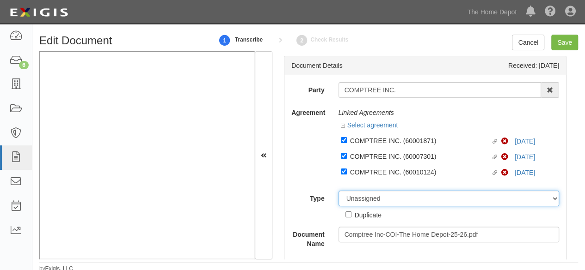
click at [387, 198] on div "Unassigned Binder Cancellation Notice Certificate Contract Endorsement Insuranc…" at bounding box center [449, 205] width 235 height 29
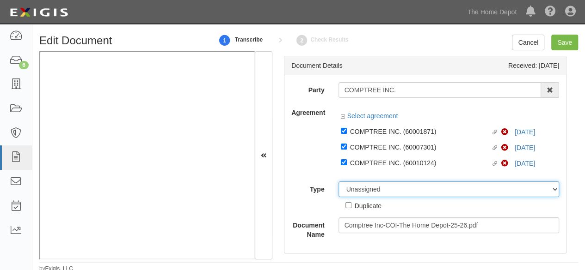
select select "CertificateDetail"
click at [338, 182] on select "Unassigned Binder Cancellation Notice Certificate Contract Endorsement Insuranc…" at bounding box center [448, 190] width 221 height 16
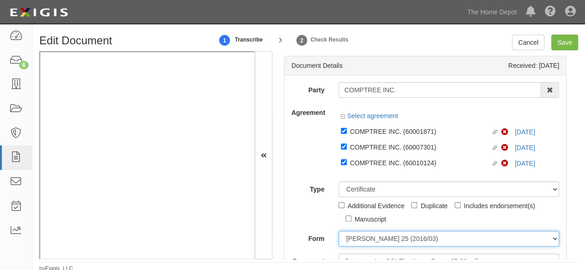
drag, startPoint x: 377, startPoint y: 246, endPoint x: 377, endPoint y: 238, distance: 7.9
click at [377, 241] on select "ACORD 25 (2016/03) ACORD 101 ACORD 855 NY (2014/05) General" at bounding box center [448, 239] width 221 height 16
select select "GeneralFormDetail"
click at [338, 231] on select "ACORD 25 (2016/03) ACORD 101 ACORD 855 NY (2014/05) General" at bounding box center [448, 239] width 221 height 16
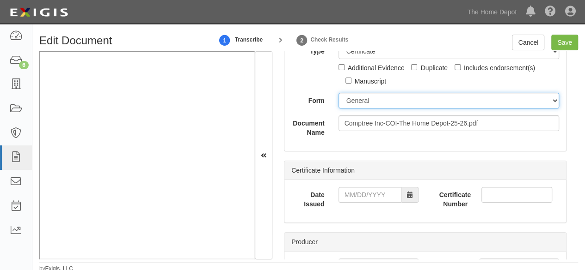
scroll to position [139, 0]
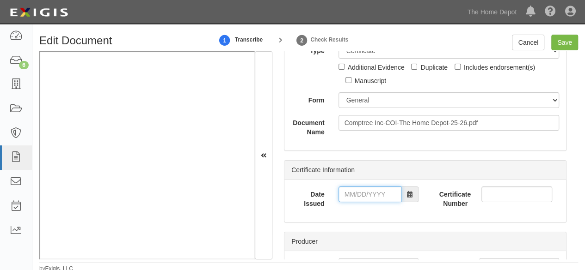
click at [352, 197] on input "Date Issued" at bounding box center [369, 195] width 63 height 16
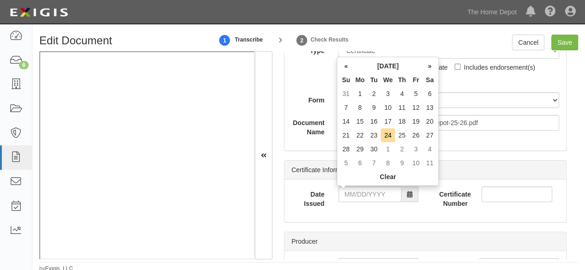
click at [348, 137] on td "21" at bounding box center [346, 136] width 14 height 14
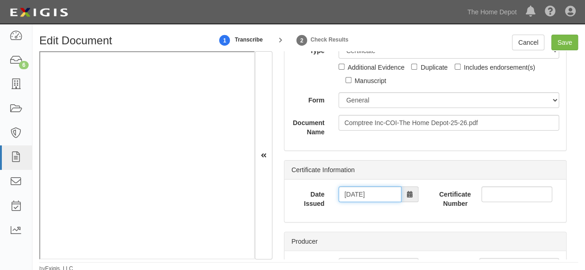
drag, startPoint x: 364, startPoint y: 196, endPoint x: 364, endPoint y: 188, distance: 7.9
click at [364, 195] on input "09/21/2025" at bounding box center [369, 195] width 63 height 16
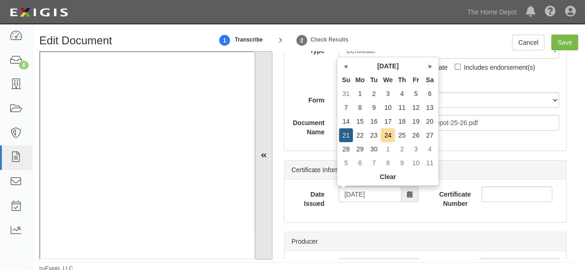
drag, startPoint x: 371, startPoint y: 131, endPoint x: 259, endPoint y: 154, distance: 114.6
click at [371, 131] on td "23" at bounding box center [374, 136] width 14 height 14
type input "09/23/2025"
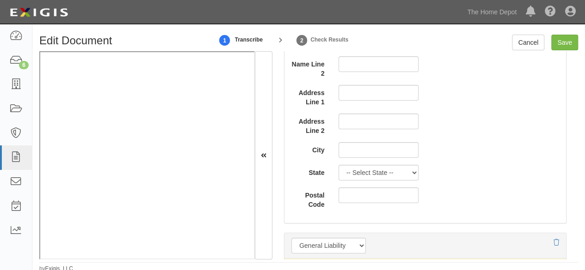
scroll to position [740, 0]
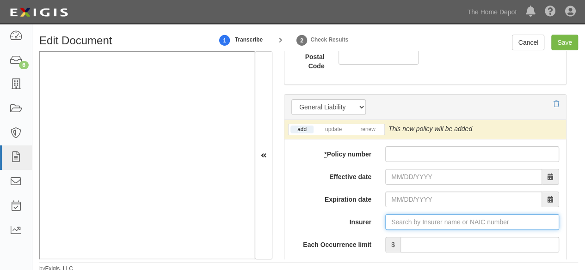
click at [398, 225] on input "Insurer" at bounding box center [472, 223] width 174 height 16
paste input "37532"
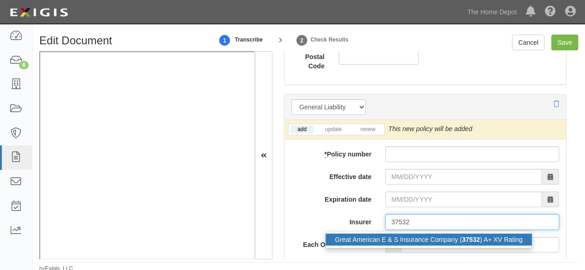
click at [393, 239] on div "Great American E & S Insurance Company ( 37532 ) A+ XV Rating" at bounding box center [429, 240] width 206 height 12
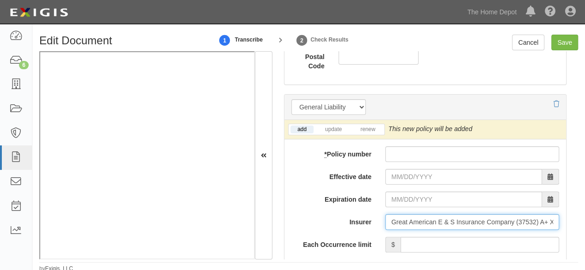
type input "Great American E & S Insurance Company (37532) A+ XV Rating"
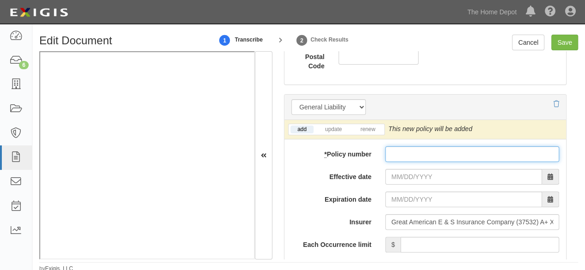
paste input "PL 3306376-11"
click at [389, 152] on input "PL 3306376-11" at bounding box center [472, 155] width 174 height 16
type input "PL 3306376-11"
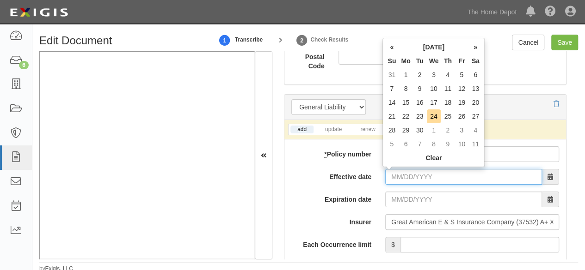
click at [400, 175] on input "Effective date" at bounding box center [463, 177] width 157 height 16
drag, startPoint x: 393, startPoint y: 118, endPoint x: 393, endPoint y: 127, distance: 8.8
click at [393, 118] on td "21" at bounding box center [392, 117] width 14 height 14
type input "09/21/2025"
type input "09/21/2026"
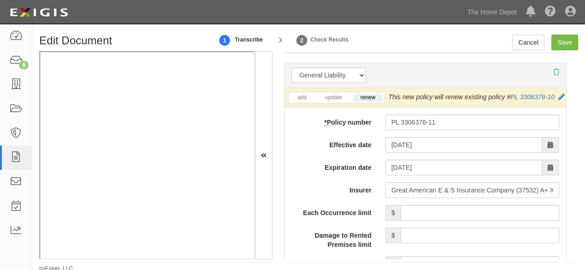
scroll to position [786, 0]
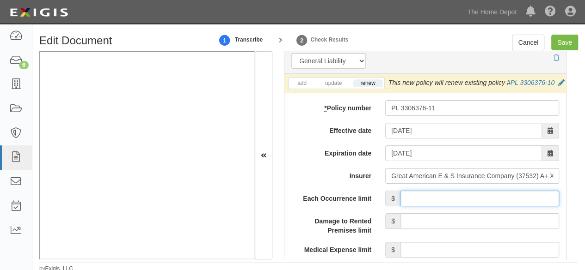
click at [432, 205] on input "Each Occurrence limit" at bounding box center [479, 199] width 159 height 16
type input "1,000,000"
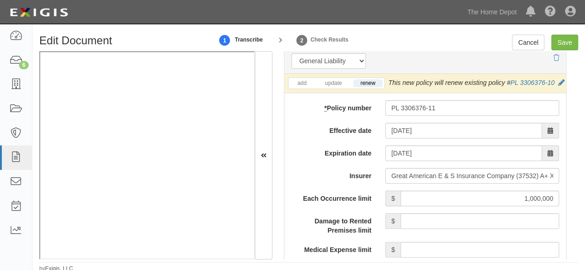
drag, startPoint x: 334, startPoint y: 86, endPoint x: 385, endPoint y: 119, distance: 61.2
click at [334, 86] on li "update" at bounding box center [333, 83] width 34 height 11
click at [337, 81] on link "update" at bounding box center [333, 84] width 31 height 8
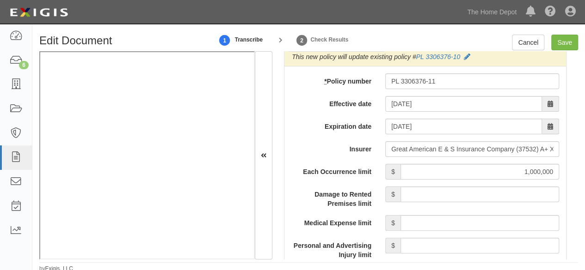
scroll to position [832, 0]
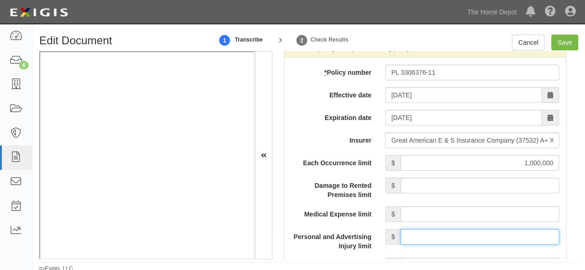
click at [449, 234] on input "Personal and Advertising Injury limit" at bounding box center [479, 237] width 159 height 16
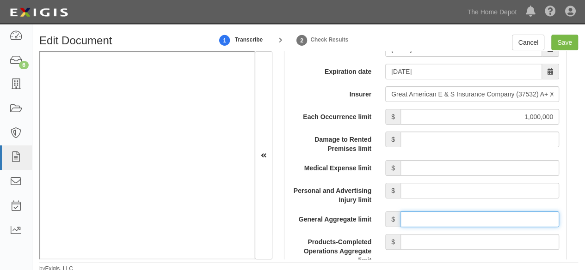
click at [425, 215] on input "General Aggregate limit" at bounding box center [479, 220] width 159 height 16
type input "2,000,000"
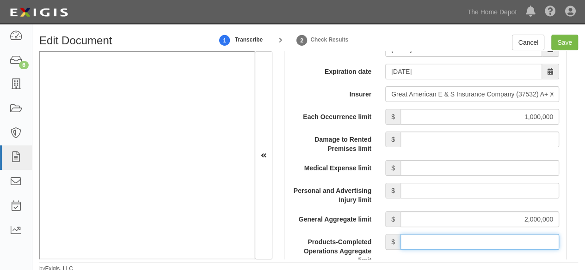
drag, startPoint x: 452, startPoint y: 243, endPoint x: 452, endPoint y: 233, distance: 10.6
click at [452, 239] on input "Products-Completed Operations Aggregate limit" at bounding box center [479, 242] width 159 height 16
type input "2,000,000"
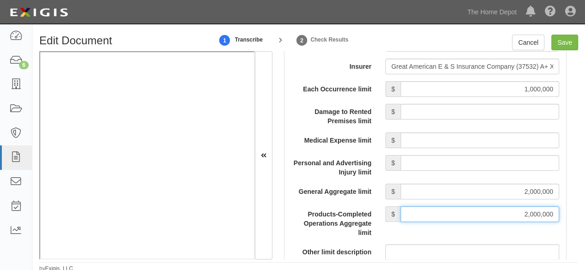
scroll to position [971, 0]
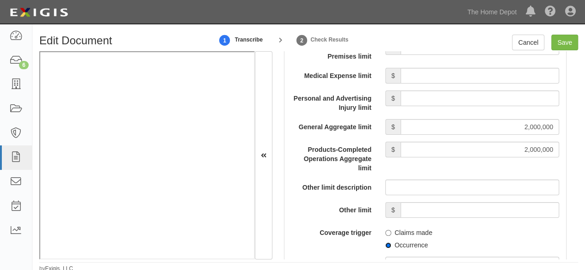
click at [385, 244] on input "Occurrence" at bounding box center [388, 246] width 6 height 6
radio input "true"
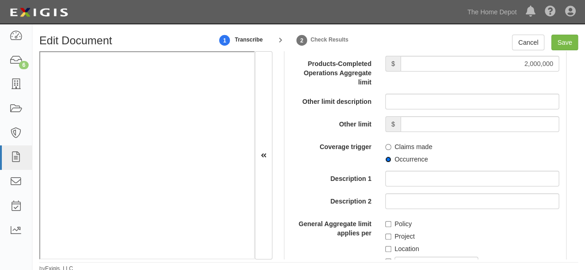
scroll to position [1063, 0]
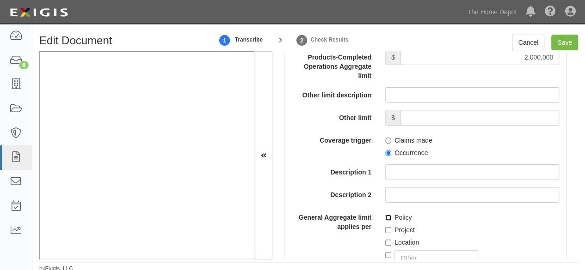
click at [385, 217] on input "Policy" at bounding box center [388, 218] width 6 height 6
checkbox input "true"
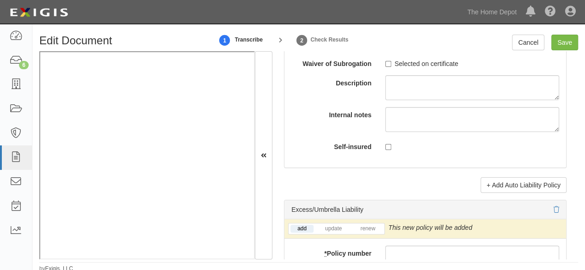
scroll to position [1988, 0]
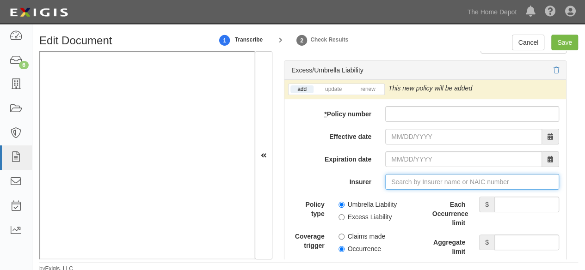
click at [411, 177] on input "Insurer" at bounding box center [472, 182] width 174 height 16
paste input "37532"
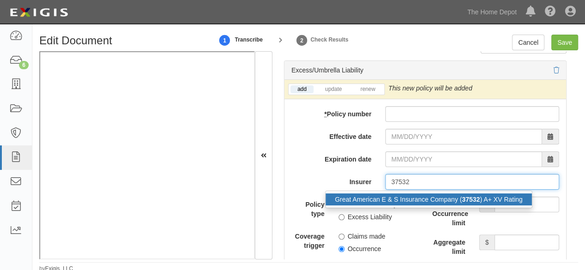
click at [397, 194] on div "Great American E & S Insurance Company ( 37532 ) A+ XV Rating" at bounding box center [429, 200] width 206 height 12
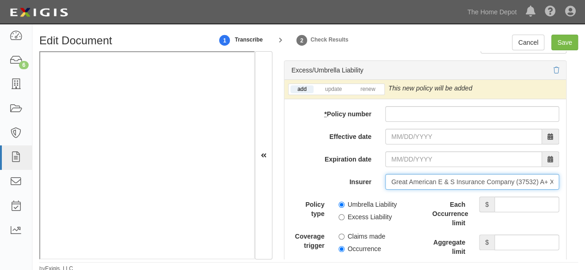
type input "Great American E & S Insurance Company (37532) A+ XV Rating"
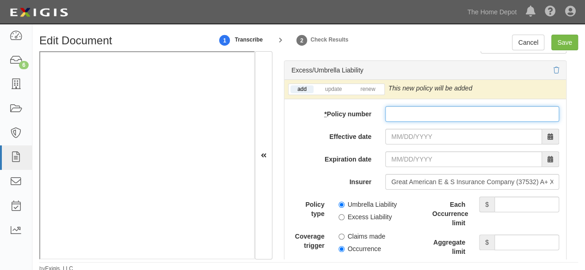
click at [395, 106] on input "* Policy number" at bounding box center [472, 114] width 174 height 16
paste input "XS9952553-09"
type input "XS9952553-09"
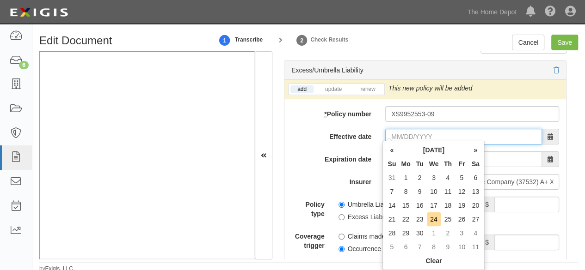
click at [397, 129] on input "Effective date" at bounding box center [463, 137] width 157 height 16
drag, startPoint x: 389, startPoint y: 216, endPoint x: 363, endPoint y: 176, distance: 47.7
click at [389, 215] on td "21" at bounding box center [392, 220] width 14 height 14
type input "09/21/2025"
type input "09/21/2026"
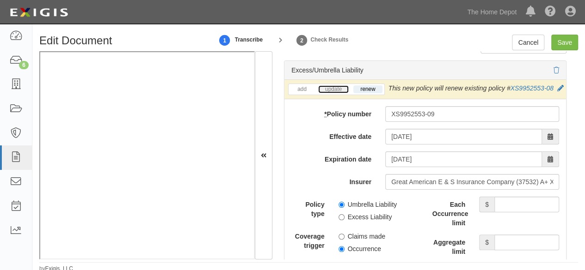
click at [338, 86] on link "update" at bounding box center [333, 90] width 31 height 8
click at [506, 210] on input "Each Occurrence limit" at bounding box center [526, 205] width 65 height 16
type input "10,000,000"
drag, startPoint x: 508, startPoint y: 246, endPoint x: 506, endPoint y: 240, distance: 6.3
click at [506, 240] on div "Each Occurrence limit $ 10,000,000 Aggregate limit $ Limit description Limit $" at bounding box center [495, 252] width 127 height 111
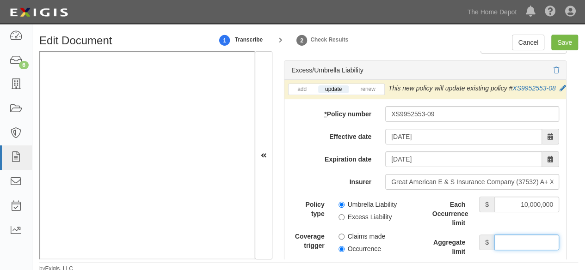
type input "10,000,000"
click at [340, 222] on label "Excess Liability" at bounding box center [365, 217] width 54 height 9
click at [340, 221] on input "Excess Liability" at bounding box center [341, 218] width 6 height 6
radio input "true"
click at [338, 252] on input "Occurrence" at bounding box center [341, 249] width 6 height 6
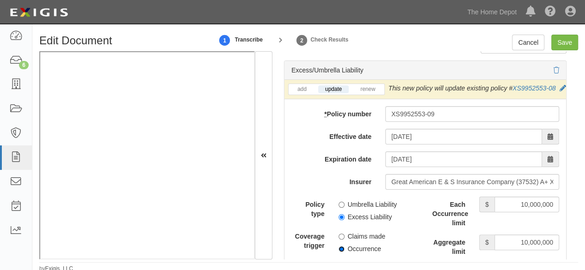
radio input "true"
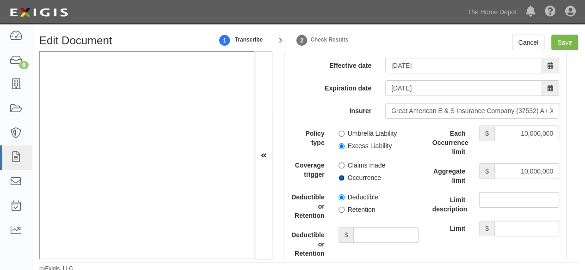
scroll to position [2081, 0]
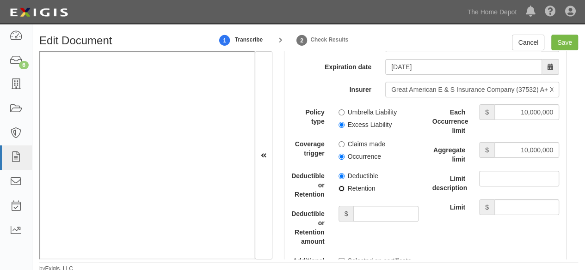
click at [341, 192] on input "Retention" at bounding box center [341, 189] width 6 height 6
radio input "true"
drag, startPoint x: 371, startPoint y: 217, endPoint x: 370, endPoint y: 211, distance: 6.2
click at [371, 215] on input "Deductible or Retention amount" at bounding box center [385, 214] width 65 height 16
type input "10,000"
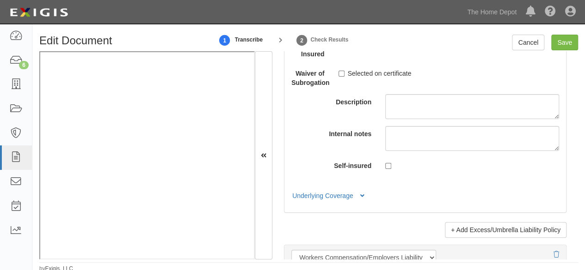
scroll to position [2312, 0]
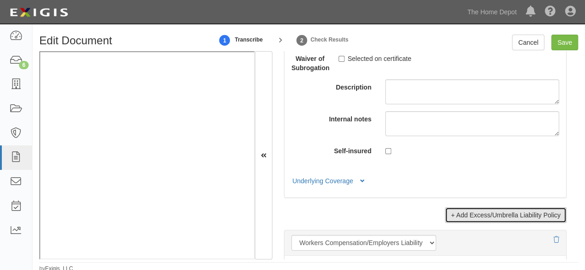
click at [485, 215] on link "+ Add Excess/Umbrella Liability Policy" at bounding box center [506, 216] width 122 height 16
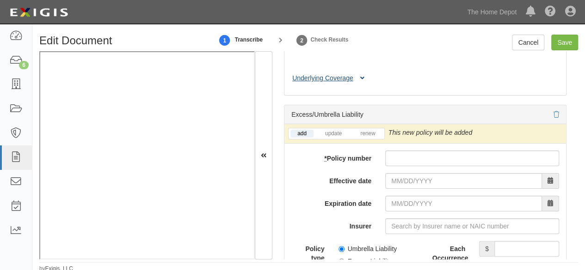
click at [335, 83] on button "Underlying Coverage" at bounding box center [329, 79] width 77 height 10
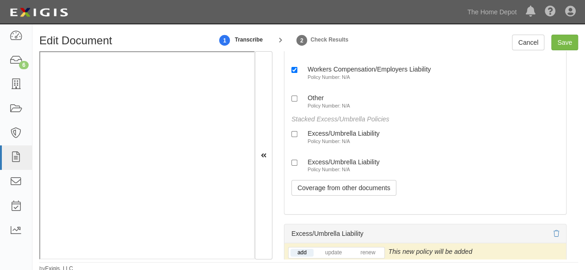
scroll to position [2497, 0]
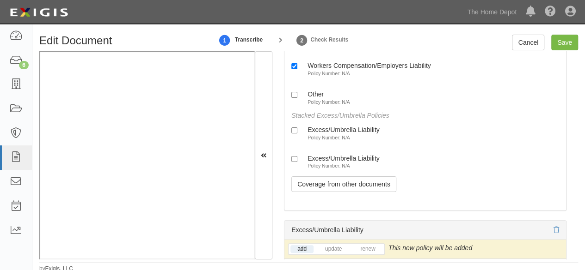
click at [336, 141] on small "Policy Number: N/A" at bounding box center [328, 138] width 43 height 6
click at [297, 134] on input "Excess/Umbrella Liability Policy Number: N/A" at bounding box center [294, 131] width 6 height 6
checkbox input "true"
click at [334, 169] on small "Policy Number: N/A" at bounding box center [328, 166] width 43 height 6
click at [297, 162] on input "Excess/Umbrella Liability Policy Number: N/A" at bounding box center [294, 159] width 6 height 6
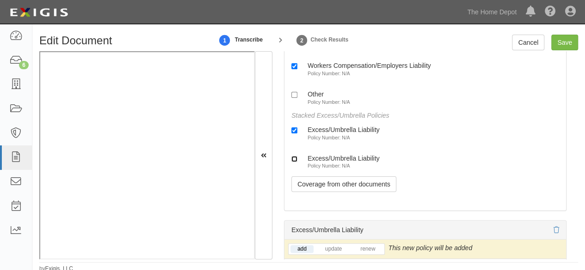
checkbox input "true"
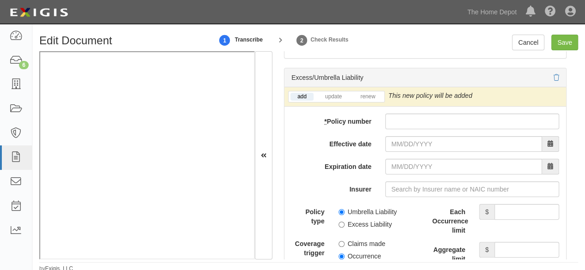
scroll to position [2682, 0]
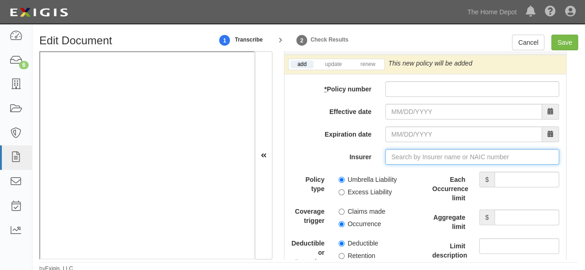
click at [398, 165] on input "Insurer" at bounding box center [472, 157] width 174 height 16
paste input "39993"
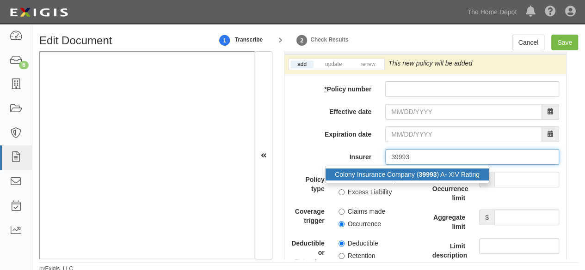
click at [401, 181] on div "Colony Insurance Company ( 39993 ) A- XIV Rating" at bounding box center [407, 175] width 163 height 12
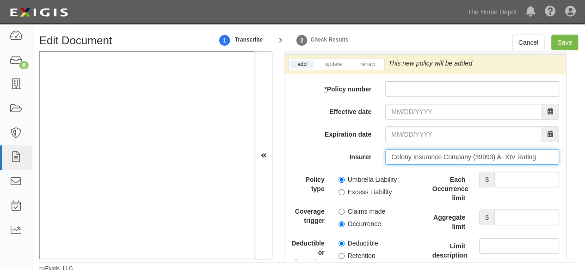
type input "Colony Insurance Company (39993) A- XIV Rating"
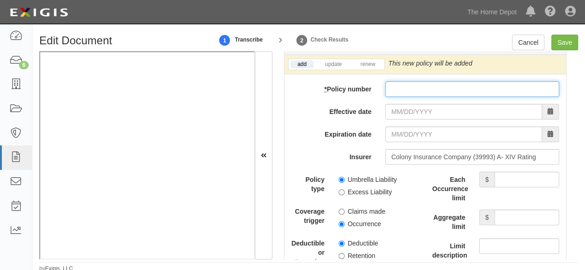
paste input "AR6461615"
click at [400, 97] on input "* Policy number" at bounding box center [472, 89] width 174 height 16
type input "AR6461615"
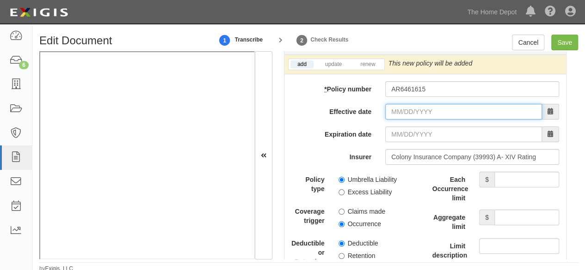
click at [396, 120] on input "Effective date" at bounding box center [463, 112] width 157 height 16
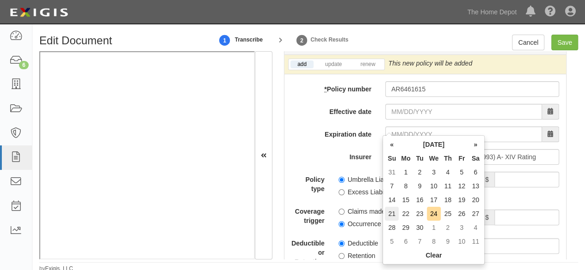
click at [391, 214] on td "21" at bounding box center [392, 214] width 14 height 14
type input "09/21/2025"
type input "09/21/2026"
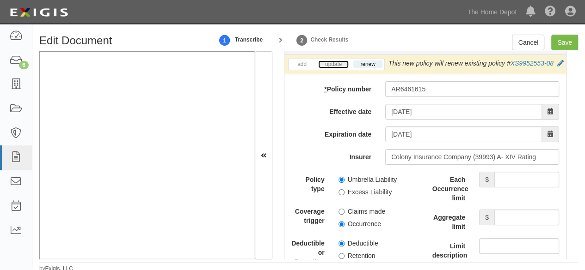
click at [341, 68] on link "update" at bounding box center [333, 65] width 31 height 8
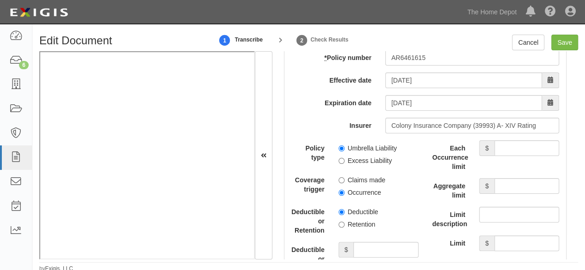
scroll to position [2728, 0]
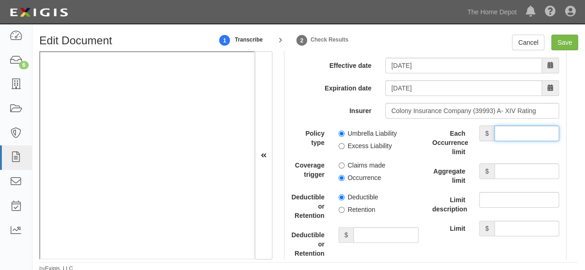
click at [509, 141] on input "Each Occurrence limit" at bounding box center [526, 134] width 65 height 16
type input "10,000,000"
click at [506, 179] on input "Aggregate limit" at bounding box center [526, 172] width 65 height 16
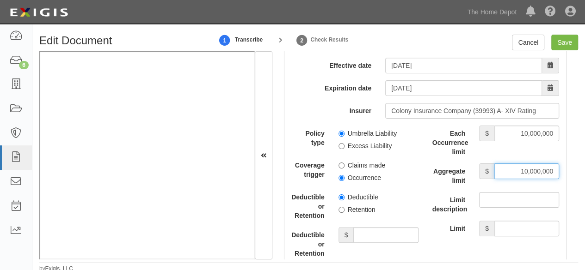
type input "10,000,000"
click at [338, 137] on input "Umbrella Liability" at bounding box center [341, 134] width 6 height 6
radio input "true"
click at [564, 46] on input "Save" at bounding box center [564, 43] width 27 height 16
type input "1000000"
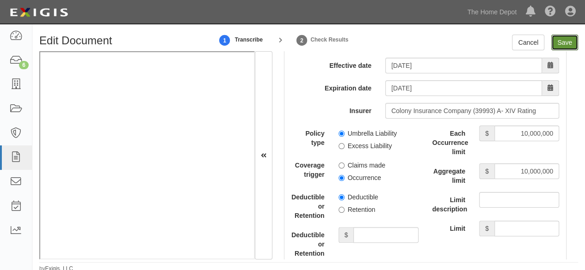
type input "2000000"
type input "10000"
type input "10000000"
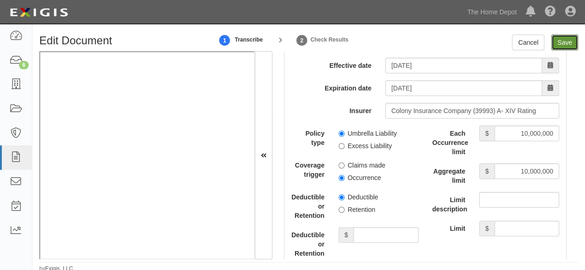
type input "10000000"
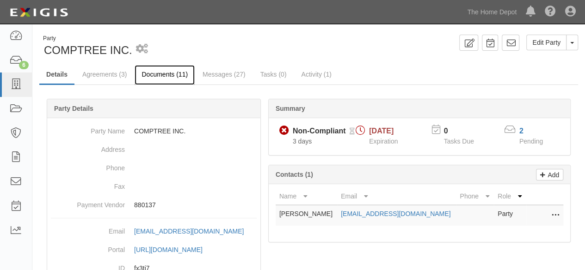
drag, startPoint x: 0, startPoint y: 0, endPoint x: 144, endPoint y: 74, distance: 162.1
click at [144, 74] on link "Documents (11)" at bounding box center [165, 75] width 60 height 20
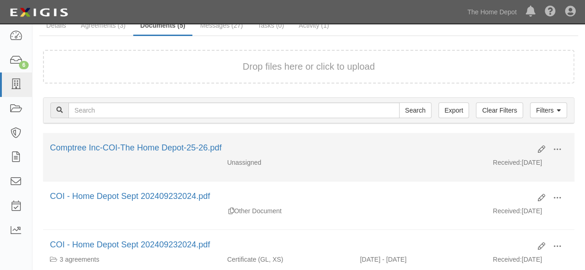
scroll to position [92, 0]
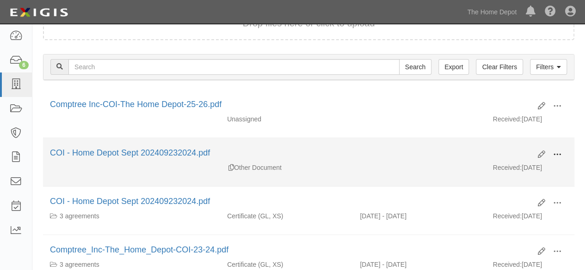
click at [559, 153] on span at bounding box center [557, 155] width 8 height 8
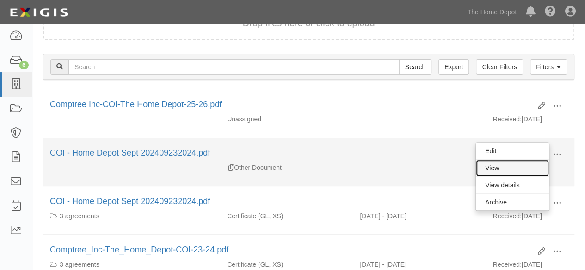
click at [528, 163] on link "View" at bounding box center [512, 168] width 73 height 17
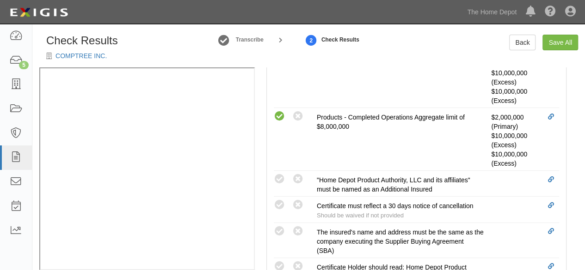
scroll to position [462, 0]
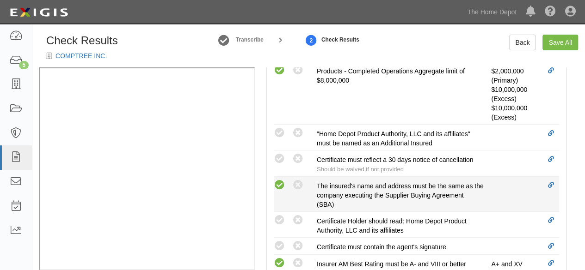
click at [279, 185] on icon at bounding box center [280, 186] width 12 height 12
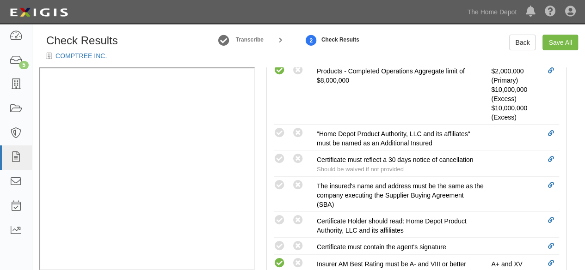
radio input "true"
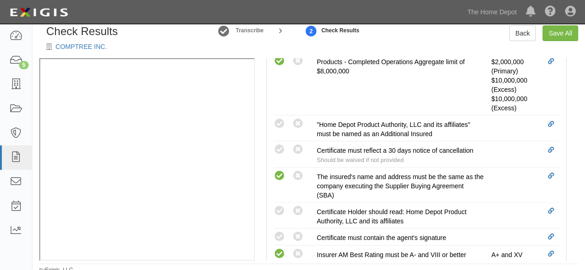
scroll to position [13, 0]
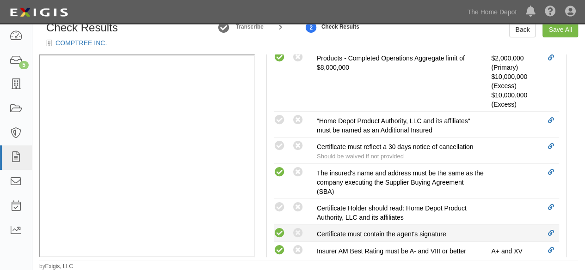
click at [282, 228] on icon at bounding box center [280, 234] width 12 height 12
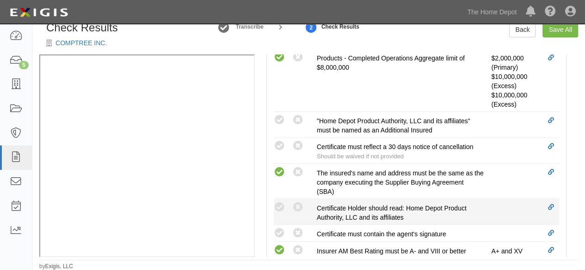
radio input "true"
click at [280, 203] on icon at bounding box center [280, 208] width 12 height 12
radio input "true"
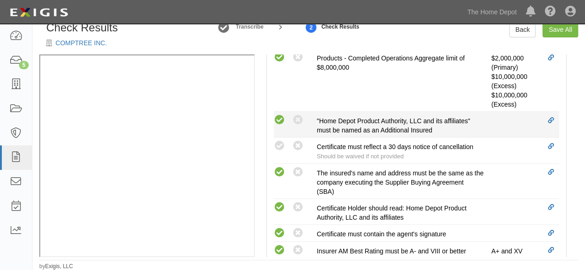
click at [281, 118] on icon at bounding box center [280, 121] width 12 height 12
radio input "true"
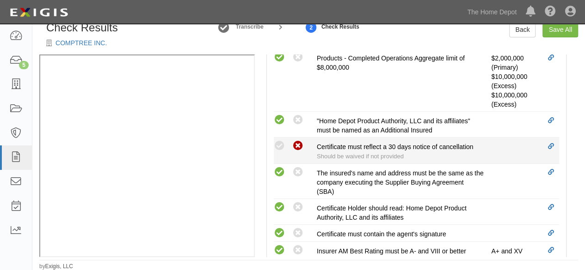
click at [300, 145] on icon at bounding box center [298, 147] width 12 height 12
radio input "true"
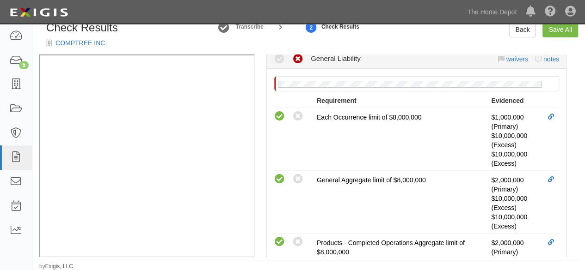
scroll to position [208, 0]
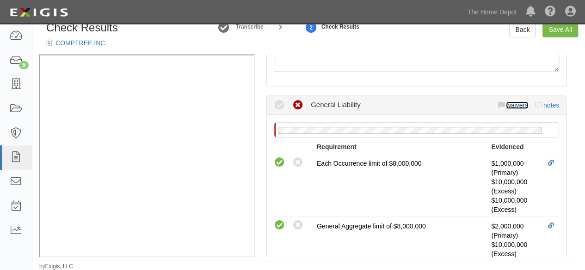
click at [508, 104] on link "waivers" at bounding box center [517, 105] width 22 height 7
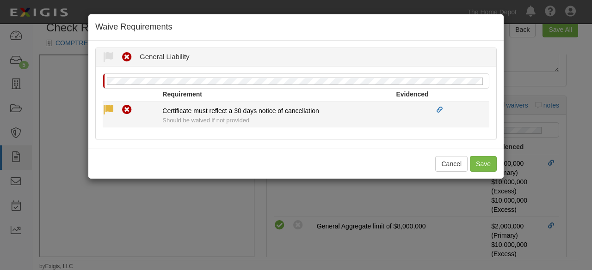
click at [109, 108] on icon at bounding box center [109, 110] width 12 height 12
radio input "true"
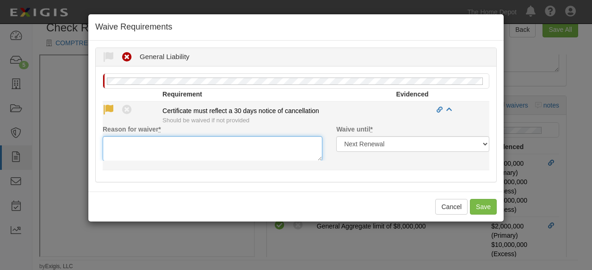
click at [124, 142] on textarea "Reason for waiver *" at bounding box center [213, 148] width 220 height 25
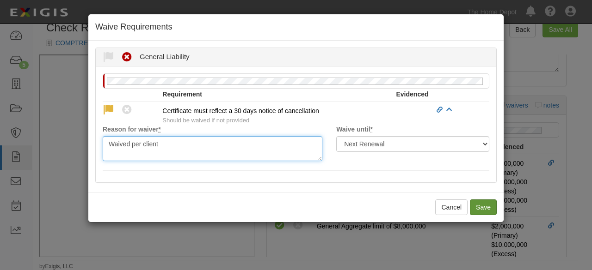
type textarea "Waived per client"
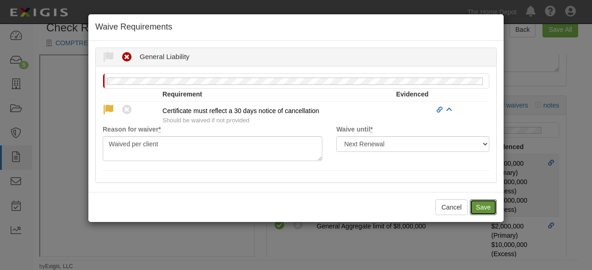
drag, startPoint x: 480, startPoint y: 208, endPoint x: 403, endPoint y: 211, distance: 76.8
click at [480, 207] on button "Save" at bounding box center [483, 208] width 27 height 16
radio input "true"
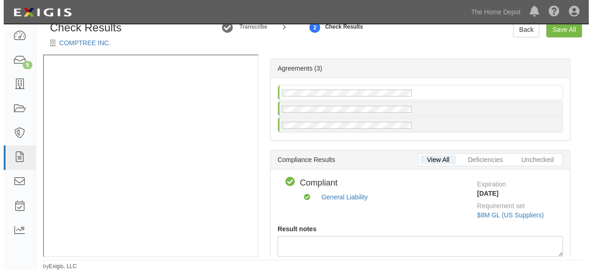
scroll to position [0, 0]
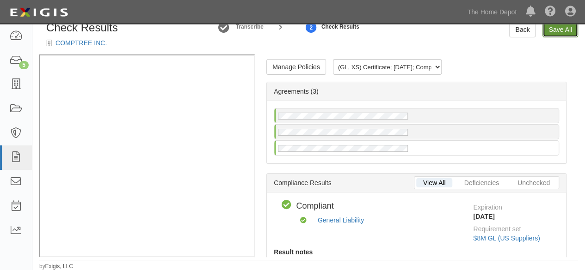
click at [553, 34] on link "Save All" at bounding box center [560, 30] width 36 height 16
radio input "false"
radio input "true"
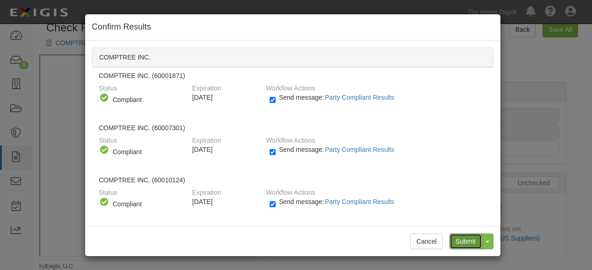
drag, startPoint x: 473, startPoint y: 242, endPoint x: 459, endPoint y: 237, distance: 14.3
click at [473, 242] on input "Submit" at bounding box center [465, 242] width 32 height 16
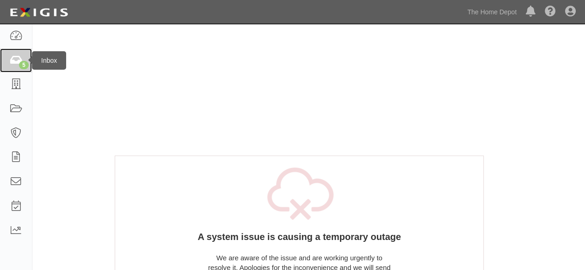
drag, startPoint x: 15, startPoint y: 54, endPoint x: 31, endPoint y: 55, distance: 16.3
click at [15, 54] on link "5" at bounding box center [16, 61] width 32 height 25
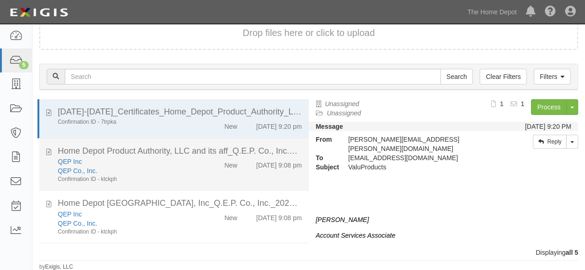
drag, startPoint x: 186, startPoint y: 183, endPoint x: 216, endPoint y: 174, distance: 31.6
click at [186, 182] on div "Confirmation ID - ktckph" at bounding box center [126, 180] width 136 height 8
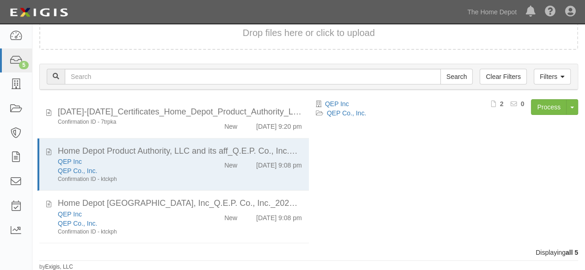
click at [548, 118] on div "Process Toggle Document Dropdown Archive Document Close Mark as Done Toggle Tas…" at bounding box center [499, 110] width 157 height 23
click at [546, 109] on link "Process" at bounding box center [549, 107] width 36 height 16
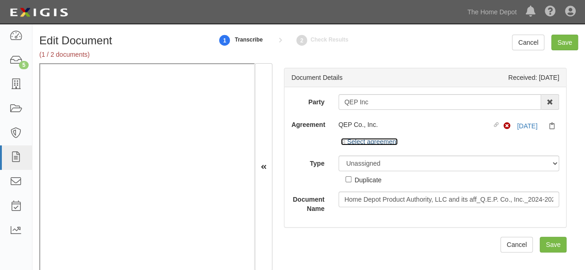
click at [358, 141] on link "Select agreement" at bounding box center [369, 141] width 57 height 7
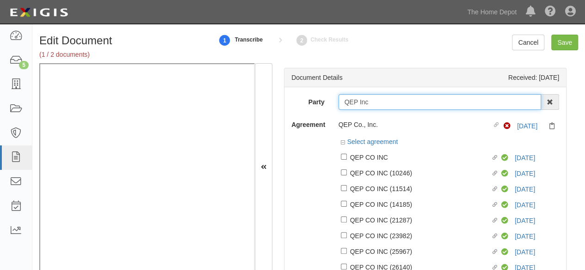
click at [393, 101] on input "QEP Inc" at bounding box center [439, 102] width 203 height 16
type input "QEP Inc"
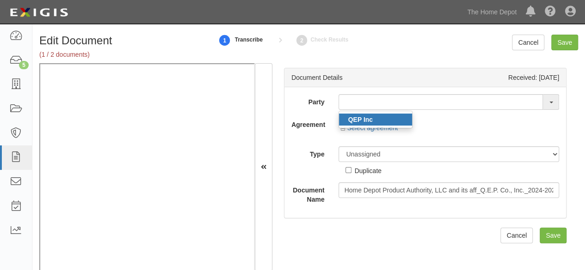
click at [357, 117] on strong "QEP Inc" at bounding box center [360, 119] width 25 height 7
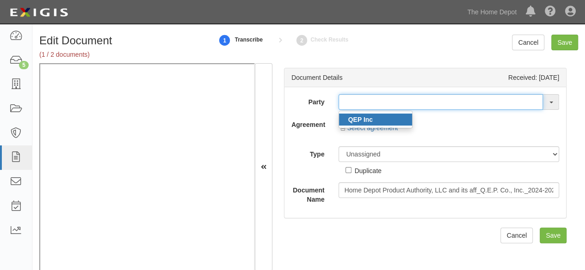
type input "QEP Inc"
click at [343, 95] on input "QEP Inc" at bounding box center [439, 102] width 203 height 16
click at [353, 102] on input "QEP Inc" at bounding box center [439, 102] width 203 height 16
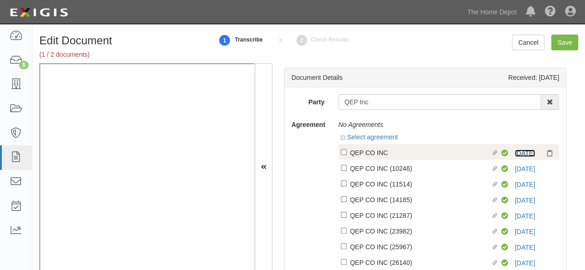
click at [527, 152] on link "10/21/25" at bounding box center [525, 153] width 20 height 7
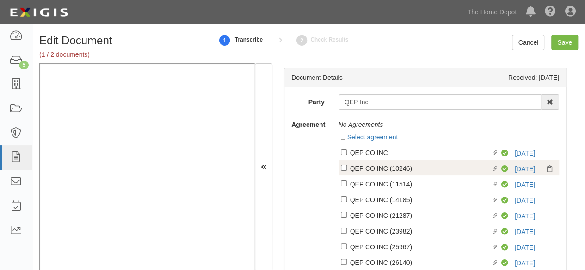
drag, startPoint x: 376, startPoint y: 157, endPoint x: 376, endPoint y: 165, distance: 8.3
click at [376, 157] on div "QEP CO INC" at bounding box center [420, 152] width 141 height 10
click at [347, 155] on input "Linked agreement QEP CO INC Linked agreement" at bounding box center [344, 152] width 6 height 6
checkbox input "true"
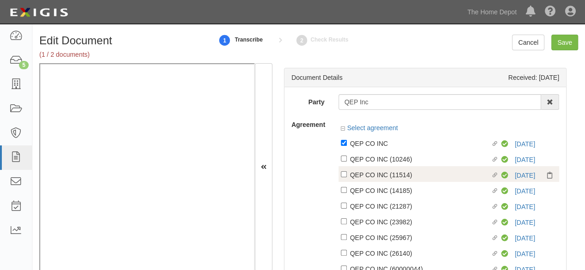
click at [376, 167] on div "Linked agreement QEP CO INC (11514) Linked agreement Compliant 10/21/25" at bounding box center [448, 174] width 221 height 16
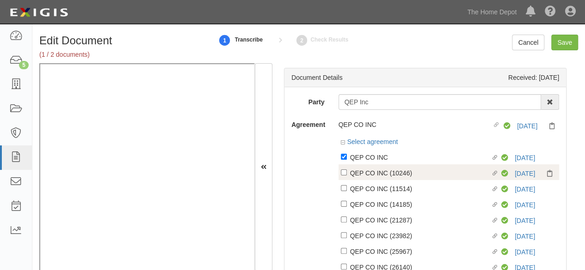
click at [371, 176] on div "QEP CO INC (10246)" at bounding box center [420, 173] width 141 height 10
click at [347, 176] on input "Linked agreement QEP CO INC (10246) Linked agreement" at bounding box center [344, 173] width 6 height 6
checkbox input "true"
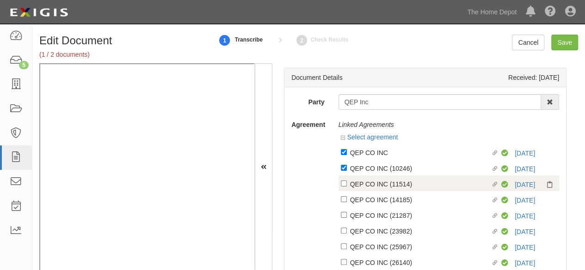
click at [369, 185] on div "QEP CO INC (11514)" at bounding box center [420, 184] width 141 height 10
click at [347, 185] on input "Linked agreement QEP CO INC (11514) Linked agreement" at bounding box center [344, 184] width 6 height 6
checkbox input "true"
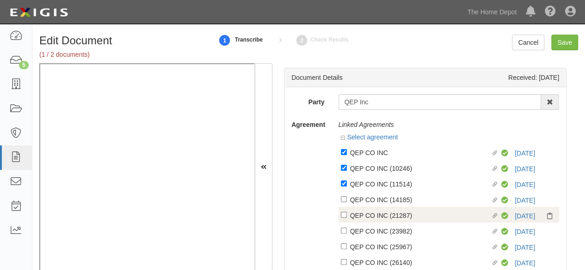
click at [367, 199] on div "QEP CO INC (14185)" at bounding box center [420, 200] width 141 height 10
click at [347, 199] on input "Linked agreement QEP CO INC (14185) Linked agreement" at bounding box center [344, 200] width 6 height 6
checkbox input "true"
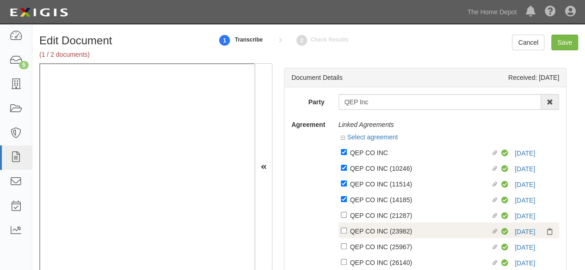
drag, startPoint x: 366, startPoint y: 214, endPoint x: 365, endPoint y: 231, distance: 16.7
click at [366, 216] on div "QEP CO INC (21287)" at bounding box center [420, 215] width 141 height 10
click at [347, 216] on input "Linked agreement QEP CO INC (21287) Linked agreement" at bounding box center [344, 215] width 6 height 6
checkbox input "true"
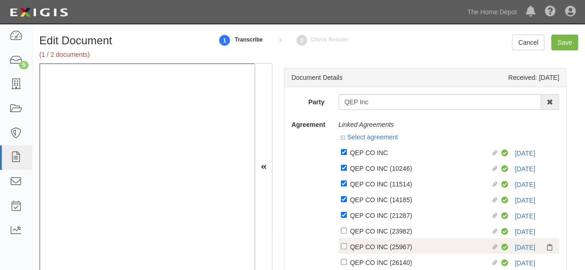
drag, startPoint x: 364, startPoint y: 232, endPoint x: 368, endPoint y: 245, distance: 13.5
click at [364, 231] on div "QEP CO INC (23982)" at bounding box center [420, 231] width 141 height 10
click at [347, 231] on input "Linked agreement QEP CO INC (23982) Linked agreement" at bounding box center [344, 231] width 6 height 6
checkbox input "true"
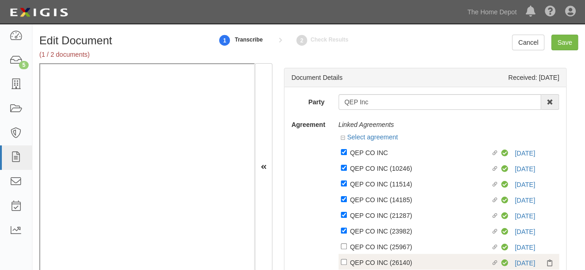
drag, startPoint x: 368, startPoint y: 250, endPoint x: 370, endPoint y: 262, distance: 11.8
click at [368, 251] on div "QEP CO INC (25967)" at bounding box center [420, 247] width 141 height 10
click at [347, 250] on input "Linked agreement QEP CO INC (25967) Linked agreement" at bounding box center [344, 247] width 6 height 6
checkbox input "true"
click at [370, 262] on div "QEP CO INC (26140)" at bounding box center [420, 263] width 141 height 10
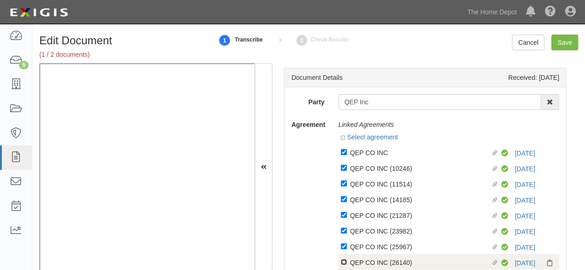
click at [347, 262] on input "Linked agreement QEP CO INC (26140) Linked agreement" at bounding box center [344, 262] width 6 height 6
checkbox input "true"
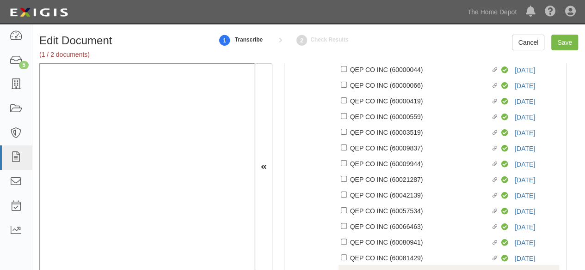
scroll to position [231, 0]
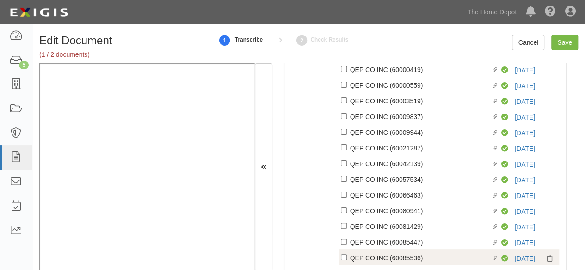
click at [358, 256] on div "QEP CO INC (60085536)" at bounding box center [420, 258] width 141 height 10
click at [347, 256] on input "Linked agreement QEP CO INC (60085536) Linked agreement" at bounding box center [344, 258] width 6 height 6
checkbox input "true"
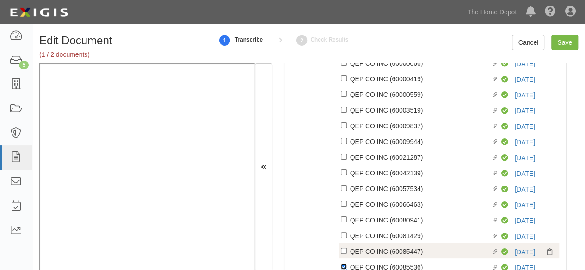
scroll to position [240, 0]
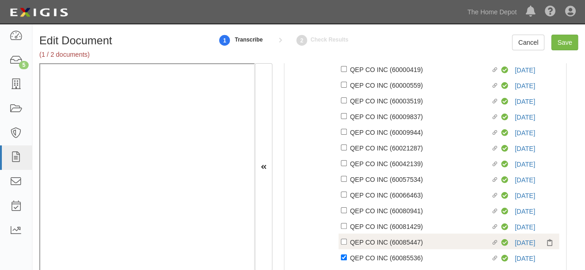
click at [363, 240] on div "QEP CO INC (60085447)" at bounding box center [420, 242] width 141 height 10
click at [347, 240] on input "Linked agreement QEP CO INC (60085447) Linked agreement" at bounding box center [344, 242] width 6 height 6
checkbox input "true"
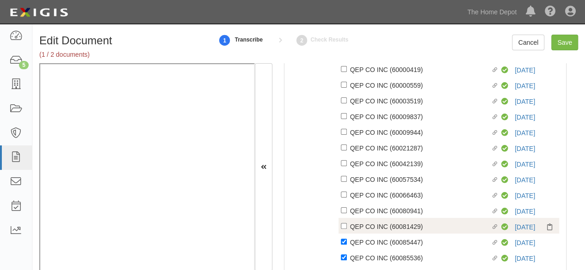
click at [364, 227] on div "QEP CO INC (60081429)" at bounding box center [420, 226] width 141 height 10
click at [347, 227] on input "Linked agreement QEP CO INC (60081429) Linked agreement" at bounding box center [344, 226] width 6 height 6
checkbox input "true"
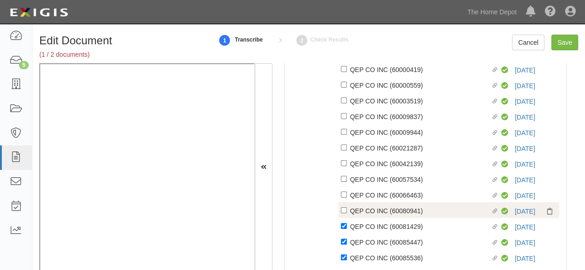
click at [366, 214] on div "QEP CO INC (60080941)" at bounding box center [420, 211] width 141 height 10
click at [347, 214] on input "Linked agreement QEP CO INC (60080941) Linked agreement" at bounding box center [344, 211] width 6 height 6
checkbox input "true"
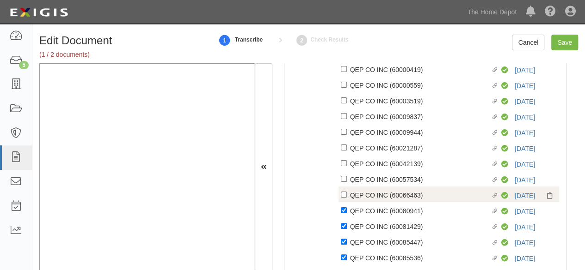
click at [367, 197] on div "QEP CO INC (60066463)" at bounding box center [420, 195] width 141 height 10
click at [347, 197] on input "Linked agreement QEP CO INC (60066463) Linked agreement" at bounding box center [344, 195] width 6 height 6
checkbox input "true"
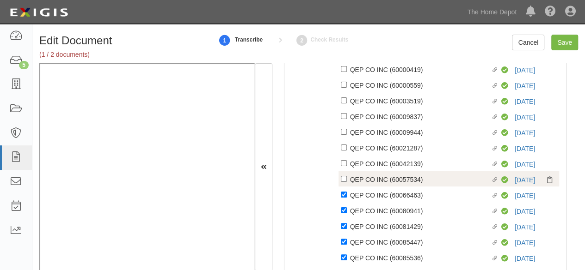
click at [365, 183] on div "QEP CO INC (60057534)" at bounding box center [420, 179] width 141 height 10
click at [347, 182] on input "Linked agreement QEP CO INC (60057534) Linked agreement" at bounding box center [344, 179] width 6 height 6
checkbox input "true"
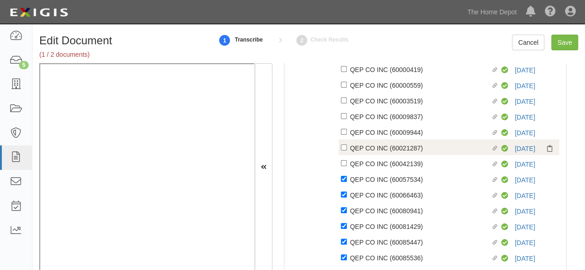
drag, startPoint x: 363, startPoint y: 165, endPoint x: 364, endPoint y: 151, distance: 13.9
click at [363, 164] on div "QEP CO INC (60042139)" at bounding box center [420, 164] width 141 height 10
click at [347, 164] on input "Linked agreement QEP CO INC (60042139) Linked agreement" at bounding box center [344, 163] width 6 height 6
checkbox input "true"
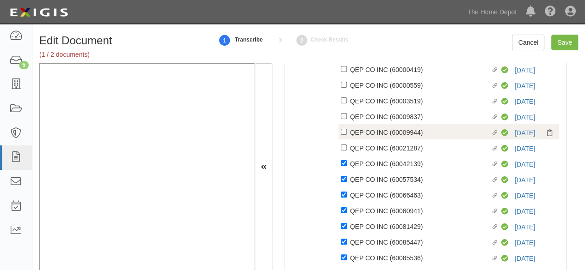
drag, startPoint x: 364, startPoint y: 150, endPoint x: 364, endPoint y: 138, distance: 12.0
click at [364, 149] on div "QEP CO INC (60021287)" at bounding box center [420, 148] width 141 height 10
click at [347, 149] on input "Linked agreement QEP CO INC (60021287) Linked agreement" at bounding box center [344, 148] width 6 height 6
checkbox input "true"
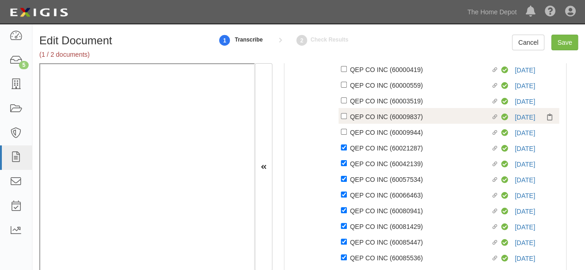
drag, startPoint x: 364, startPoint y: 136, endPoint x: 361, endPoint y: 120, distance: 17.1
click at [364, 135] on div "QEP CO INC (60009944)" at bounding box center [420, 132] width 141 height 10
click at [347, 135] on input "Linked agreement QEP CO INC (60009944) Linked agreement" at bounding box center [344, 132] width 6 height 6
checkbox input "true"
click at [361, 117] on div "QEP CO INC (60009837)" at bounding box center [420, 116] width 141 height 10
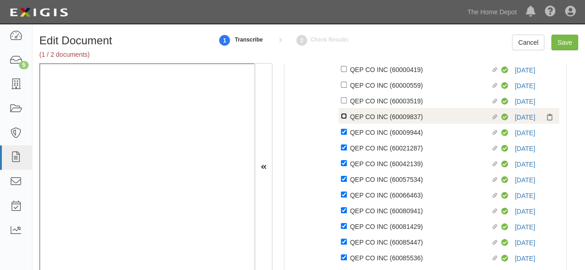
click at [347, 117] on input "Linked agreement QEP CO INC (60009837) Linked agreement" at bounding box center [344, 116] width 6 height 6
checkbox input "true"
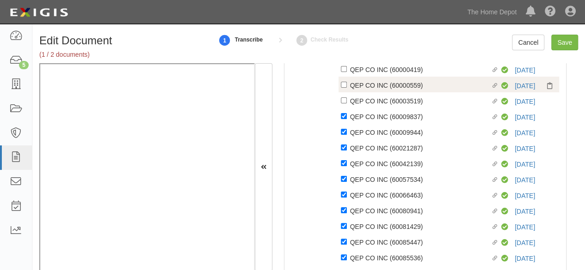
drag, startPoint x: 362, startPoint y: 102, endPoint x: 362, endPoint y: 85, distance: 17.6
click at [362, 98] on div "QEP CO INC (60003519)" at bounding box center [420, 101] width 141 height 10
click at [347, 98] on input "Linked agreement QEP CO INC (60003519) Linked agreement" at bounding box center [344, 101] width 6 height 6
checkbox input "true"
click at [362, 85] on div "QEP CO INC (60000559)" at bounding box center [420, 85] width 141 height 10
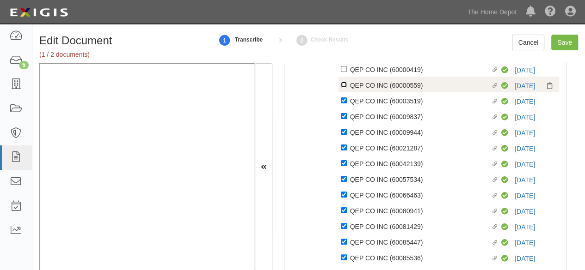
click at [347, 85] on input "Linked agreement QEP CO INC (60000559) Linked agreement" at bounding box center [344, 85] width 6 height 6
checkbox input "true"
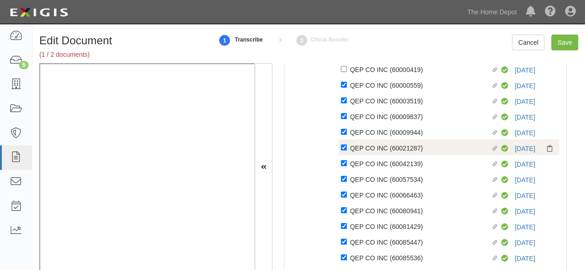
drag, startPoint x: 360, startPoint y: 72, endPoint x: 369, endPoint y: 155, distance: 83.8
click at [360, 73] on div "QEP CO INC (60000419)" at bounding box center [420, 69] width 141 height 10
click at [347, 72] on input "Linked agreement QEP CO INC (60000419) Linked agreement" at bounding box center [344, 69] width 6 height 6
checkbox input "true"
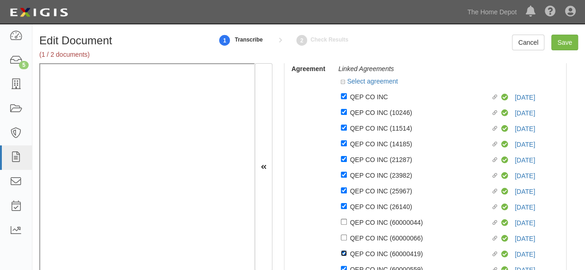
scroll to position [55, 0]
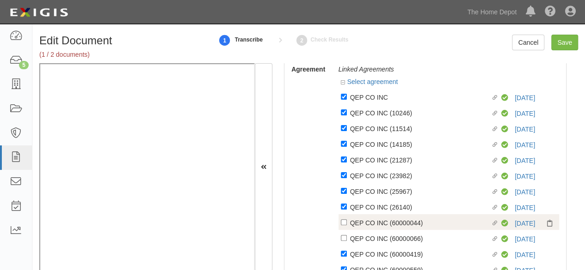
click at [357, 227] on div "QEP CO INC (60000044)" at bounding box center [420, 223] width 141 height 10
click at [347, 226] on input "Linked agreement QEP CO INC (60000044) Linked agreement" at bounding box center [344, 223] width 6 height 6
checkbox input "true"
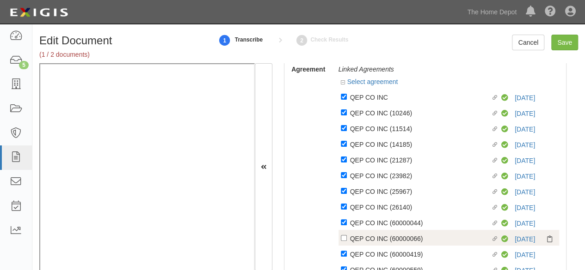
click at [357, 242] on div "QEP CO INC (60000066)" at bounding box center [420, 239] width 141 height 10
click at [347, 241] on input "Linked agreement QEP CO INC (60000066) Linked agreement" at bounding box center [344, 238] width 6 height 6
checkbox input "true"
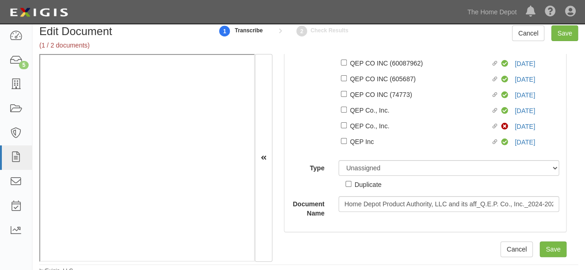
scroll to position [14, 0]
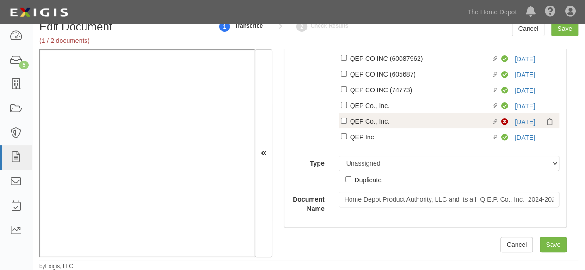
drag, startPoint x: 368, startPoint y: 135, endPoint x: 367, endPoint y: 123, distance: 12.0
click at [367, 135] on div "QEP Inc" at bounding box center [420, 137] width 141 height 10
click at [347, 135] on input "Linked agreement QEP Inc Linked agreement" at bounding box center [344, 137] width 6 height 6
checkbox input "true"
click at [368, 119] on div "QEP Co., Inc." at bounding box center [420, 121] width 141 height 10
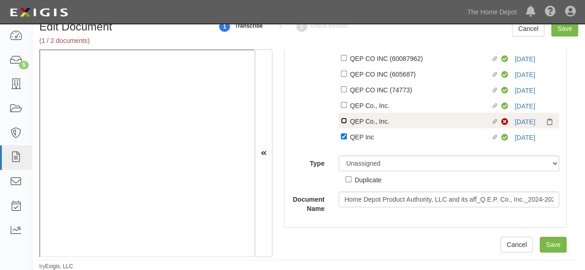
click at [347, 119] on input "Linked agreement QEP Co., Inc. Linked agreement" at bounding box center [344, 121] width 6 height 6
checkbox input "true"
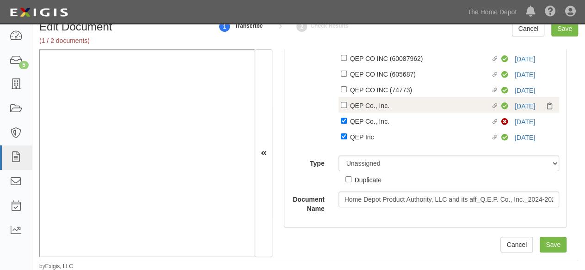
click at [365, 100] on div "QEP Co., Inc." at bounding box center [420, 105] width 141 height 10
click at [347, 102] on input "Linked agreement QEP Co., Inc. Linked agreement" at bounding box center [344, 105] width 6 height 6
checkbox input "true"
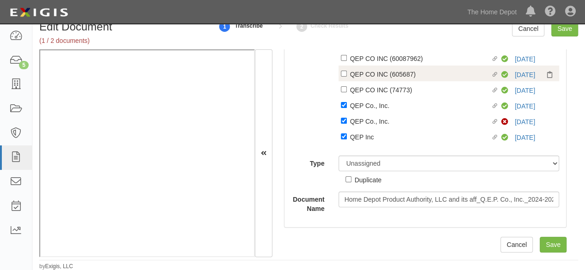
drag, startPoint x: 366, startPoint y: 86, endPoint x: 367, endPoint y: 74, distance: 12.5
click at [366, 86] on div "QEP CO INC (74773)" at bounding box center [420, 90] width 141 height 10
click at [347, 86] on input "Linked agreement QEP CO INC (74773) Linked agreement" at bounding box center [344, 89] width 6 height 6
checkbox input "true"
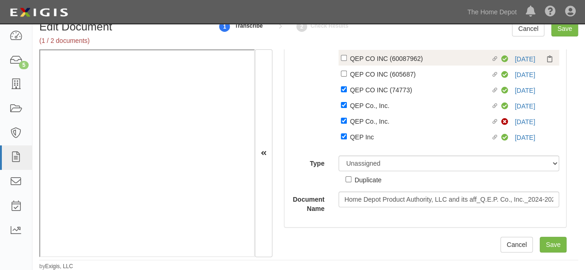
drag, startPoint x: 367, startPoint y: 74, endPoint x: 369, endPoint y: 58, distance: 15.4
click at [367, 72] on div "QEP CO INC (605687)" at bounding box center [420, 74] width 141 height 10
click at [347, 72] on input "Linked agreement QEP CO INC (605687) Linked agreement" at bounding box center [344, 74] width 6 height 6
checkbox input "true"
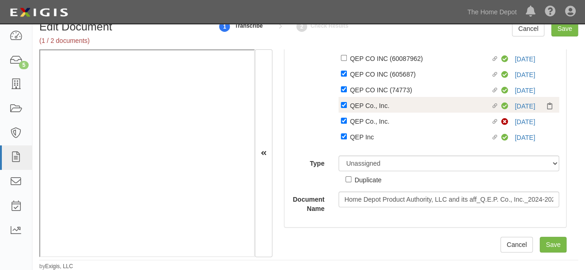
drag, startPoint x: 369, startPoint y: 58, endPoint x: 381, endPoint y: 100, distance: 44.1
click at [370, 60] on div "QEP CO INC (60087962)" at bounding box center [420, 58] width 141 height 10
click at [347, 60] on input "Linked agreement QEP CO INC (60087962) Linked agreement" at bounding box center [344, 58] width 6 height 6
checkbox input "true"
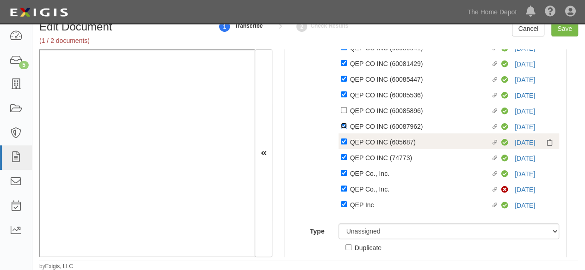
scroll to position [369, 0]
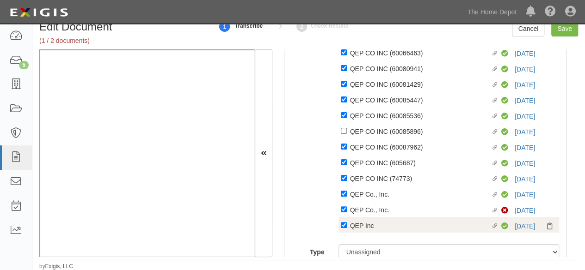
drag, startPoint x: 366, startPoint y: 134, endPoint x: 375, endPoint y: 223, distance: 90.1
click at [367, 134] on div "QEP CO INC (60085896)" at bounding box center [420, 131] width 141 height 10
click at [347, 134] on input "Linked agreement QEP CO INC (60085896) Linked agreement" at bounding box center [344, 131] width 6 height 6
checkbox input "true"
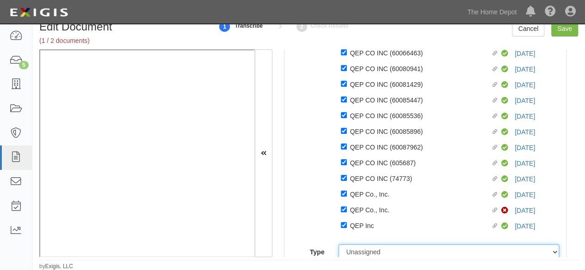
scroll to position [375, 0]
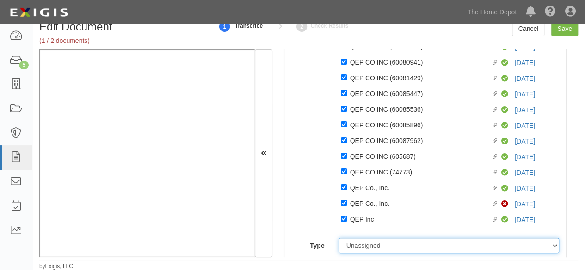
drag, startPoint x: 362, startPoint y: 253, endPoint x: 363, endPoint y: 244, distance: 9.3
click at [362, 253] on select "Unassigned Binder Cancellation Notice Certificate Contract Endorsement Insuranc…" at bounding box center [448, 246] width 221 height 16
select select "CertificateDetail"
click at [338, 241] on select "Unassigned Binder Cancellation Notice Certificate Contract Endorsement Insuranc…" at bounding box center [448, 246] width 221 height 16
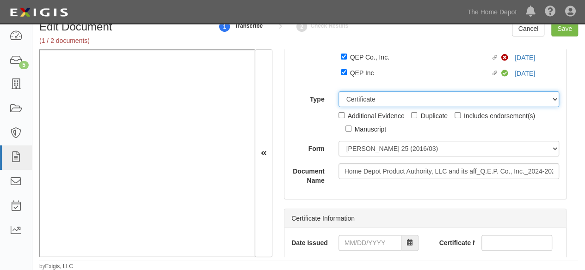
scroll to position [607, 0]
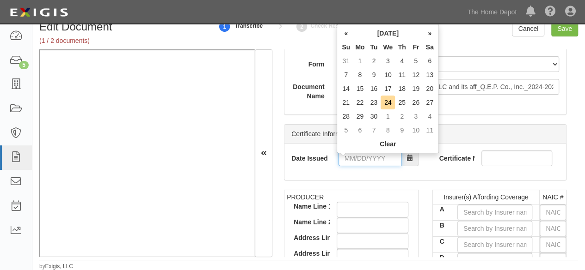
click at [362, 164] on input "Date Issued" at bounding box center [369, 159] width 63 height 16
click at [347, 99] on td "21" at bounding box center [346, 103] width 14 height 14
drag, startPoint x: 363, startPoint y: 160, endPoint x: 371, endPoint y: 126, distance: 34.7
click at [363, 160] on input "09/21/2025" at bounding box center [369, 159] width 63 height 16
drag, startPoint x: 374, startPoint y: 99, endPoint x: 252, endPoint y: 120, distance: 123.8
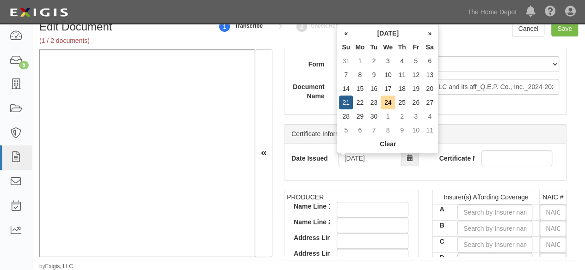
click at [372, 101] on td "23" at bounding box center [374, 103] width 14 height 14
type input "09/23/2025"
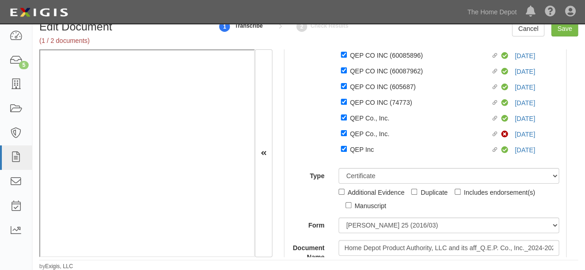
scroll to position [514, 0]
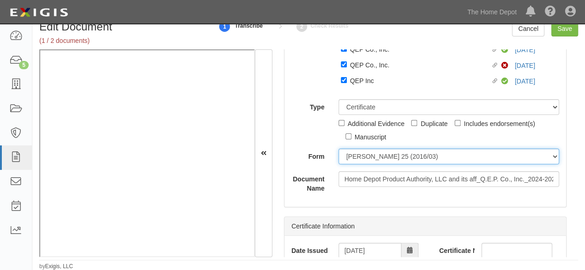
drag, startPoint x: 355, startPoint y: 160, endPoint x: 355, endPoint y: 167, distance: 6.9
click at [355, 160] on select "ACORD 25 (2016/03) ACORD 101 ACORD 855 NY (2014/05) General" at bounding box center [448, 157] width 221 height 16
select select "GeneralFormDetail"
click at [338, 152] on select "ACORD 25 (2016/03) ACORD 101 ACORD 855 NY (2014/05) General" at bounding box center [448, 157] width 221 height 16
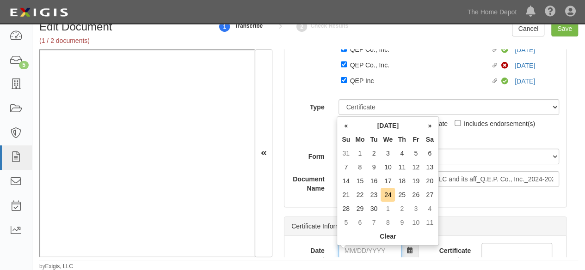
click at [363, 252] on input "Date Issued" at bounding box center [369, 251] width 63 height 16
click at [352, 198] on td "21" at bounding box center [346, 195] width 14 height 14
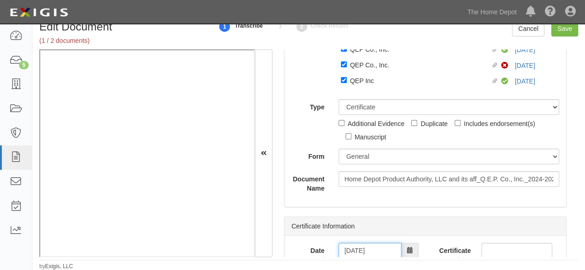
click at [366, 255] on input "09/21/2025" at bounding box center [369, 251] width 63 height 16
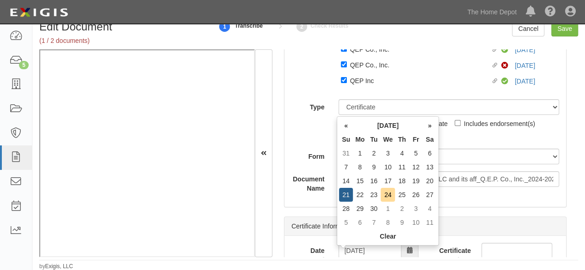
click at [375, 195] on td "23" at bounding box center [374, 195] width 14 height 14
type input "09/23/2025"
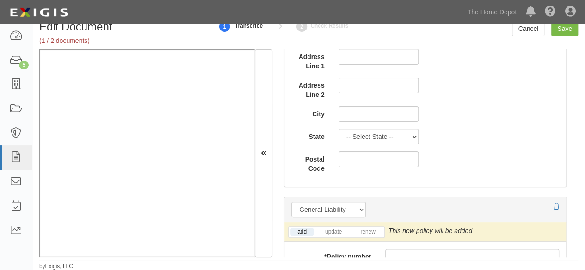
scroll to position [1162, 0]
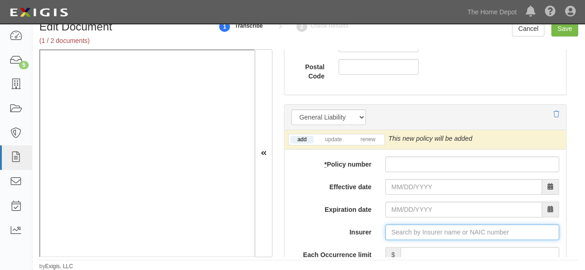
click at [398, 237] on input "Insurer" at bounding box center [472, 233] width 174 height 16
paste input "25615"
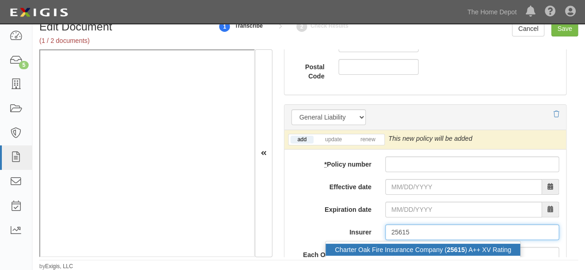
click at [390, 252] on div "Charter Oak Fire Insurance Company ( 25615 ) A++ XV Rating" at bounding box center [423, 250] width 195 height 12
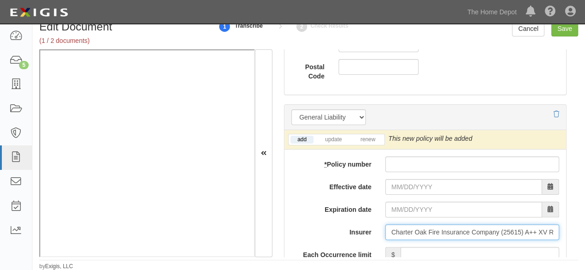
type input "Charter Oak Fire Insurance Company (25615) A++ XV Rating"
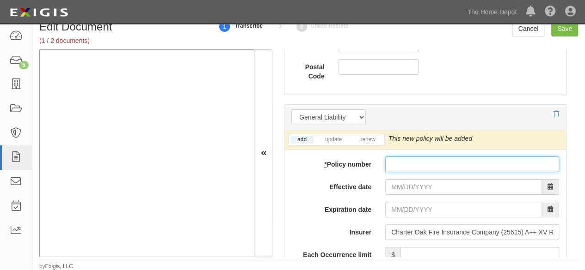
click at [394, 167] on input "* Policy number" at bounding box center [472, 165] width 174 height 16
paste input "Y660331D0782COF24"
type input "Y660331D0782COF24"
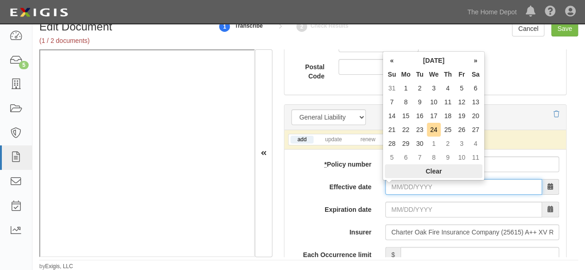
drag, startPoint x: 397, startPoint y: 190, endPoint x: 404, endPoint y: 174, distance: 17.0
click at [398, 187] on input "Effective date" at bounding box center [463, 187] width 157 height 16
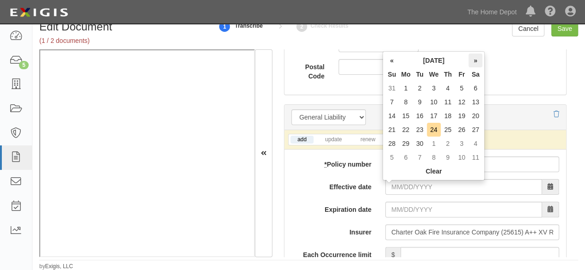
drag, startPoint x: 476, startPoint y: 60, endPoint x: 473, endPoint y: 64, distance: 4.9
click at [476, 60] on th "»" at bounding box center [475, 61] width 14 height 14
click at [418, 129] on td "21" at bounding box center [420, 130] width 14 height 14
type input "10/21/2025"
type input "10/21/2026"
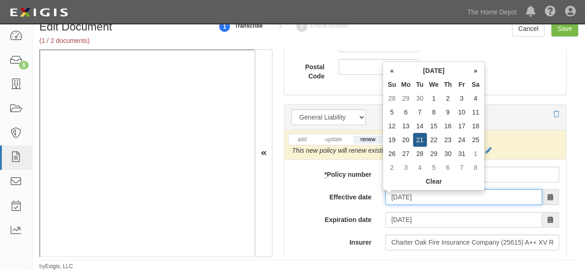
click at [426, 197] on input "10/21/2025" at bounding box center [463, 198] width 157 height 16
type input "10/21/2024"
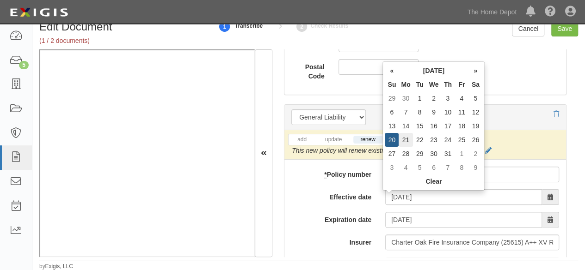
click at [405, 138] on td "21" at bounding box center [406, 140] width 14 height 14
type input "10/21/2025"
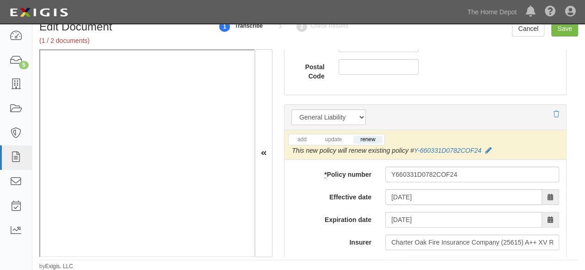
click at [332, 137] on li "update" at bounding box center [333, 140] width 34 height 11
click at [332, 144] on link "update" at bounding box center [333, 140] width 31 height 8
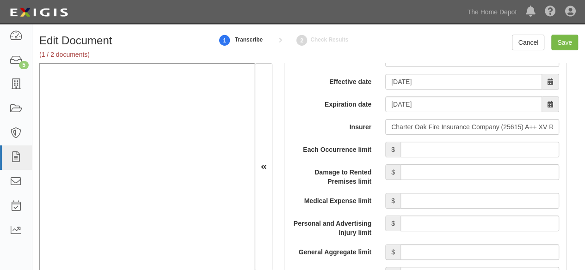
scroll to position [1300, 0]
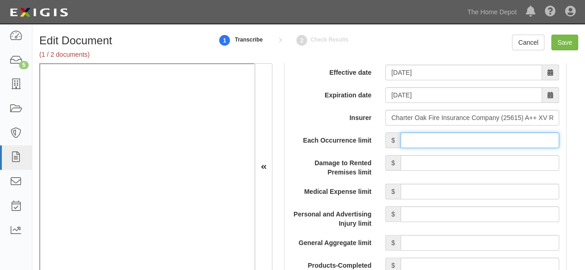
click at [444, 145] on input "Each Occurrence limit" at bounding box center [479, 141] width 159 height 16
type input "1,000,000"
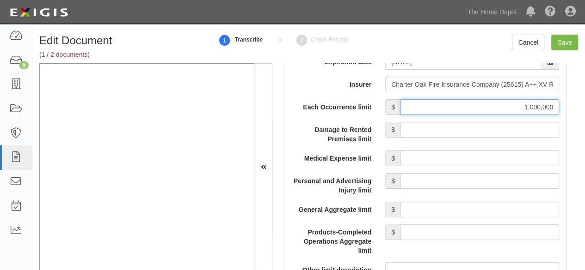
scroll to position [1346, 0]
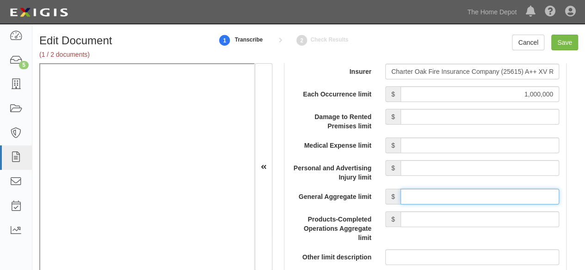
drag, startPoint x: 415, startPoint y: 199, endPoint x: 420, endPoint y: 193, distance: 7.6
click at [415, 198] on input "General Aggregate limit" at bounding box center [479, 197] width 159 height 16
type input "2,000,000"
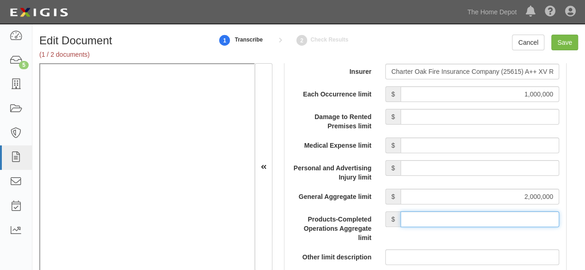
drag, startPoint x: 440, startPoint y: 223, endPoint x: 440, endPoint y: 214, distance: 8.8
click at [439, 218] on input "Products-Completed Operations Aggregate limit" at bounding box center [479, 220] width 159 height 16
type input "2,000,000"
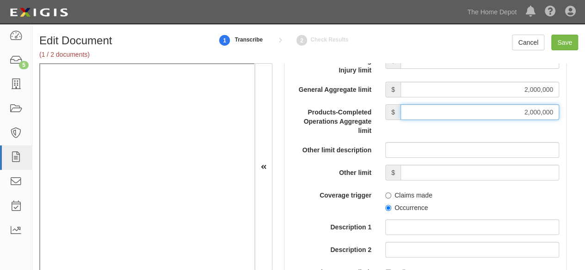
scroll to position [1485, 0]
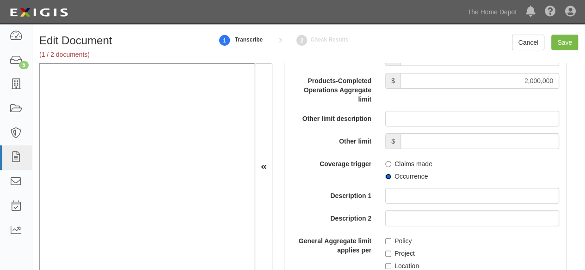
click at [387, 179] on input "Occurrence" at bounding box center [388, 177] width 6 height 6
radio input "true"
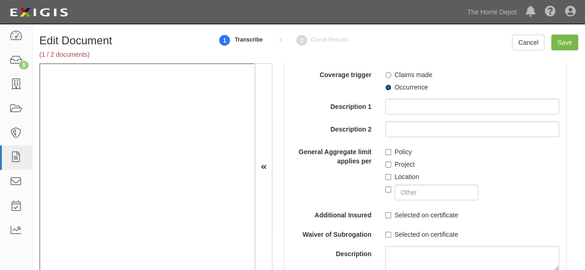
scroll to position [1578, 0]
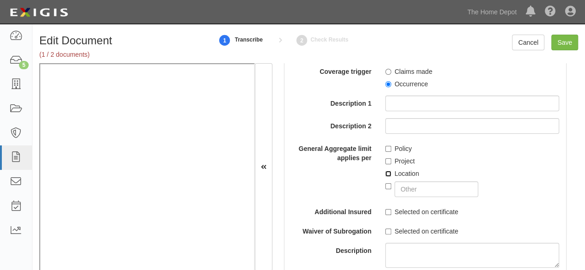
click at [385, 177] on input "Location" at bounding box center [388, 174] width 6 height 6
checkbox input "true"
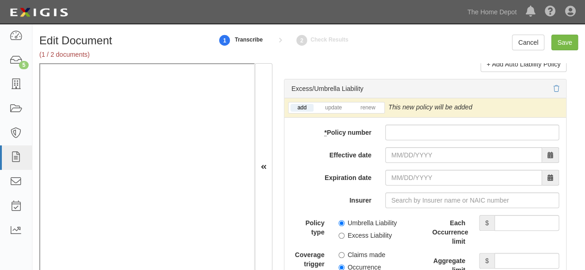
scroll to position [2502, 0]
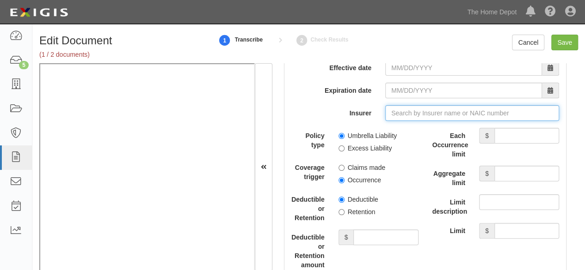
click at [405, 110] on input "Insurer" at bounding box center [472, 113] width 174 height 16
paste input "36161"
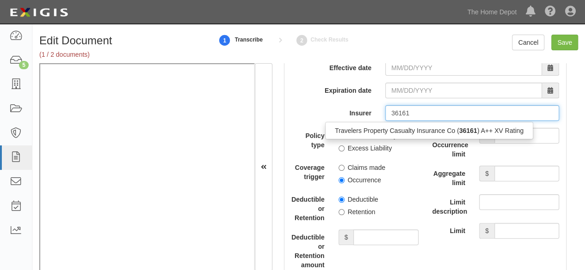
drag, startPoint x: 399, startPoint y: 129, endPoint x: 402, endPoint y: 139, distance: 10.0
click at [401, 131] on div "Travelers Property Casualty Insurance Co ( 36161 ) A++ XV Rating" at bounding box center [429, 131] width 207 height 12
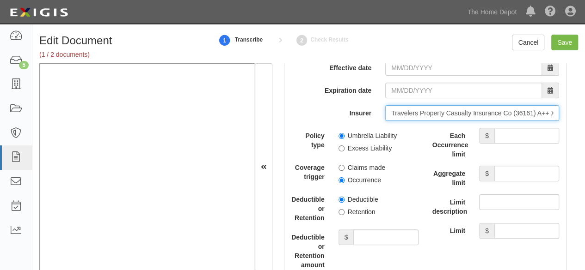
type input "Travelers Property Casualty Insurance Co (36161) A++ XV Rating"
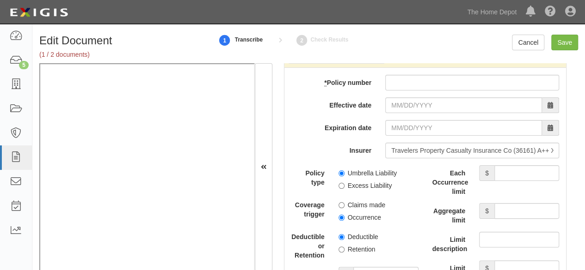
scroll to position [2456, 0]
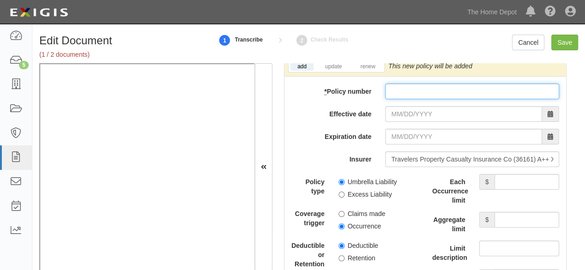
click at [406, 90] on input "* Policy number" at bounding box center [472, 92] width 174 height 16
paste input "CUP6Y5374722414"
type input "CUP6Y5374722414"
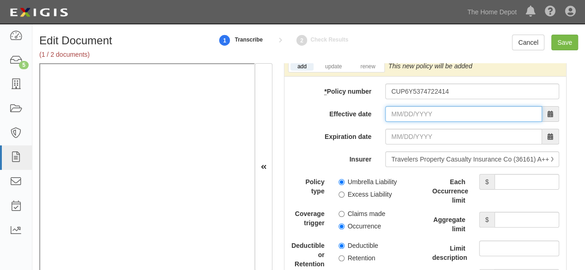
click at [396, 112] on input "Effective date" at bounding box center [463, 114] width 157 height 16
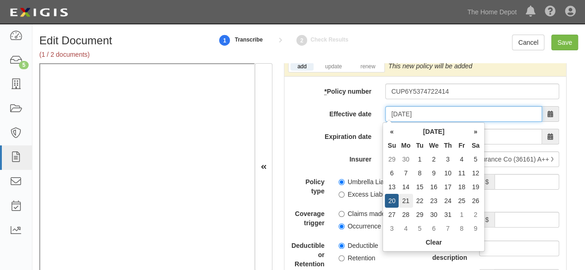
type input "10/21/2024"
click at [404, 202] on td "21" at bounding box center [406, 201] width 14 height 14
type input "10/21/2025"
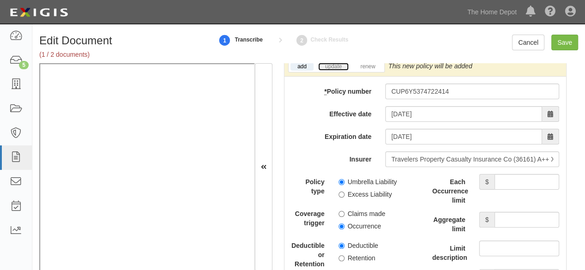
click at [341, 66] on link "update" at bounding box center [333, 67] width 31 height 8
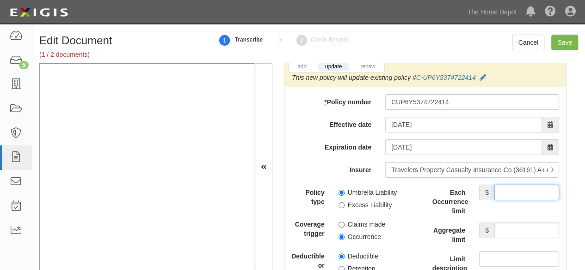
click at [515, 192] on input "Each Occurrence limit" at bounding box center [526, 193] width 65 height 16
type input "25,000,000"
click at [528, 231] on input "Aggregate limit" at bounding box center [526, 231] width 65 height 16
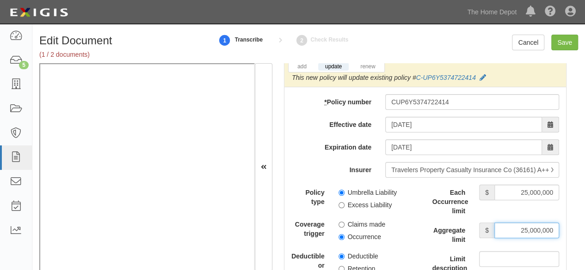
type input "25,000,000"
click at [339, 238] on input "Occurrence" at bounding box center [341, 237] width 6 height 6
radio input "true"
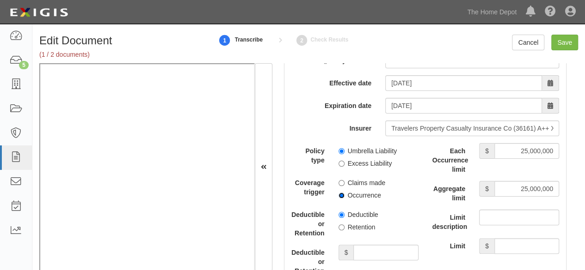
scroll to position [2549, 0]
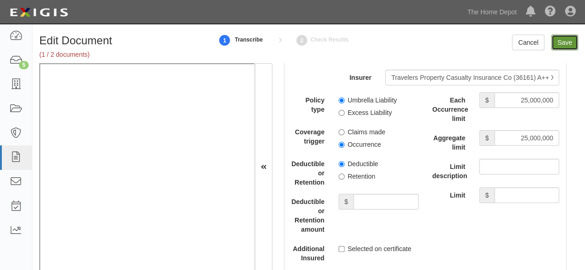
click at [561, 44] on input "Save" at bounding box center [564, 43] width 27 height 16
type input "1000000"
type input "2000000"
type input "25000000"
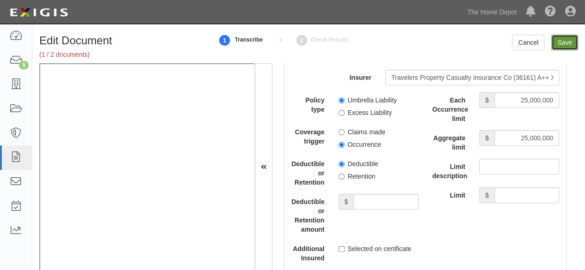
type input "25000000"
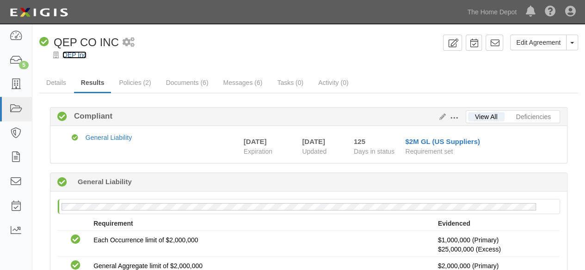
click at [80, 55] on link "QEP Inc" at bounding box center [74, 54] width 24 height 7
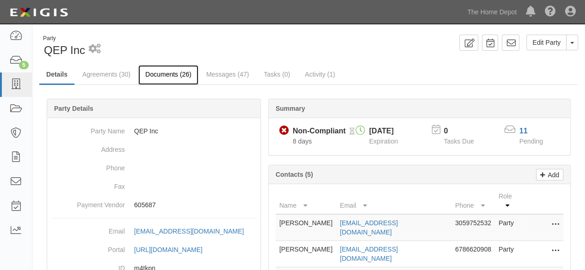
click at [174, 76] on link "Documents (26)" at bounding box center [168, 75] width 60 height 20
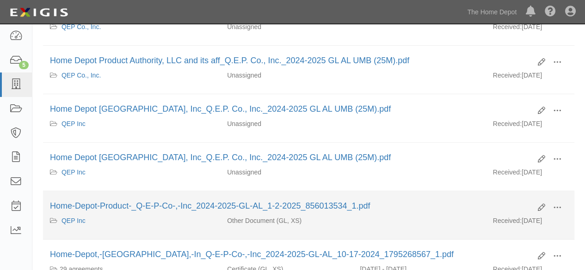
scroll to position [231, 0]
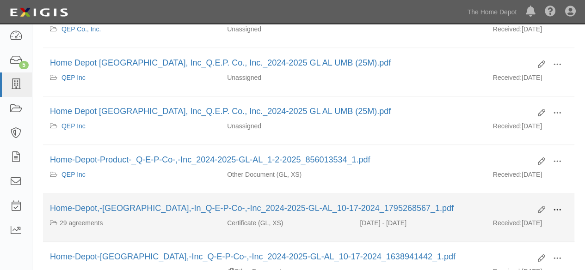
click at [557, 206] on span at bounding box center [557, 210] width 8 height 8
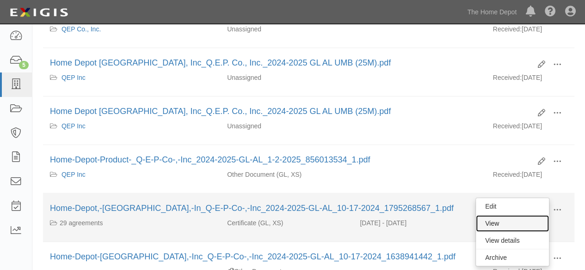
click at [509, 219] on link "View" at bounding box center [512, 223] width 73 height 17
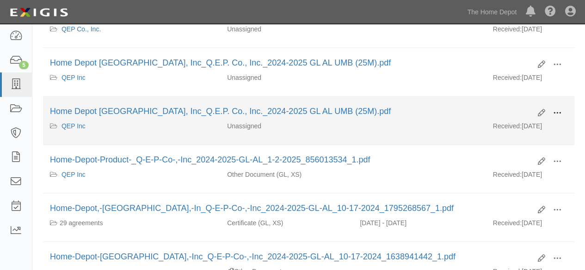
click at [559, 110] on span at bounding box center [557, 113] width 8 height 8
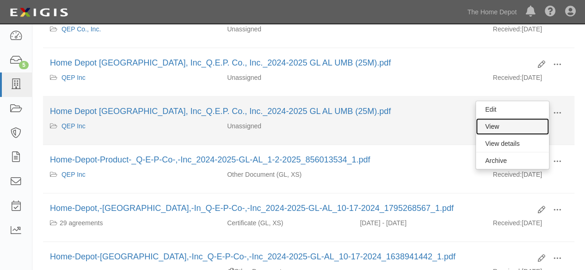
click at [514, 123] on link "View" at bounding box center [512, 126] width 73 height 17
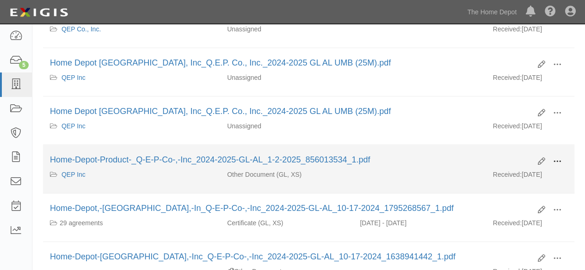
click at [556, 158] on span at bounding box center [557, 162] width 8 height 8
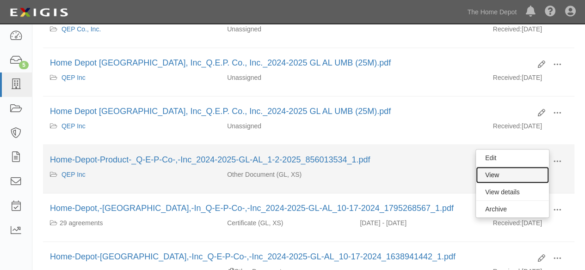
click at [519, 172] on link "View" at bounding box center [512, 175] width 73 height 17
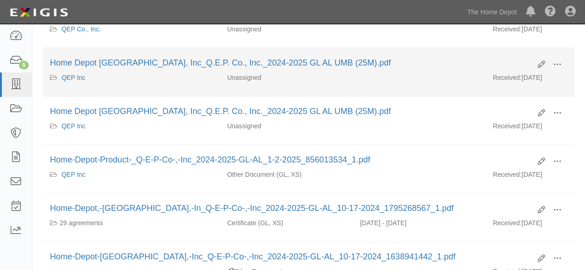
drag, startPoint x: 559, startPoint y: 109, endPoint x: 371, endPoint y: 92, distance: 188.4
click at [371, 92] on li "Edit View View details Archive Home Depot USA, Inc_Q.E.P. Co., Inc._2024-2025 G…" at bounding box center [308, 72] width 531 height 49
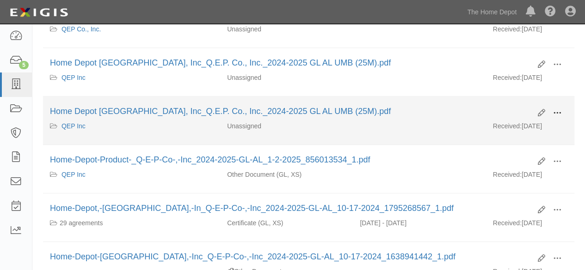
click at [554, 111] on span at bounding box center [557, 113] width 8 height 8
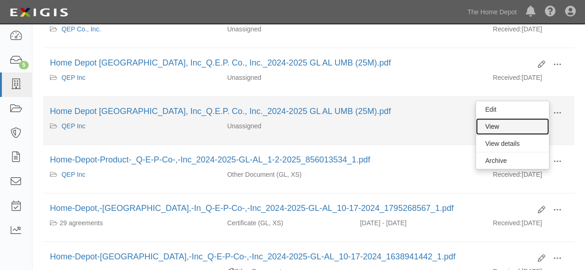
click at [493, 124] on link "View" at bounding box center [512, 126] width 73 height 17
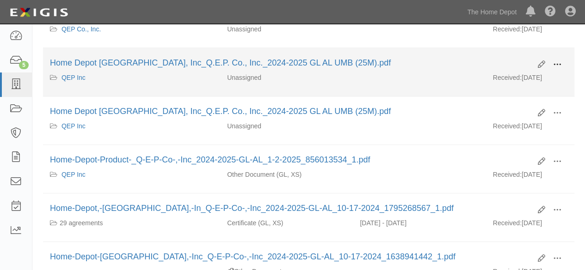
click at [553, 63] on span at bounding box center [557, 65] width 8 height 8
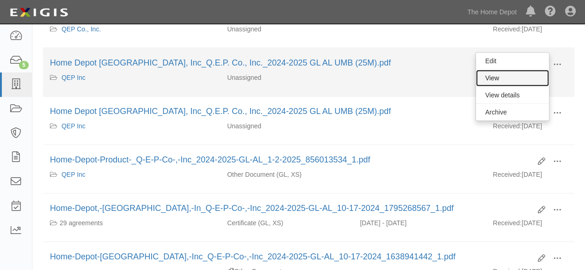
click at [510, 79] on link "View" at bounding box center [512, 78] width 73 height 17
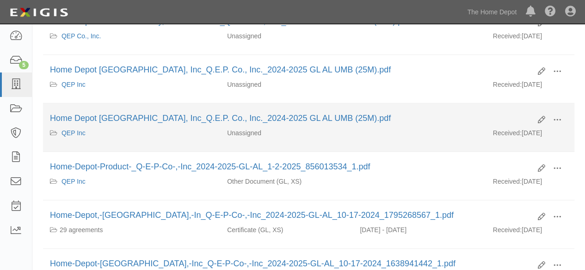
scroll to position [185, 0]
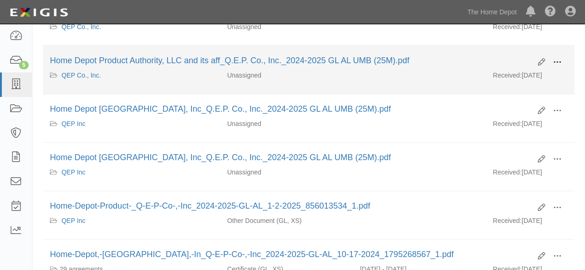
click at [553, 64] on span at bounding box center [557, 62] width 8 height 8
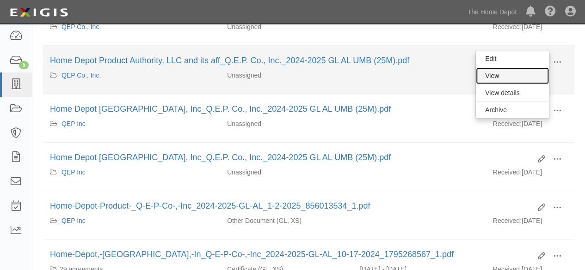
click at [520, 74] on link "View" at bounding box center [512, 76] width 73 height 17
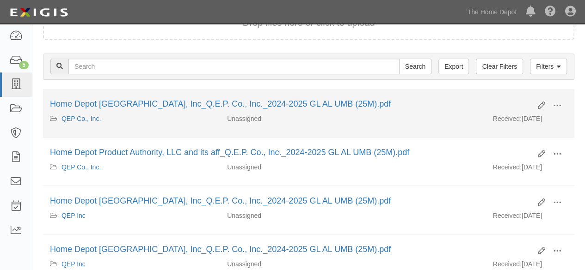
scroll to position [92, 0]
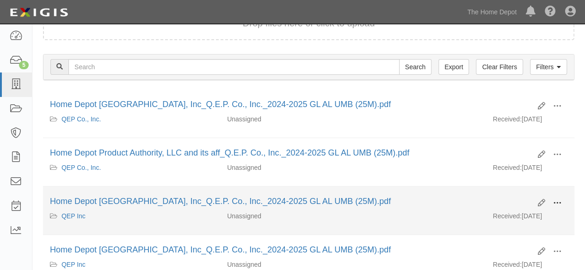
click at [556, 201] on span at bounding box center [557, 203] width 8 height 8
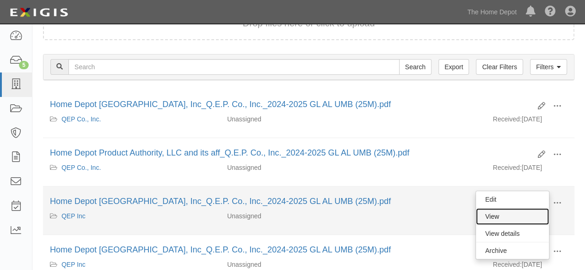
click at [510, 214] on link "View" at bounding box center [512, 217] width 73 height 17
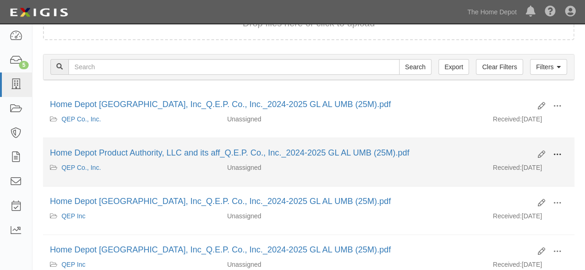
drag, startPoint x: 554, startPoint y: 154, endPoint x: 543, endPoint y: 159, distance: 12.2
click at [554, 154] on span at bounding box center [557, 155] width 8 height 8
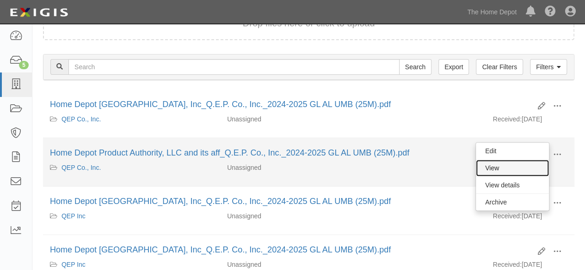
click at [494, 164] on link "View" at bounding box center [512, 168] width 73 height 17
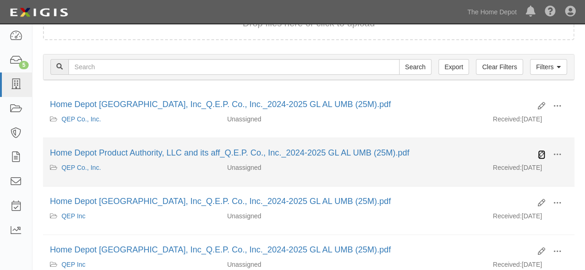
click at [539, 152] on icon at bounding box center [541, 154] width 7 height 7
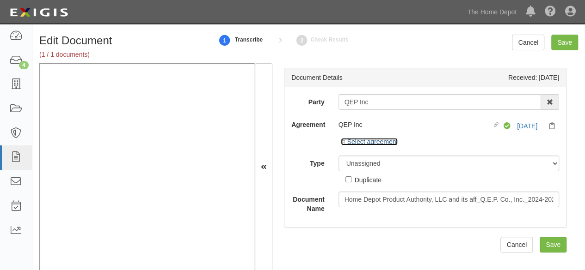
click at [357, 141] on link "Select agreement" at bounding box center [369, 141] width 57 height 7
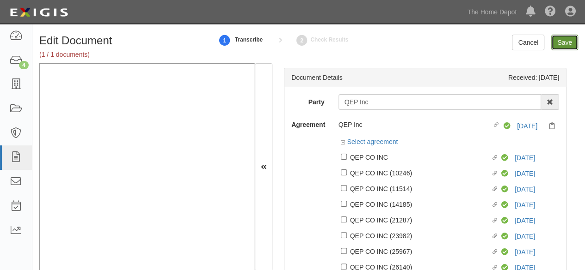
click at [565, 46] on input "Save" at bounding box center [564, 43] width 27 height 16
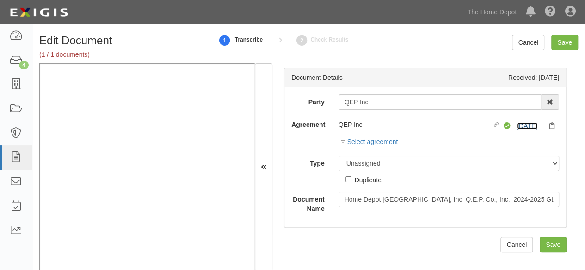
click at [523, 126] on link "[DATE]" at bounding box center [527, 126] width 20 height 7
click at [364, 141] on link "Select agreement" at bounding box center [369, 141] width 57 height 7
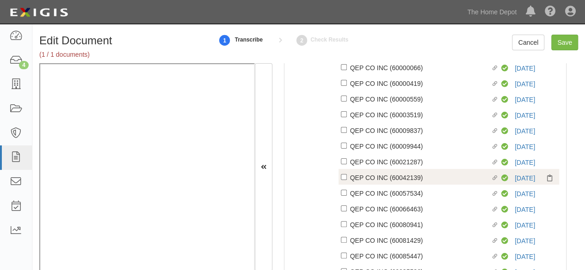
scroll to position [466, 0]
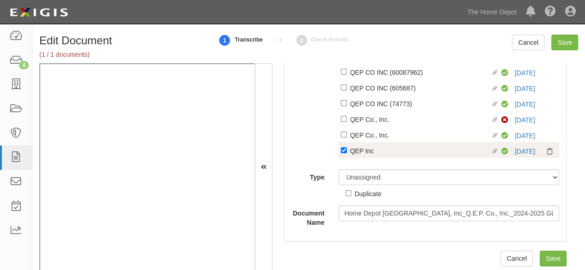
click at [364, 152] on div "QEP Inc" at bounding box center [420, 151] width 141 height 10
click at [347, 152] on input "Linked agreement QEP Inc Linked agreement" at bounding box center [344, 150] width 6 height 6
checkbox input "false"
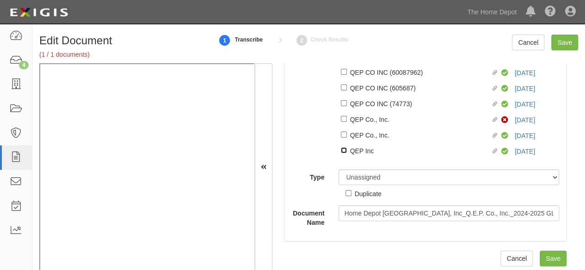
scroll to position [461, 0]
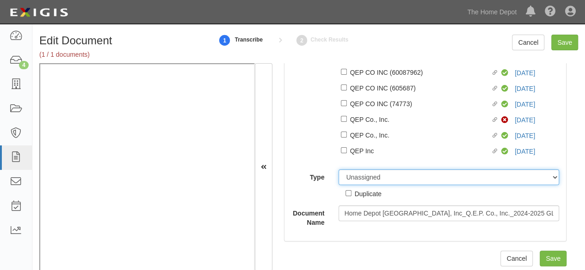
click at [360, 180] on select "Unassigned Binder Cancellation Notice Certificate Contract Endorsement Insuranc…" at bounding box center [448, 178] width 221 height 16
select select "OtherDetail"
click at [338, 170] on select "Unassigned Binder Cancellation Notice Certificate Contract Endorsement Insuranc…" at bounding box center [448, 178] width 221 height 16
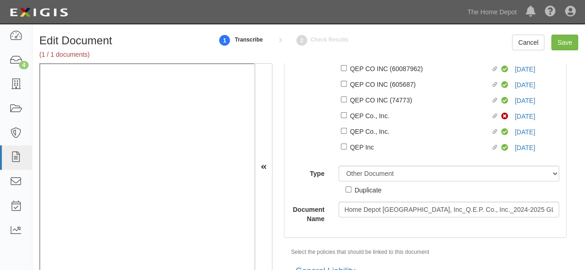
click at [363, 195] on div "Duplicate" at bounding box center [368, 190] width 27 height 10
click at [351, 193] on input "Duplicate" at bounding box center [348, 190] width 6 height 6
checkbox input "true"
click at [565, 45] on input "Save" at bounding box center [564, 43] width 27 height 16
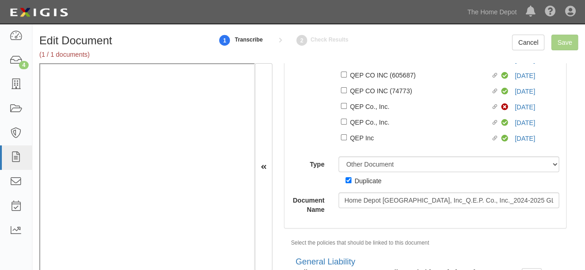
scroll to position [452, 0]
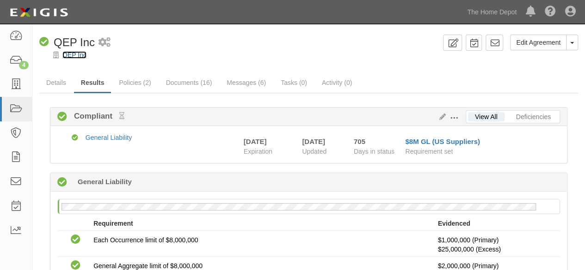
click at [81, 55] on link "QEP Inc" at bounding box center [74, 54] width 24 height 7
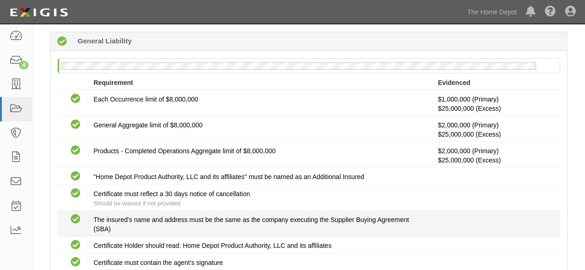
scroll to position [39, 0]
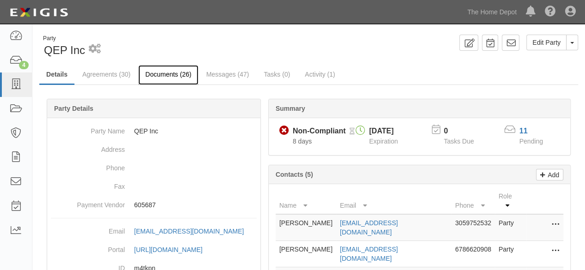
click at [168, 77] on link "Documents (26)" at bounding box center [168, 75] width 60 height 20
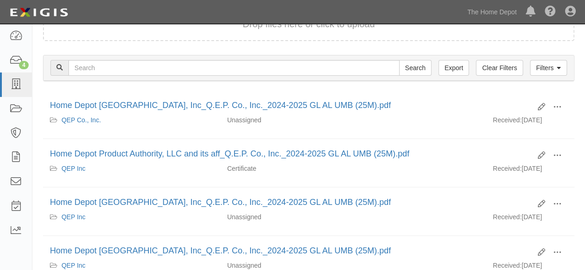
scroll to position [92, 0]
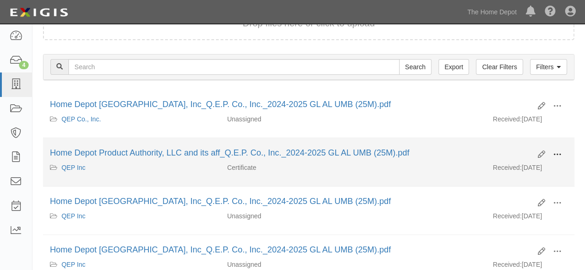
click at [558, 153] on span at bounding box center [557, 155] width 8 height 8
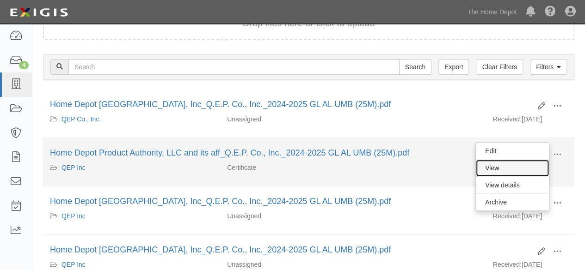
click at [514, 164] on link "View" at bounding box center [512, 168] width 73 height 17
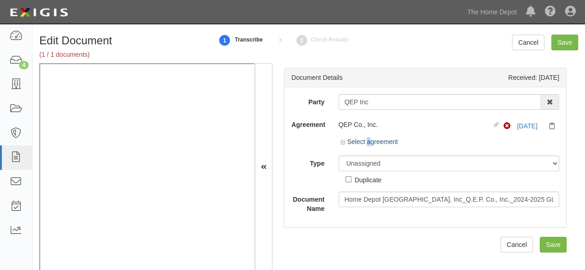
click at [366, 142] on div "Select agreement" at bounding box center [369, 141] width 57 height 9
drag, startPoint x: 375, startPoint y: 135, endPoint x: 377, endPoint y: 141, distance: 7.1
click at [375, 136] on div "QEP Co., Inc. Linked agreement Non-Compliant [DATE]" at bounding box center [448, 127] width 221 height 20
click at [377, 141] on link "Select agreement" at bounding box center [369, 141] width 57 height 7
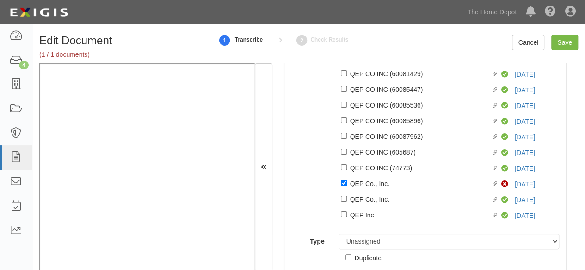
scroll to position [466, 0]
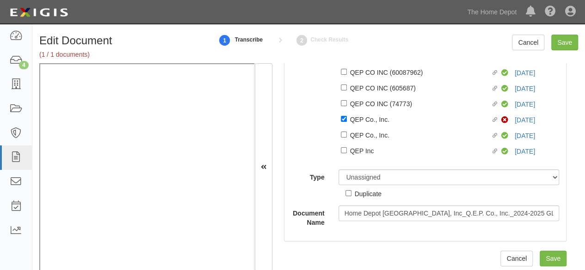
click at [372, 121] on div "QEP Co., Inc." at bounding box center [420, 119] width 141 height 10
click at [347, 121] on input "Linked agreement QEP Co., Inc. Linked agreement" at bounding box center [344, 119] width 6 height 6
checkbox input "false"
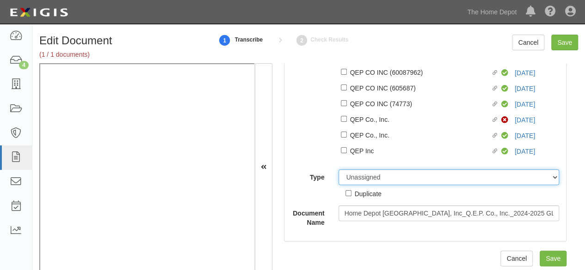
click at [370, 178] on select "Unassigned Binder Cancellation Notice Certificate Contract Endorsement Insuranc…" at bounding box center [448, 178] width 221 height 16
select select "OtherDetail"
click at [338, 170] on select "Unassigned Binder Cancellation Notice Certificate Contract Endorsement Insuranc…" at bounding box center [448, 178] width 221 height 16
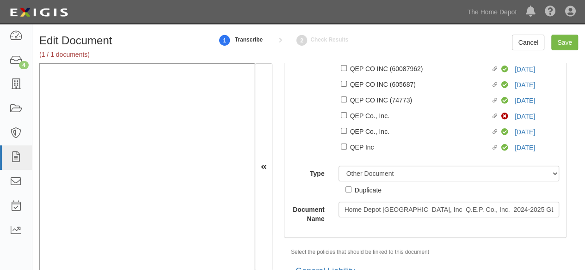
drag, startPoint x: 363, startPoint y: 199, endPoint x: 373, endPoint y: 190, distance: 13.7
click at [363, 195] on div "Duplicate" at bounding box center [368, 190] width 27 height 10
click at [351, 193] on input "Duplicate" at bounding box center [348, 190] width 6 height 6
checkbox input "true"
click at [559, 44] on input "Save" at bounding box center [564, 43] width 27 height 16
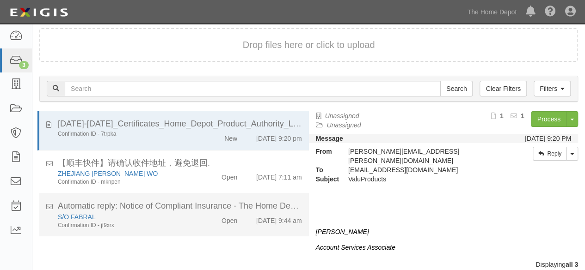
scroll to position [35, 0]
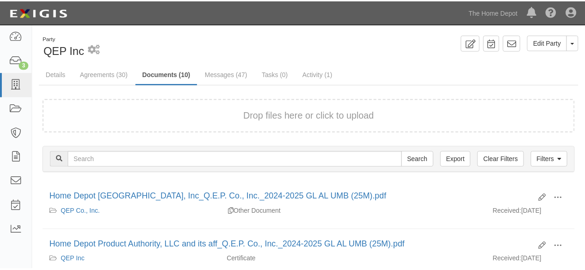
scroll to position [92, 0]
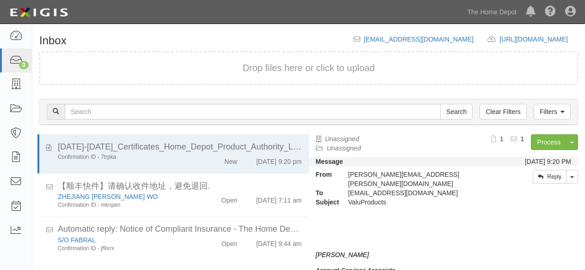
scroll to position [35, 0]
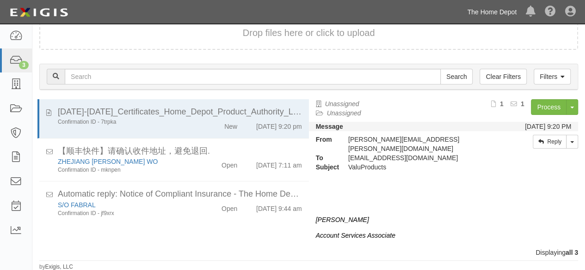
click at [492, 9] on link "The Home Depot" at bounding box center [491, 12] width 59 height 18
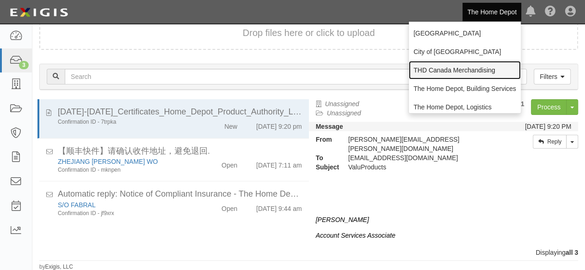
drag, startPoint x: 447, startPoint y: 74, endPoint x: 422, endPoint y: 61, distance: 28.1
click at [448, 74] on link "THD Canada Merchandising" at bounding box center [465, 70] width 112 height 18
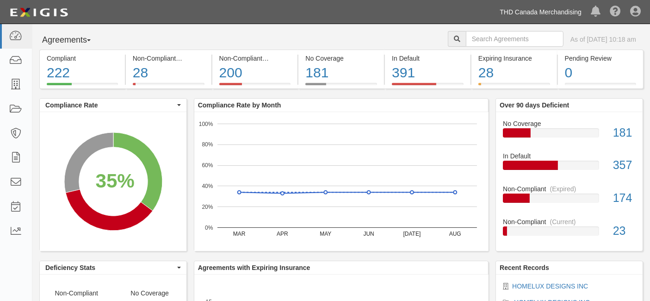
click at [518, 14] on link "THD Canada Merchandising" at bounding box center [540, 12] width 91 height 18
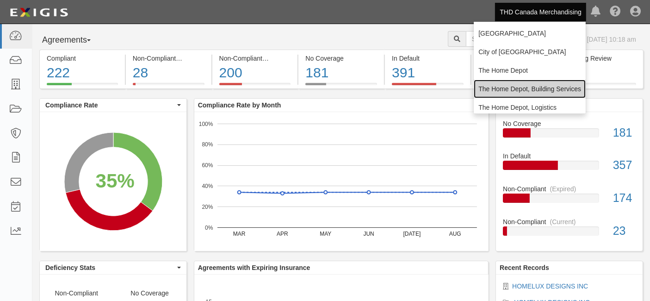
click at [511, 88] on link "The Home Depot, Building Services" at bounding box center [529, 89] width 112 height 18
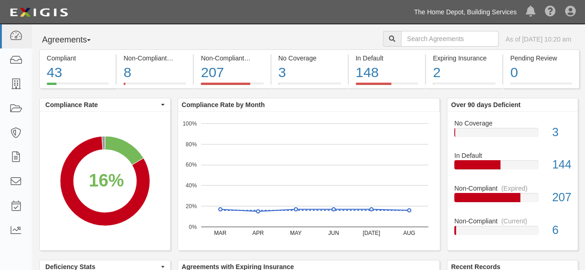
click at [469, 12] on link "The Home Depot, Building Services" at bounding box center [465, 12] width 112 height 18
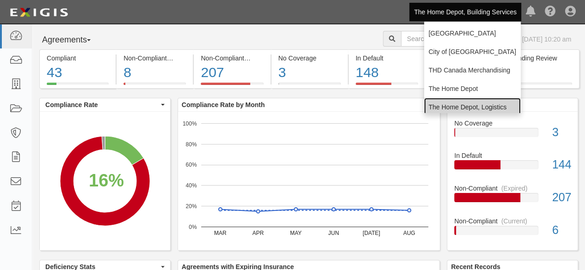
click at [454, 105] on link "The Home Depot, Logistics" at bounding box center [472, 107] width 97 height 18
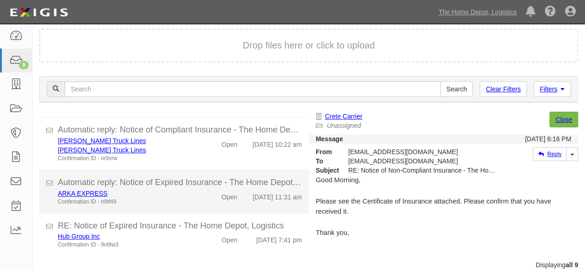
scroll to position [35, 0]
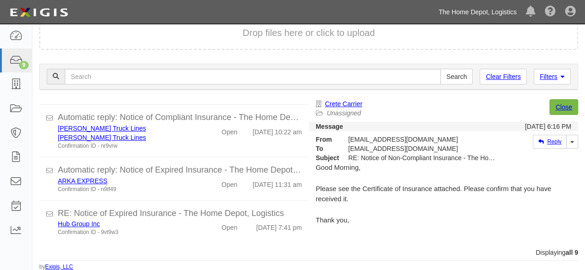
drag, startPoint x: 467, startPoint y: 7, endPoint x: 462, endPoint y: 24, distance: 17.3
click at [467, 7] on link "The Home Depot, Logistics" at bounding box center [477, 12] width 87 height 18
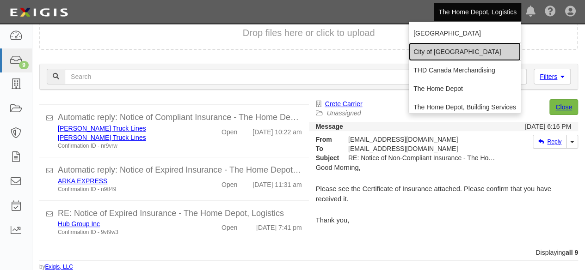
click at [445, 52] on link "City of [GEOGRAPHIC_DATA]" at bounding box center [465, 52] width 112 height 18
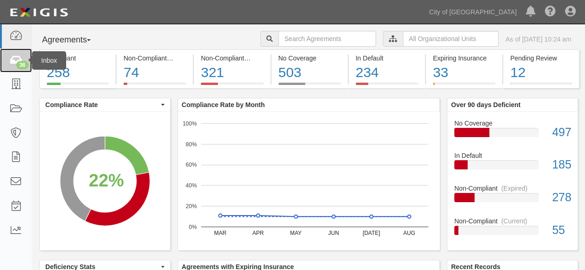
click at [18, 61] on icon at bounding box center [15, 60] width 13 height 11
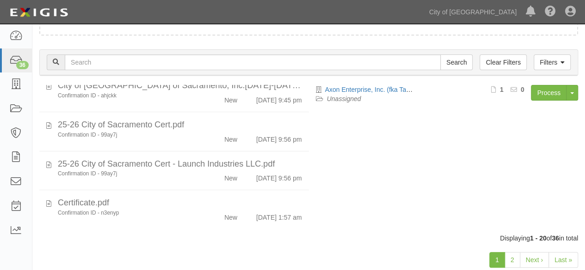
scroll to position [71, 0]
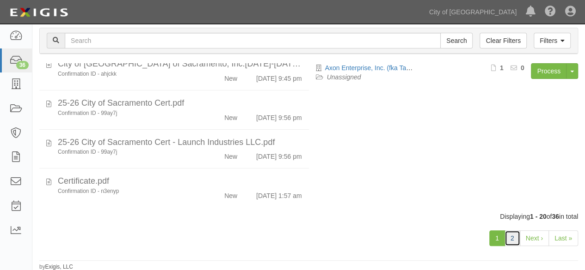
click at [513, 237] on link "2" at bounding box center [512, 239] width 16 height 16
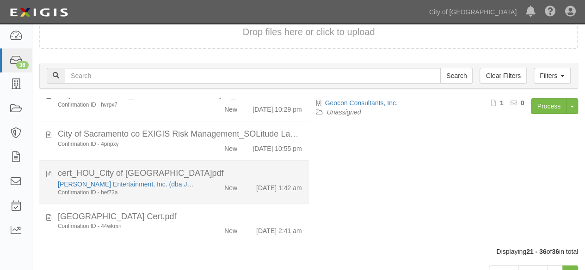
scroll to position [71, 0]
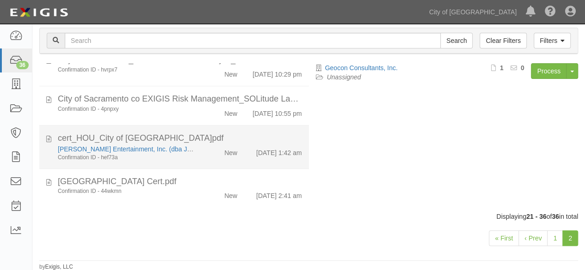
click at [203, 160] on div "[PERSON_NAME] Entertainment, Inc. (dba JCS Acqusition; [PERSON_NAME]'s Crab Sha…" at bounding box center [180, 153] width 258 height 17
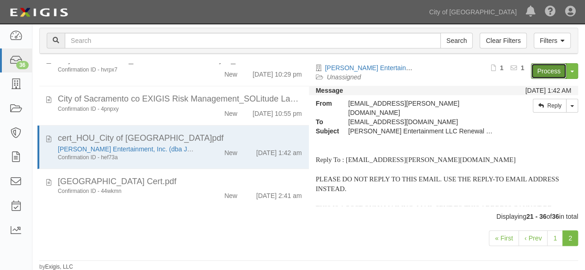
click at [541, 74] on link "Process" at bounding box center [549, 71] width 36 height 16
drag, startPoint x: 509, startPoint y: 9, endPoint x: 490, endPoint y: 21, distance: 22.7
click at [509, 9] on link "City of [GEOGRAPHIC_DATA]" at bounding box center [472, 12] width 97 height 18
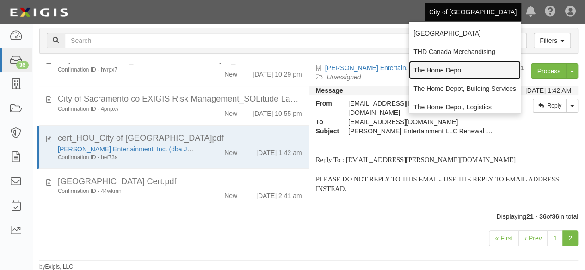
click at [441, 70] on link "The Home Depot" at bounding box center [465, 70] width 112 height 18
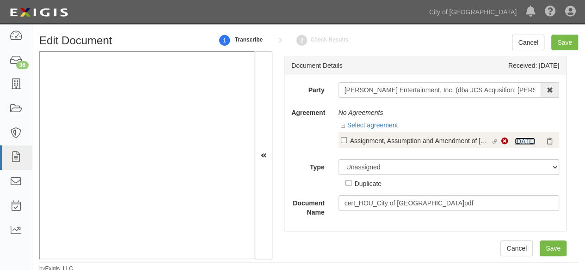
click at [515, 143] on link "5/31/25" at bounding box center [525, 141] width 20 height 7
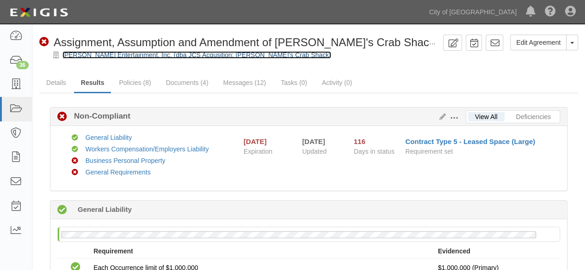
click at [67, 53] on link "[PERSON_NAME] Entertainment, Inc. (dba JCS Acqusition; [PERSON_NAME]'s Crab Sha…" at bounding box center [196, 54] width 269 height 7
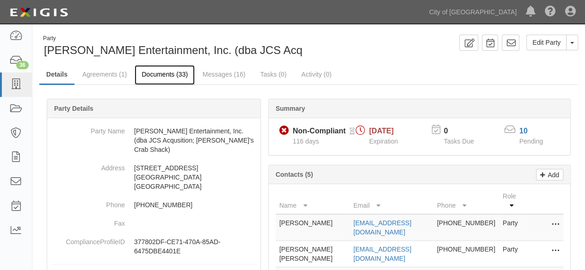
click at [162, 76] on link "Documents (33)" at bounding box center [165, 75] width 60 height 20
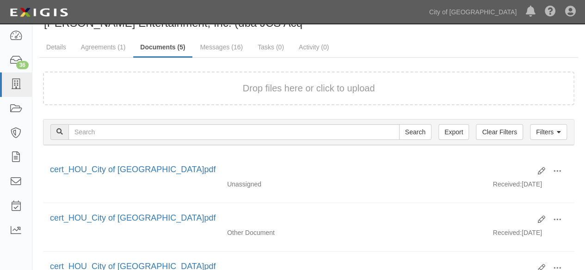
scroll to position [46, 0]
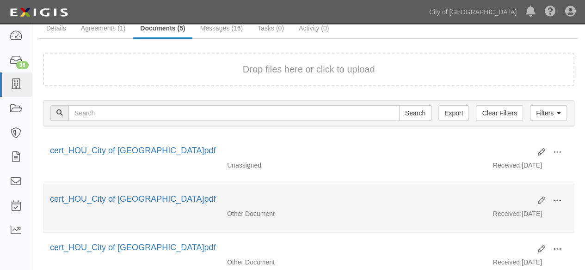
click at [555, 202] on span at bounding box center [557, 201] width 8 height 8
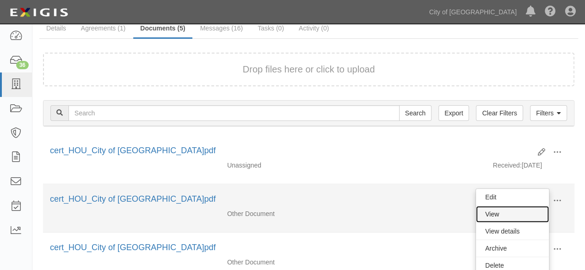
click at [519, 213] on link "View" at bounding box center [512, 214] width 73 height 17
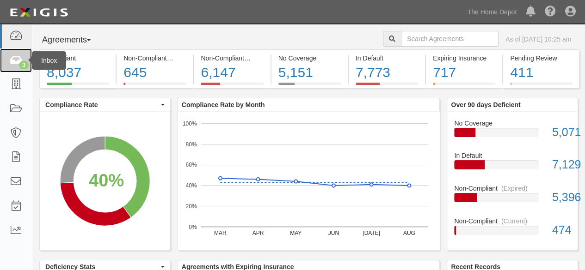
click at [14, 64] on icon at bounding box center [15, 60] width 13 height 11
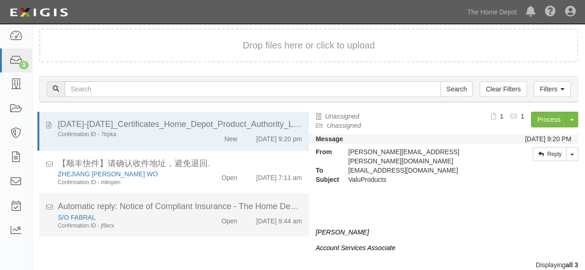
scroll to position [35, 0]
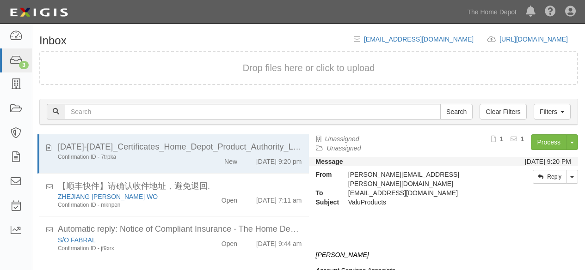
scroll to position [35, 0]
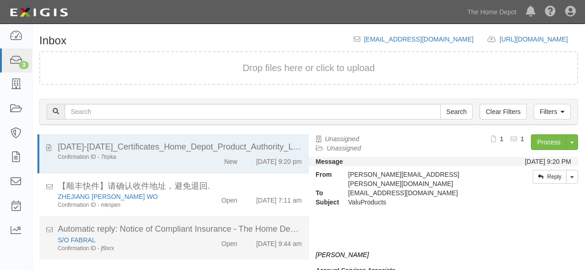
scroll to position [35, 0]
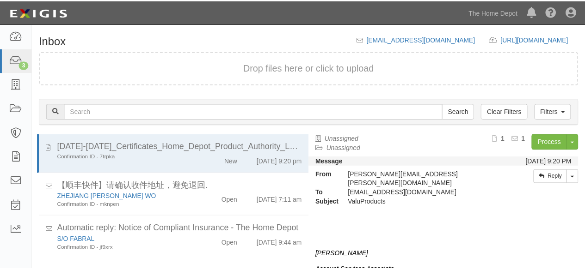
scroll to position [35, 0]
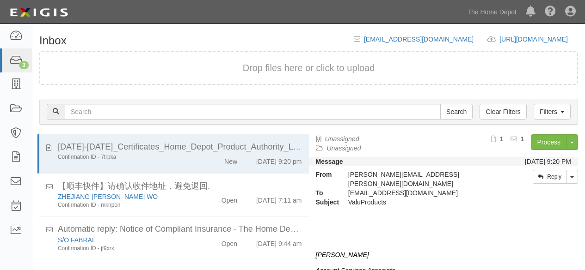
scroll to position [35, 0]
